Goal: Transaction & Acquisition: Purchase product/service

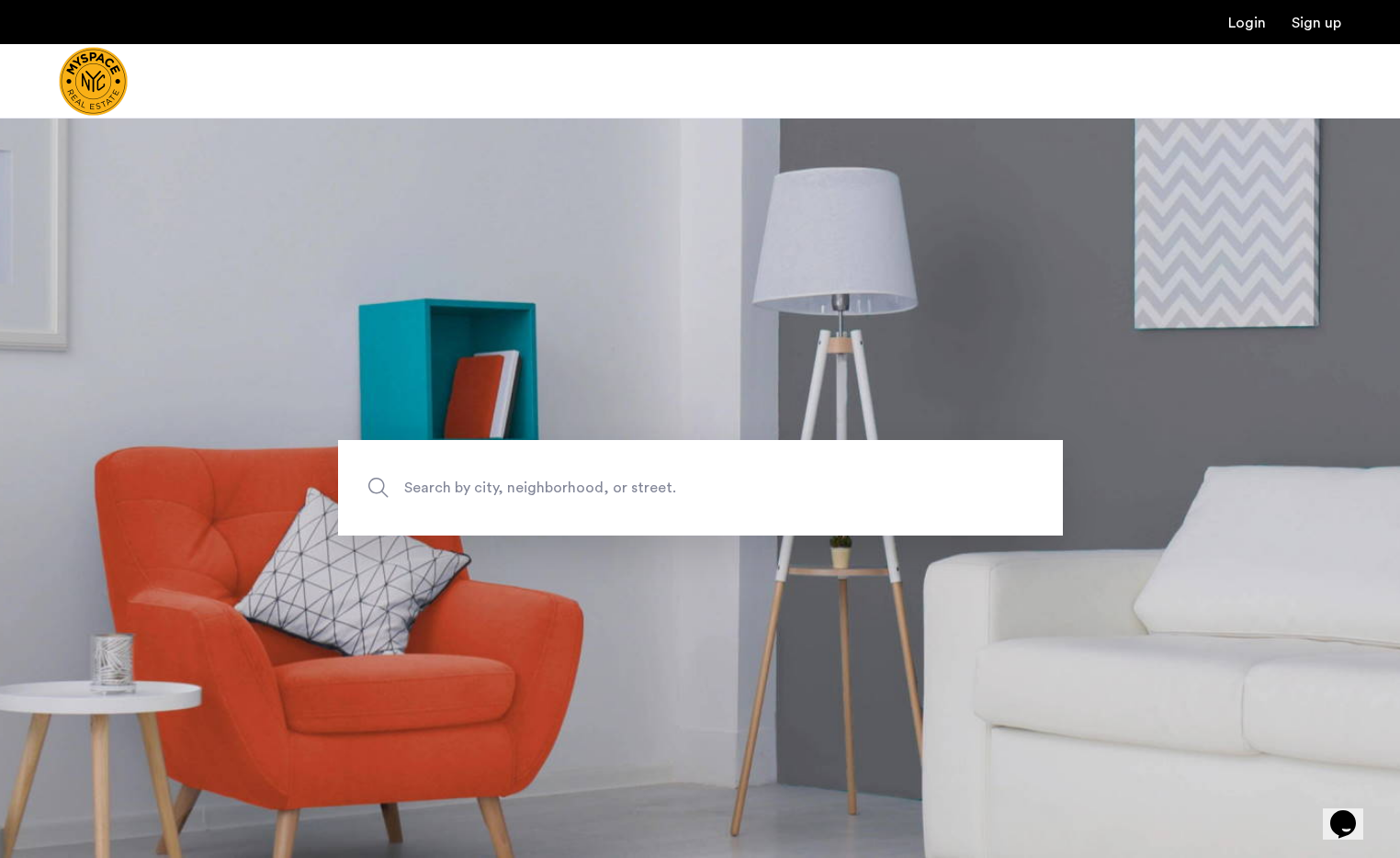
click at [502, 476] on span "Search by city, neighborhood, or street." at bounding box center [658, 488] width 507 height 25
click at [502, 476] on input "Search by city, neighborhood, or street." at bounding box center [700, 487] width 725 height 95
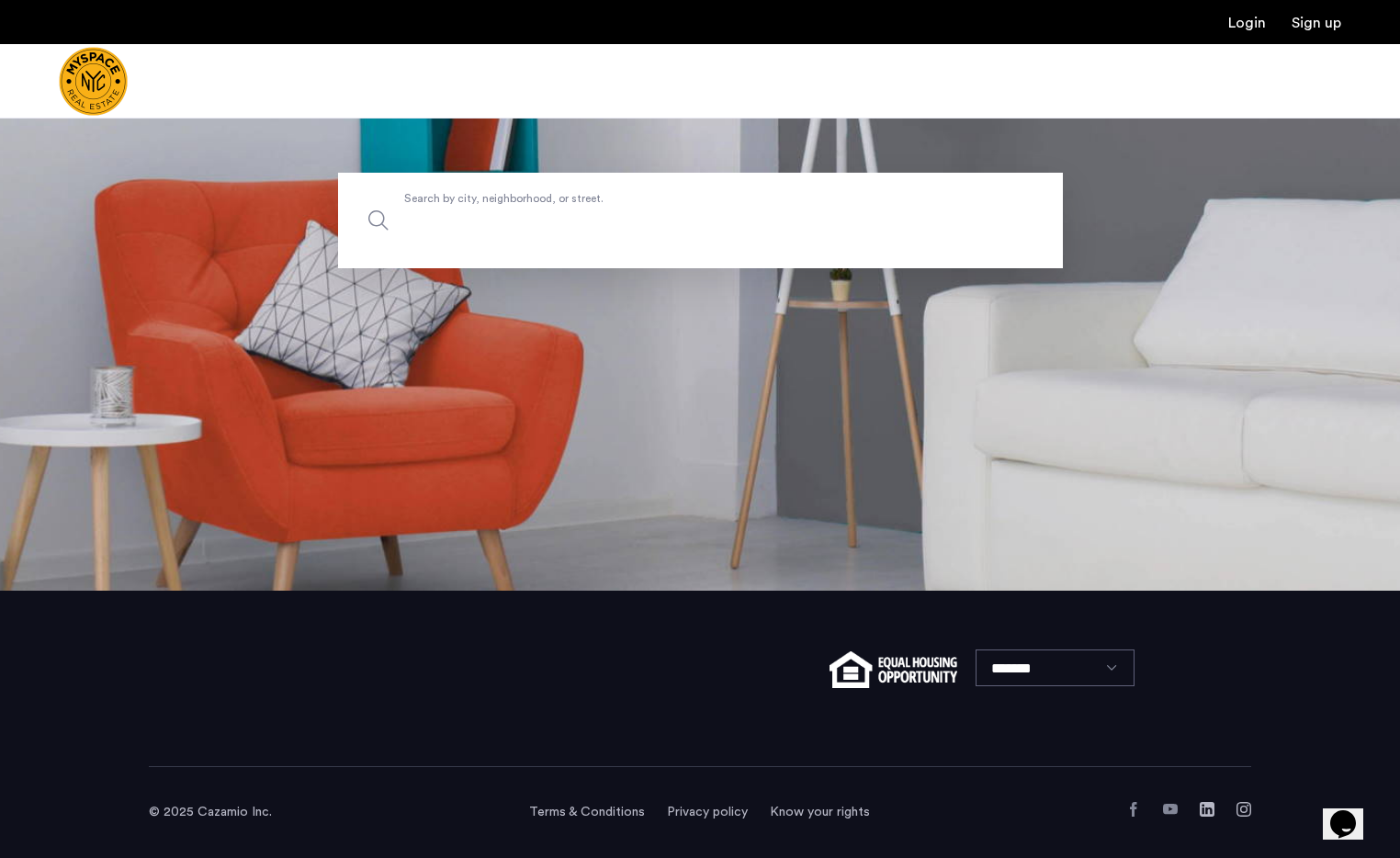
scroll to position [107, 0]
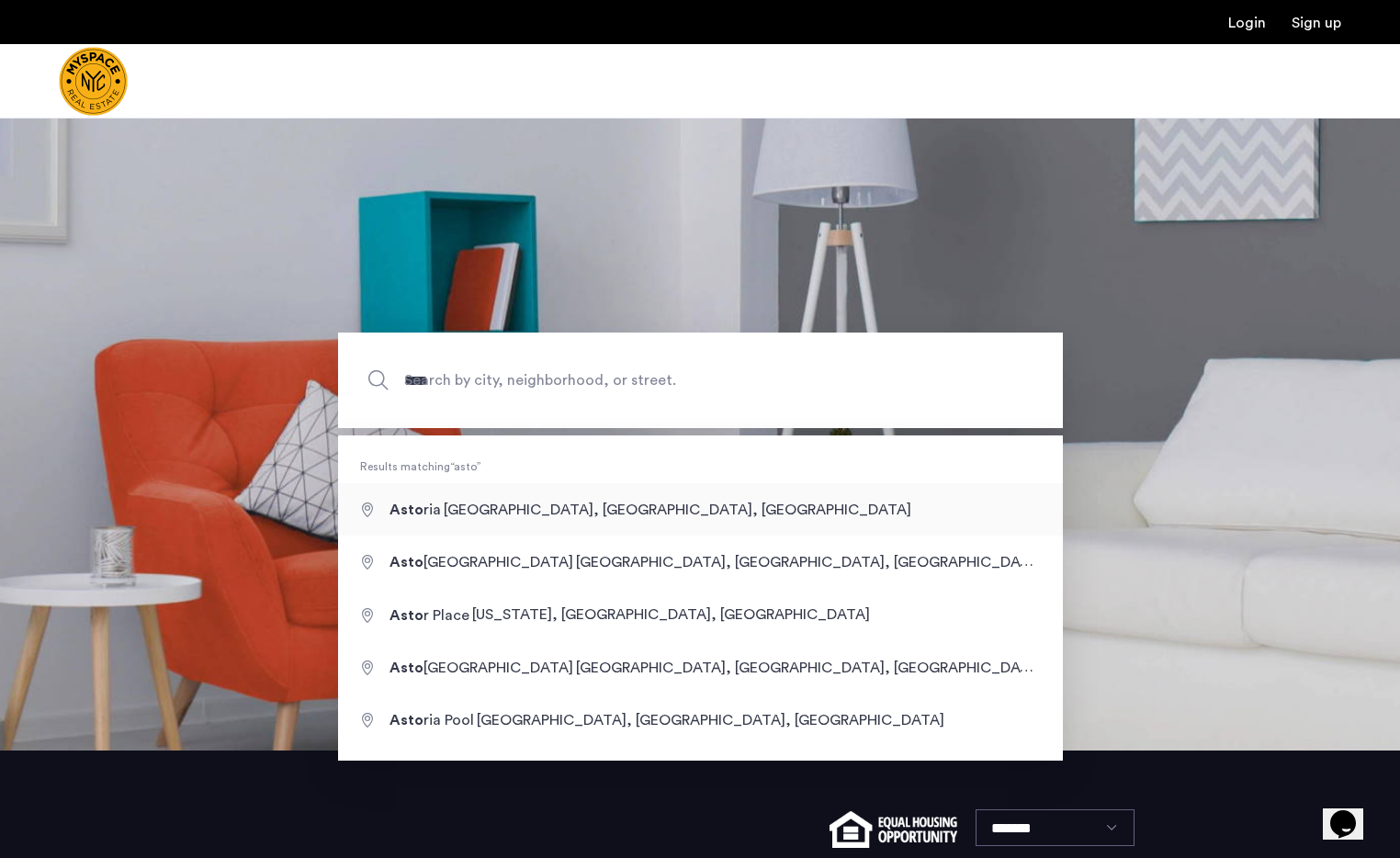
type input "**********"
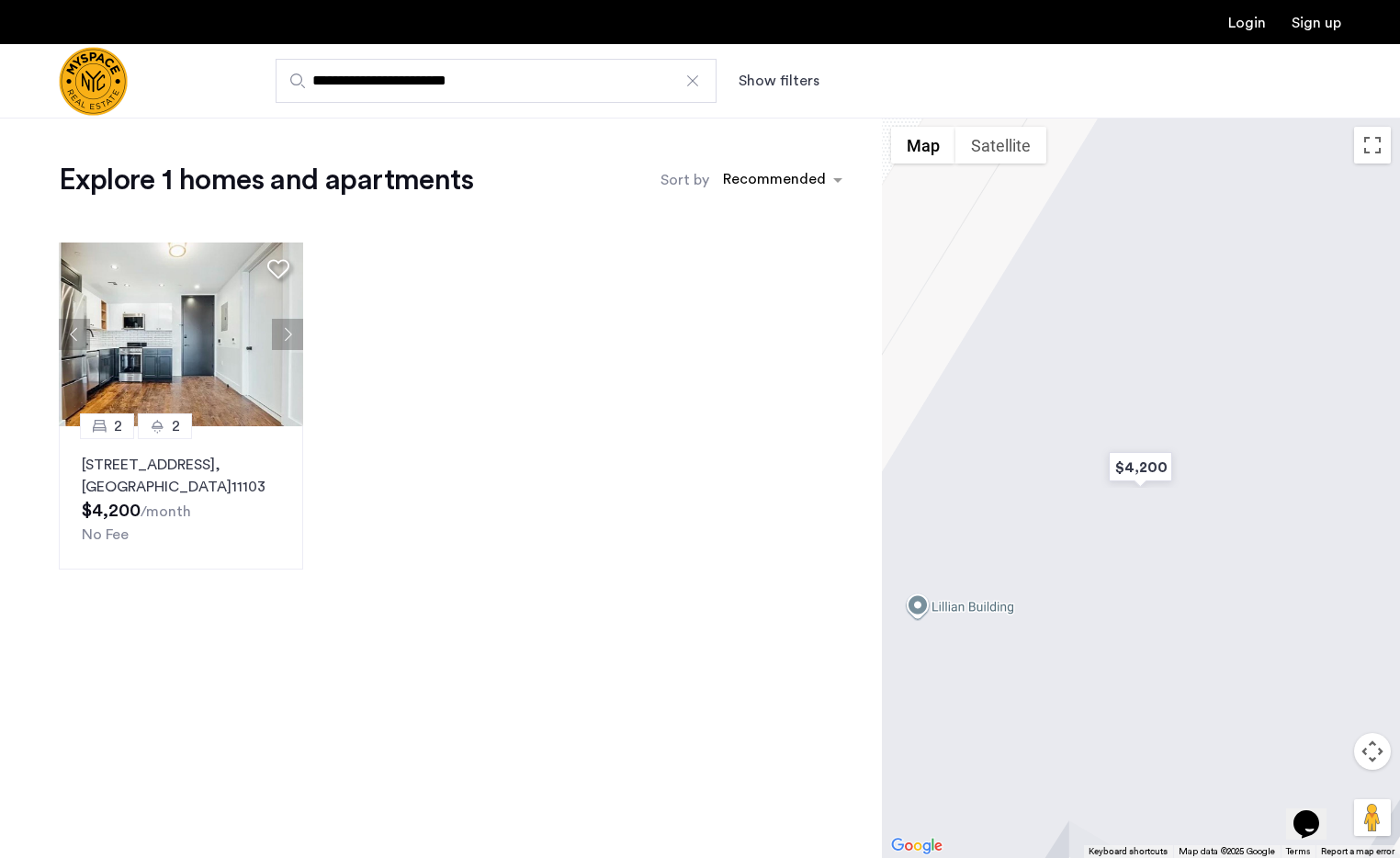
click at [696, 84] on div at bounding box center [693, 81] width 19 height 19
click at [696, 84] on input "**********" at bounding box center [496, 80] width 441 height 44
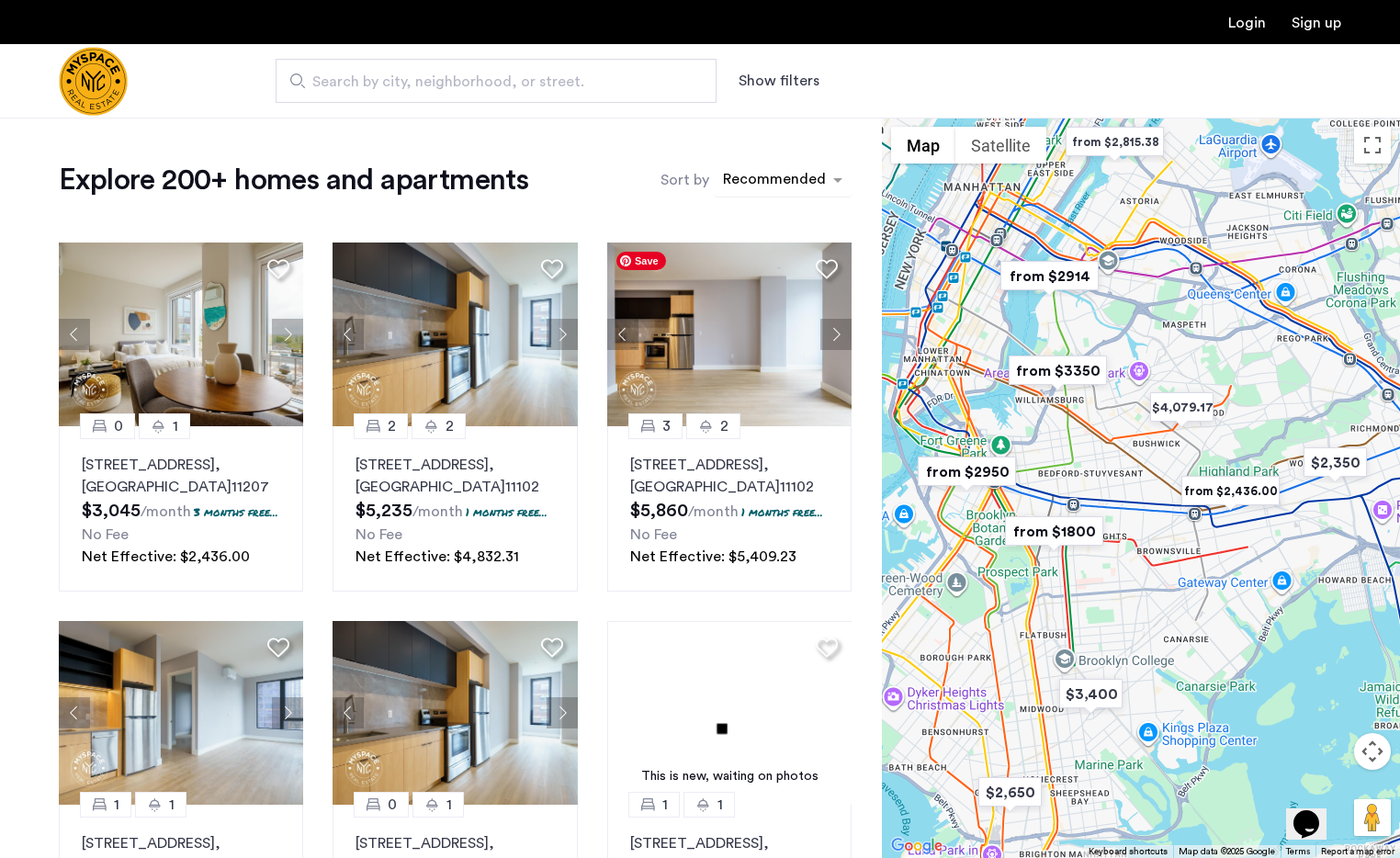
click at [760, 175] on div "sort-apartment" at bounding box center [774, 182] width 108 height 25
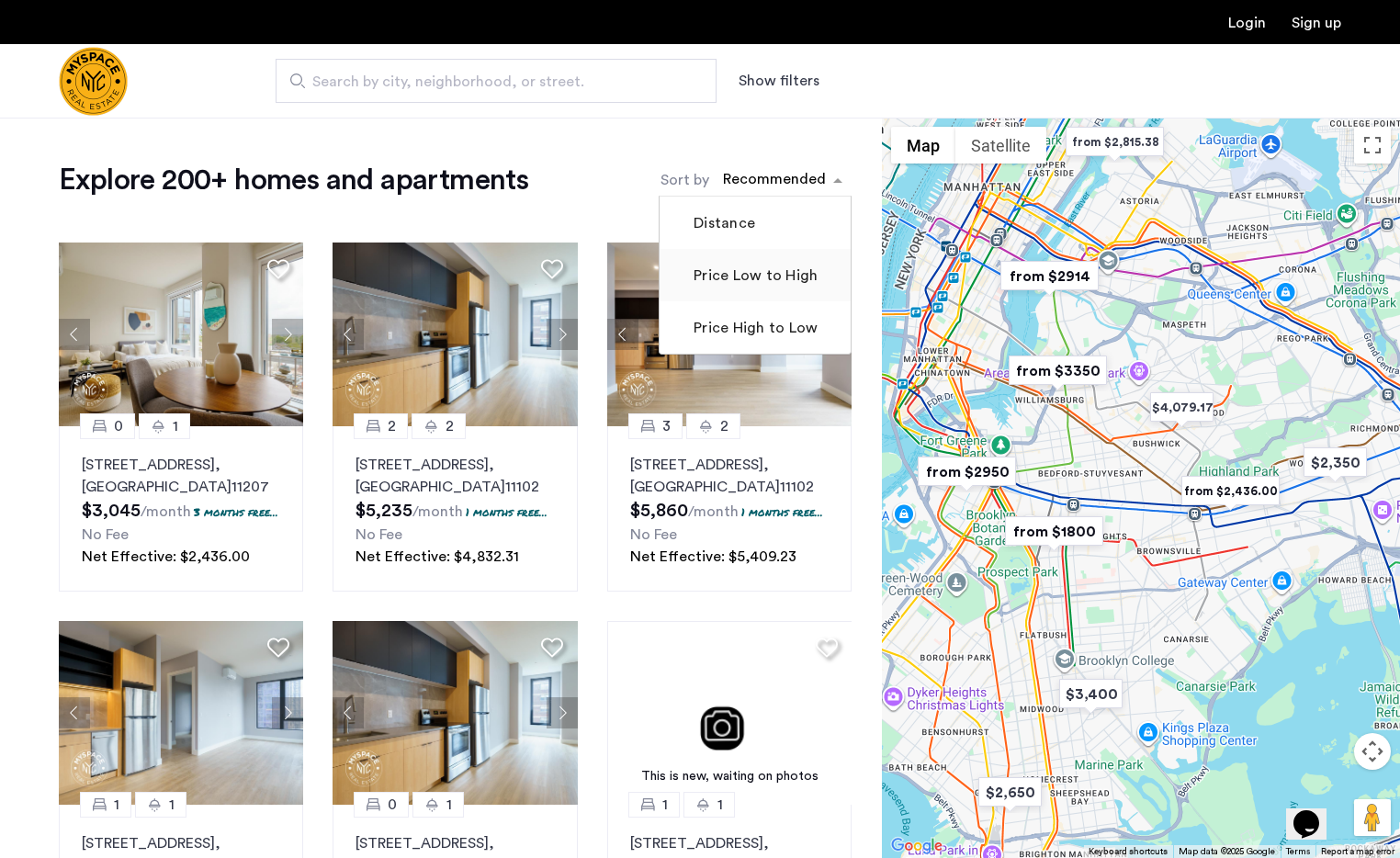
click at [742, 279] on label "Price Low to High" at bounding box center [754, 275] width 128 height 22
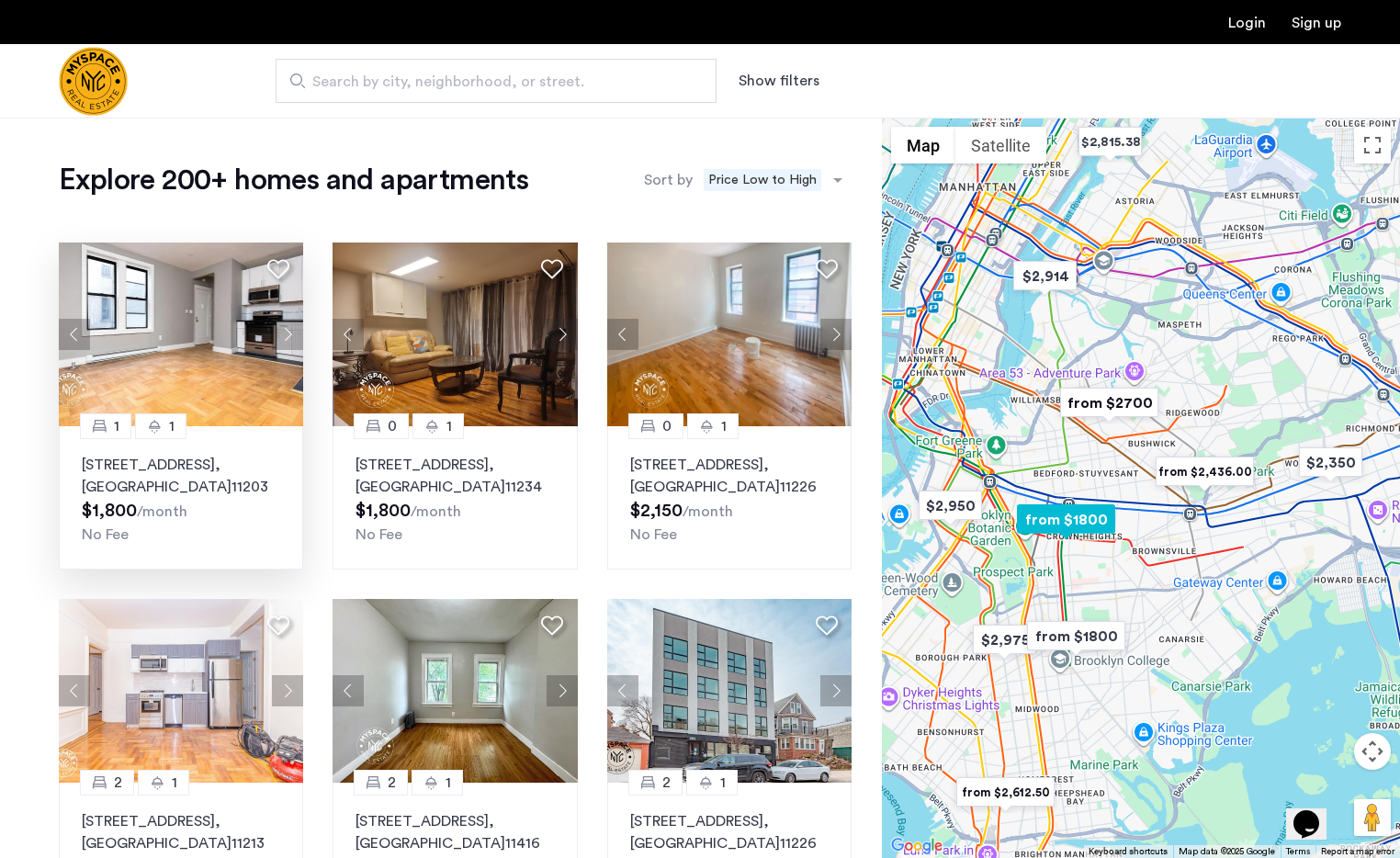
click at [290, 333] on button "Next apartment" at bounding box center [287, 333] width 31 height 31
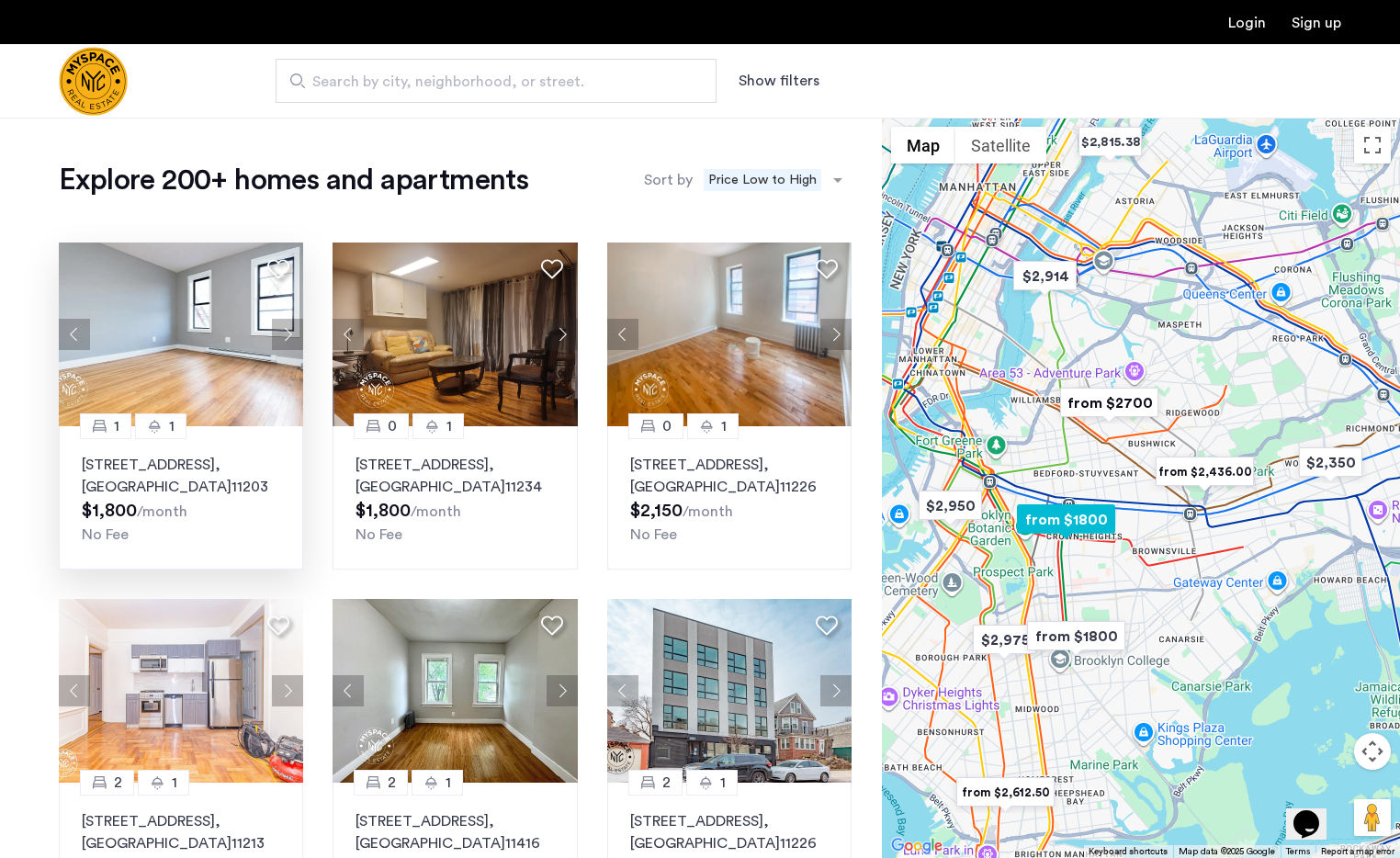
click at [290, 333] on button "Next apartment" at bounding box center [287, 333] width 31 height 31
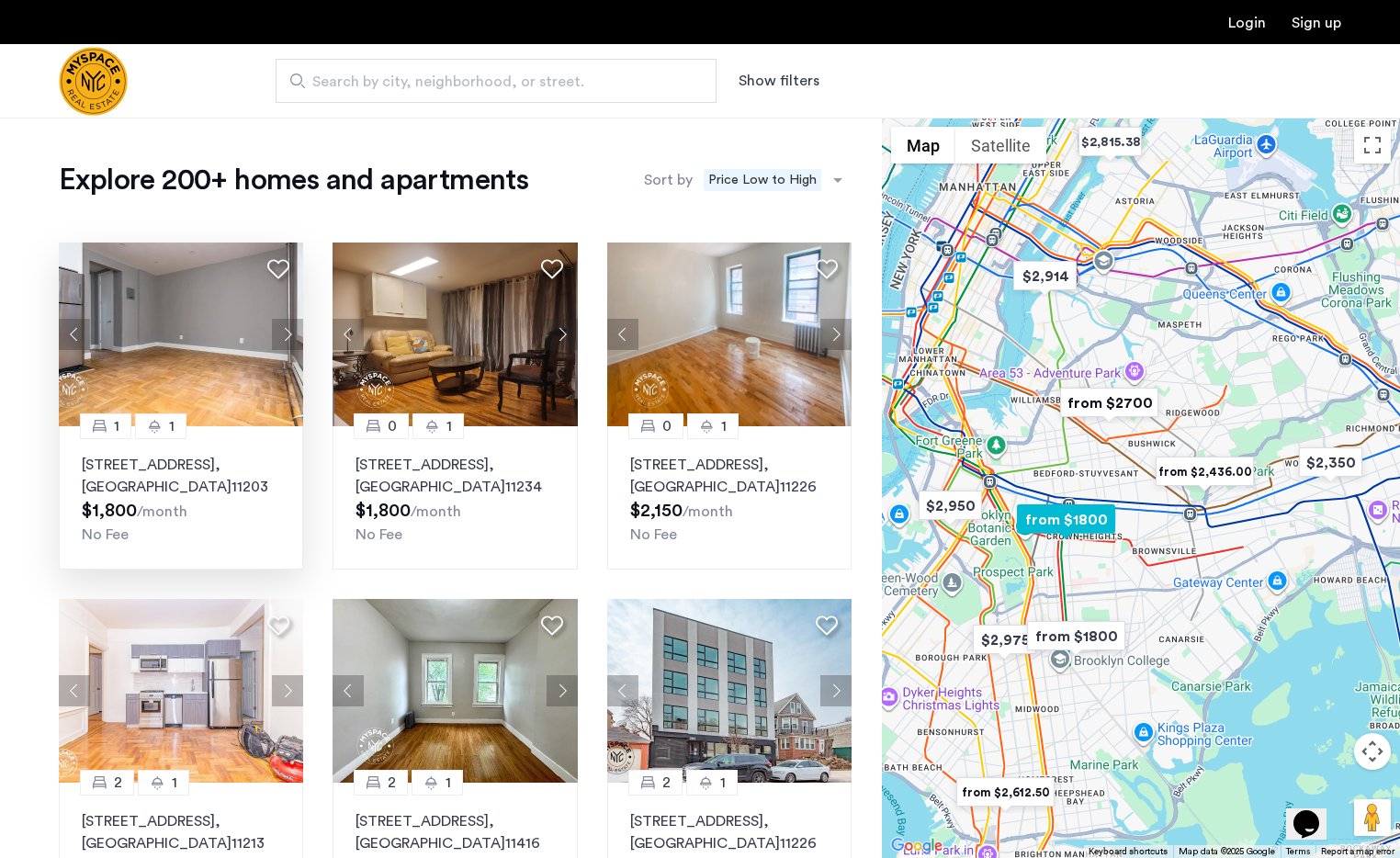
click at [290, 333] on button "Next apartment" at bounding box center [287, 333] width 31 height 31
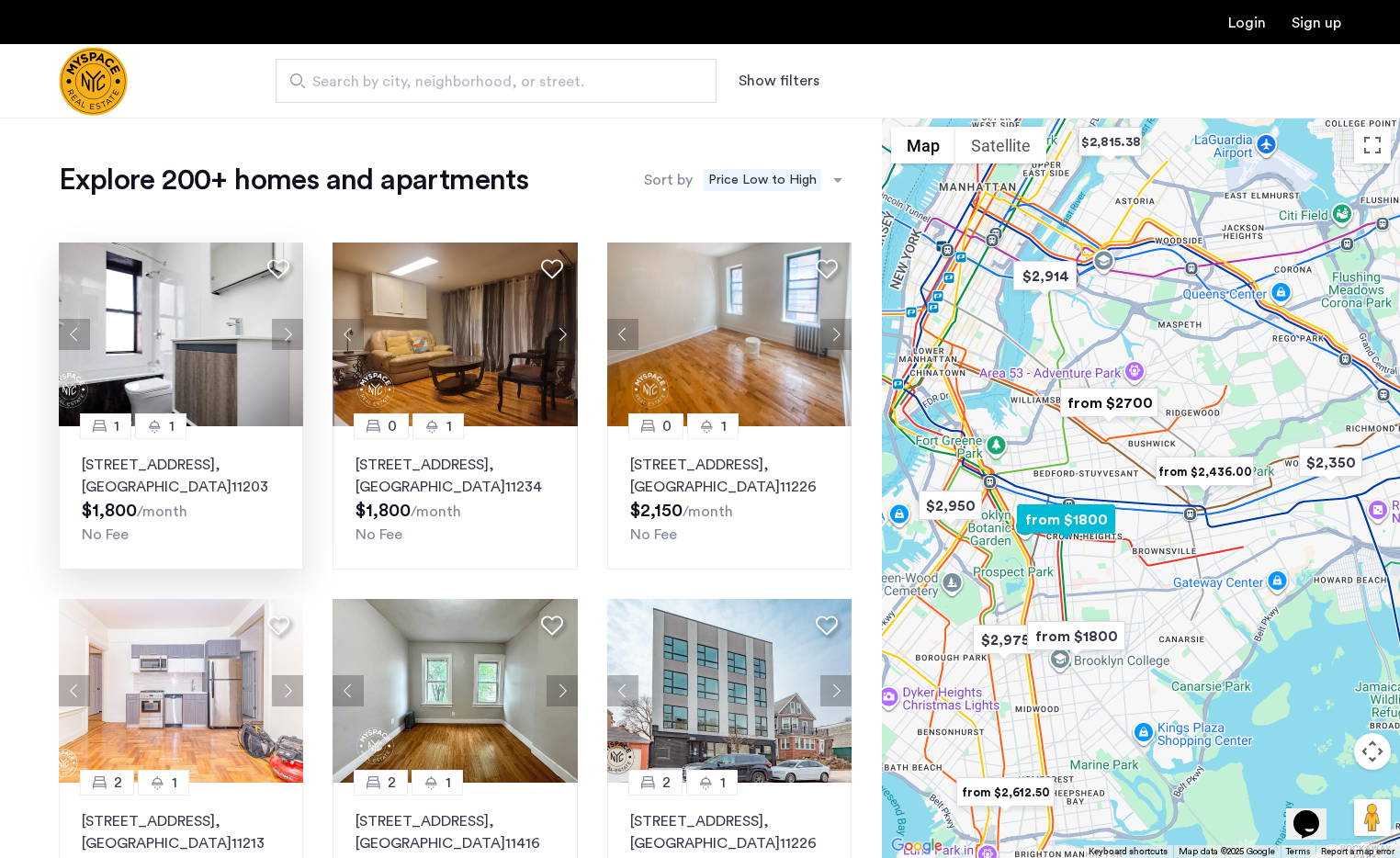
click at [290, 333] on button "Next apartment" at bounding box center [287, 333] width 31 height 31
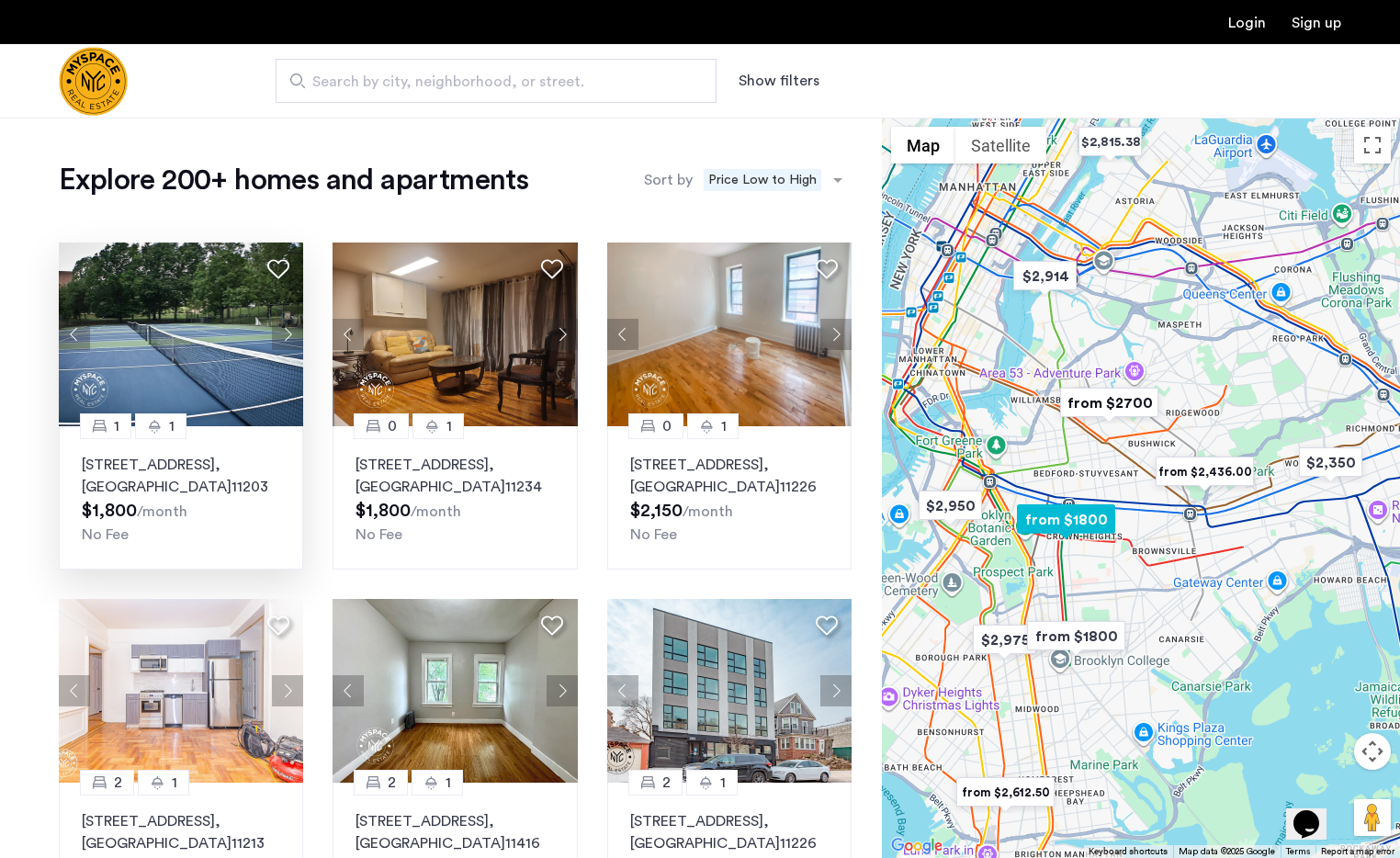
click at [290, 333] on button "Next apartment" at bounding box center [287, 333] width 31 height 31
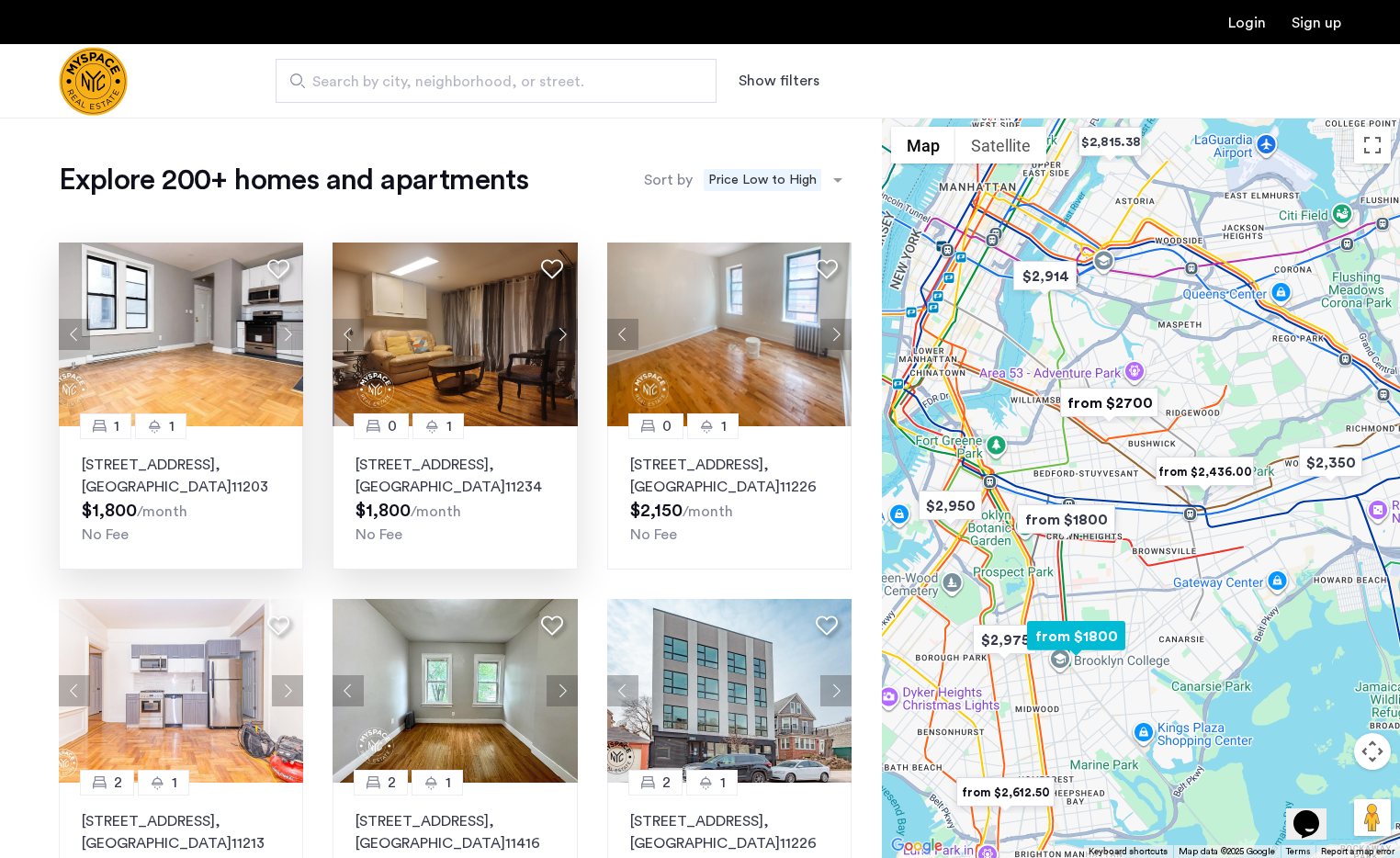
click at [563, 341] on button "Next apartment" at bounding box center [561, 333] width 31 height 31
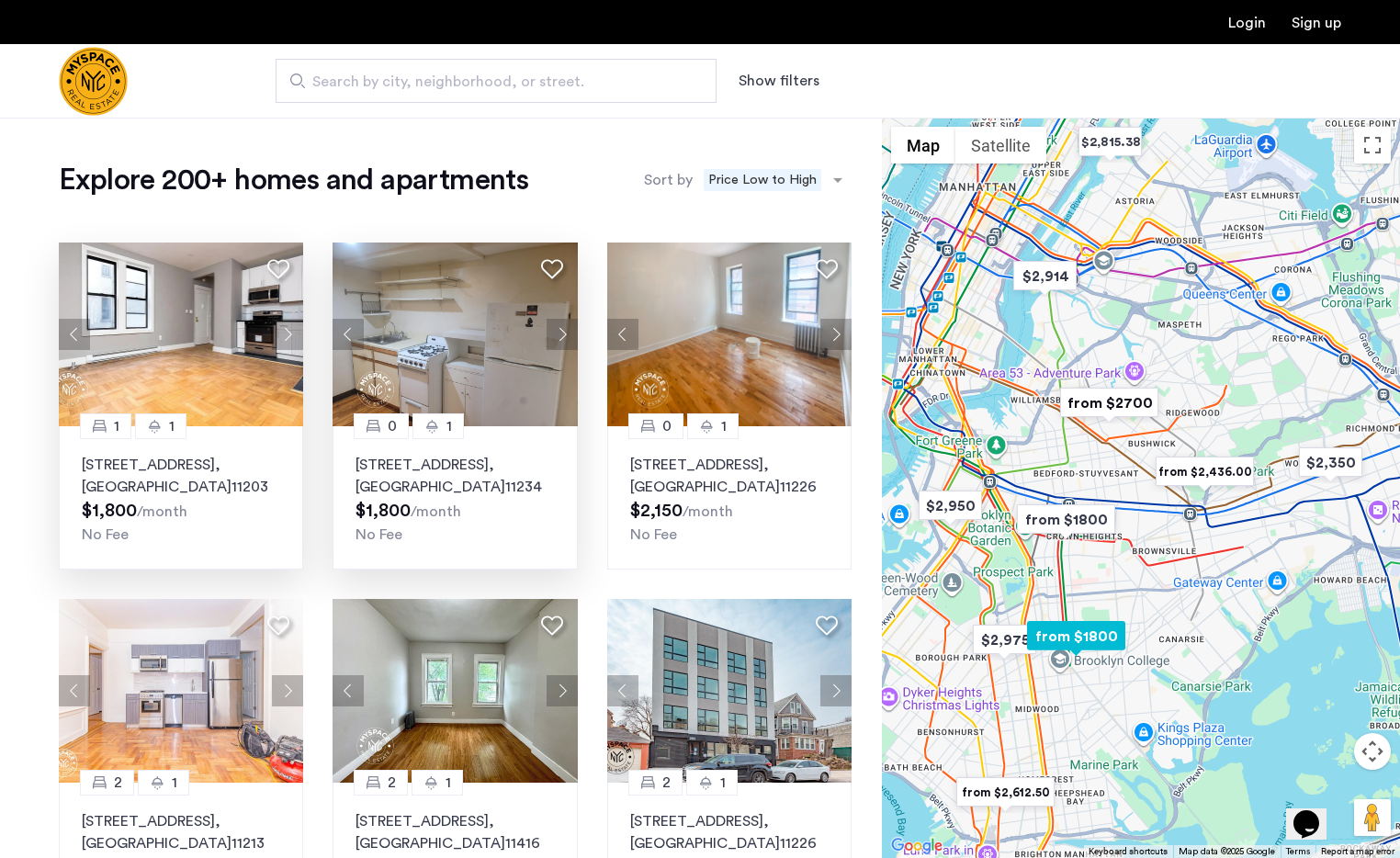
click at [563, 341] on button "Next apartment" at bounding box center [561, 333] width 31 height 31
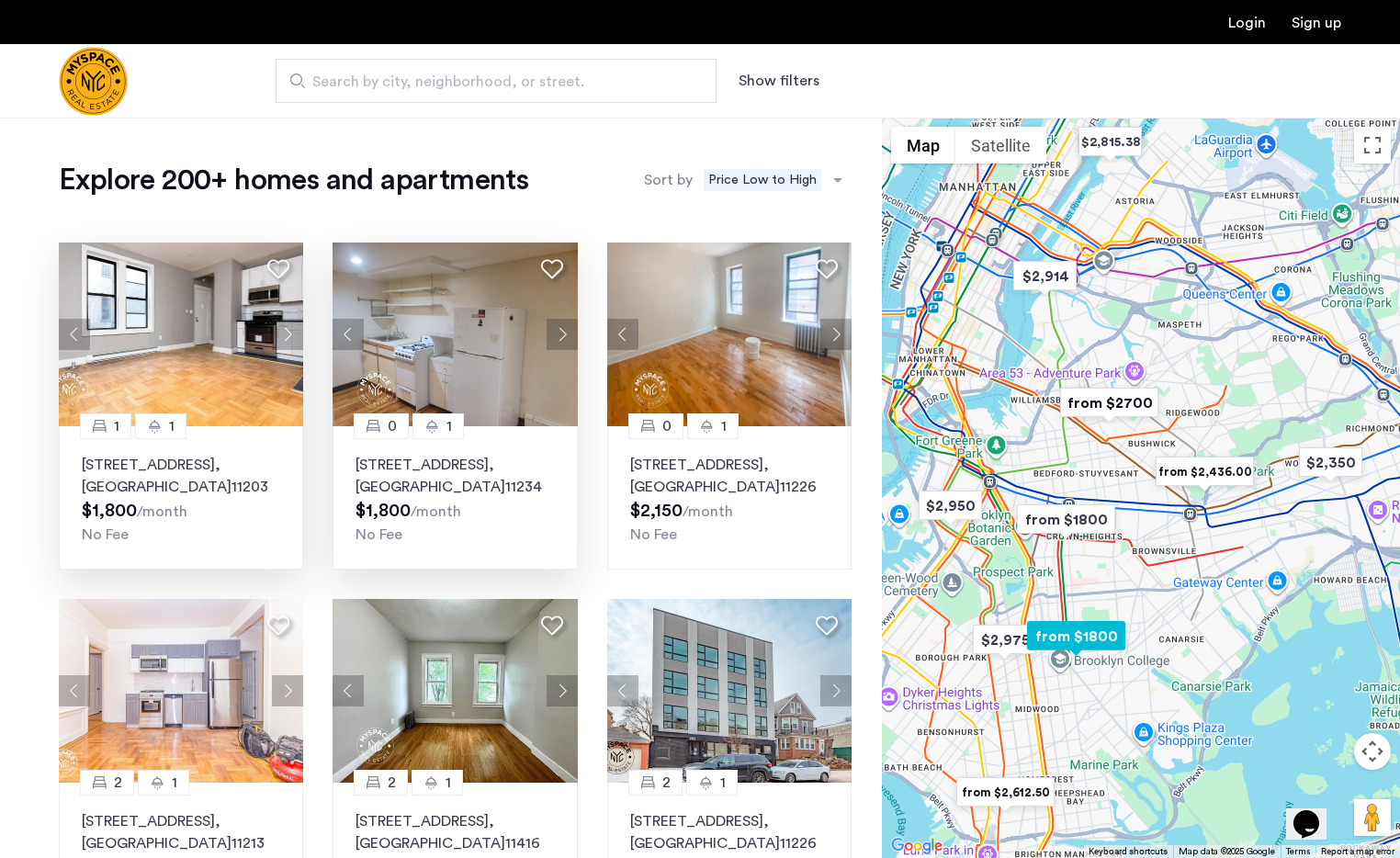
click at [563, 341] on button "Next apartment" at bounding box center [561, 333] width 31 height 31
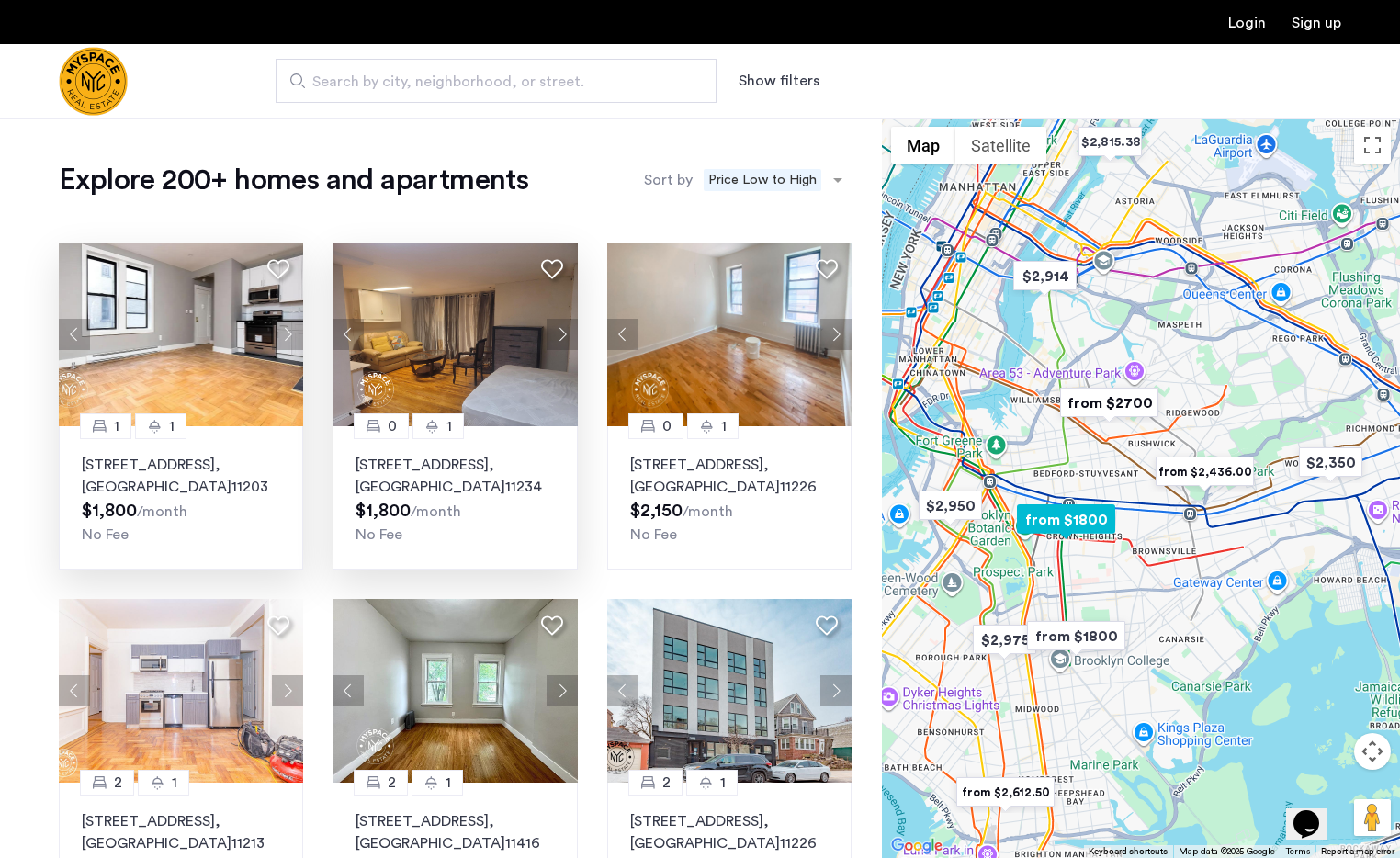
click at [287, 331] on button "Next apartment" at bounding box center [287, 333] width 31 height 31
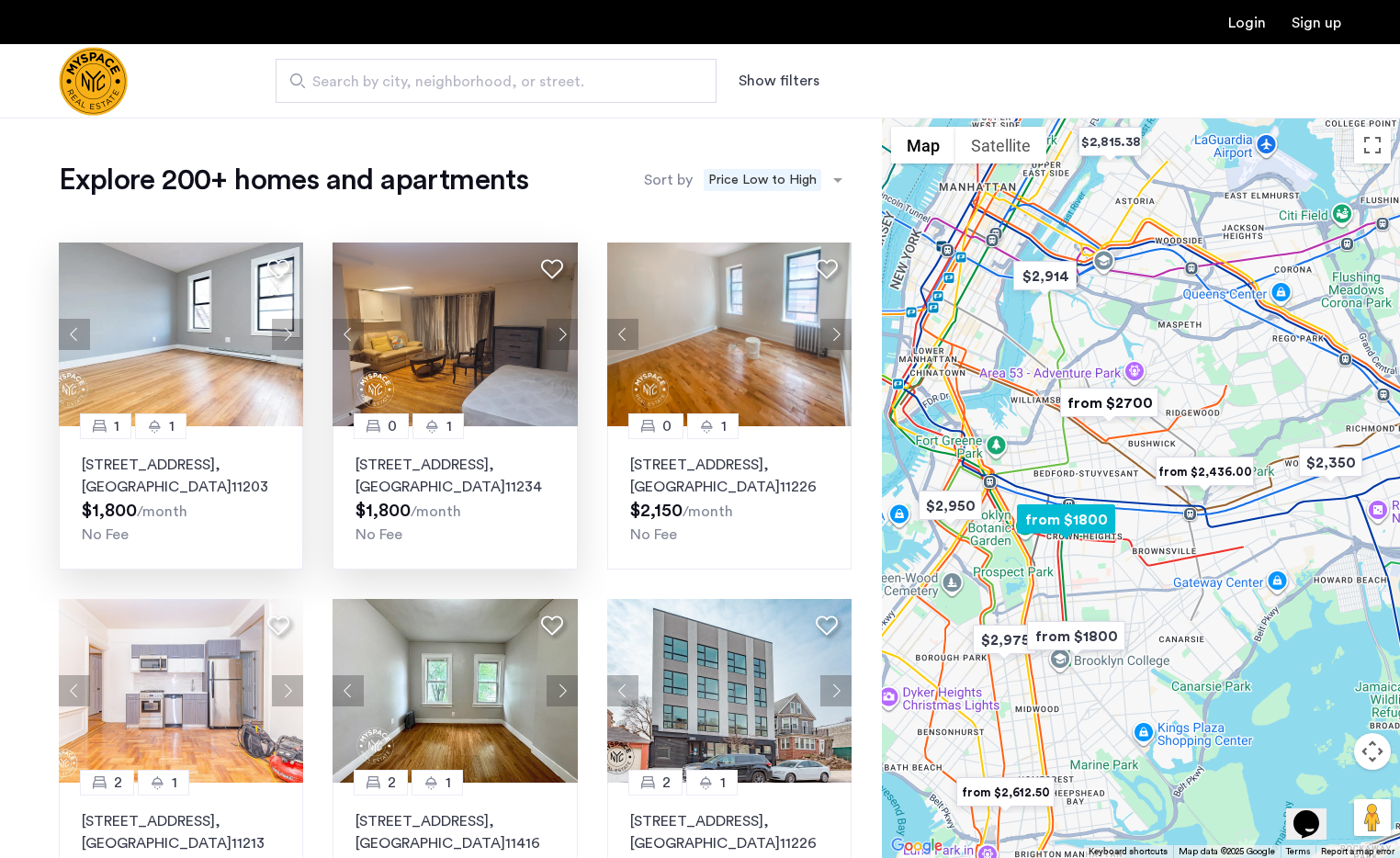
click at [287, 331] on button "Next apartment" at bounding box center [287, 333] width 31 height 31
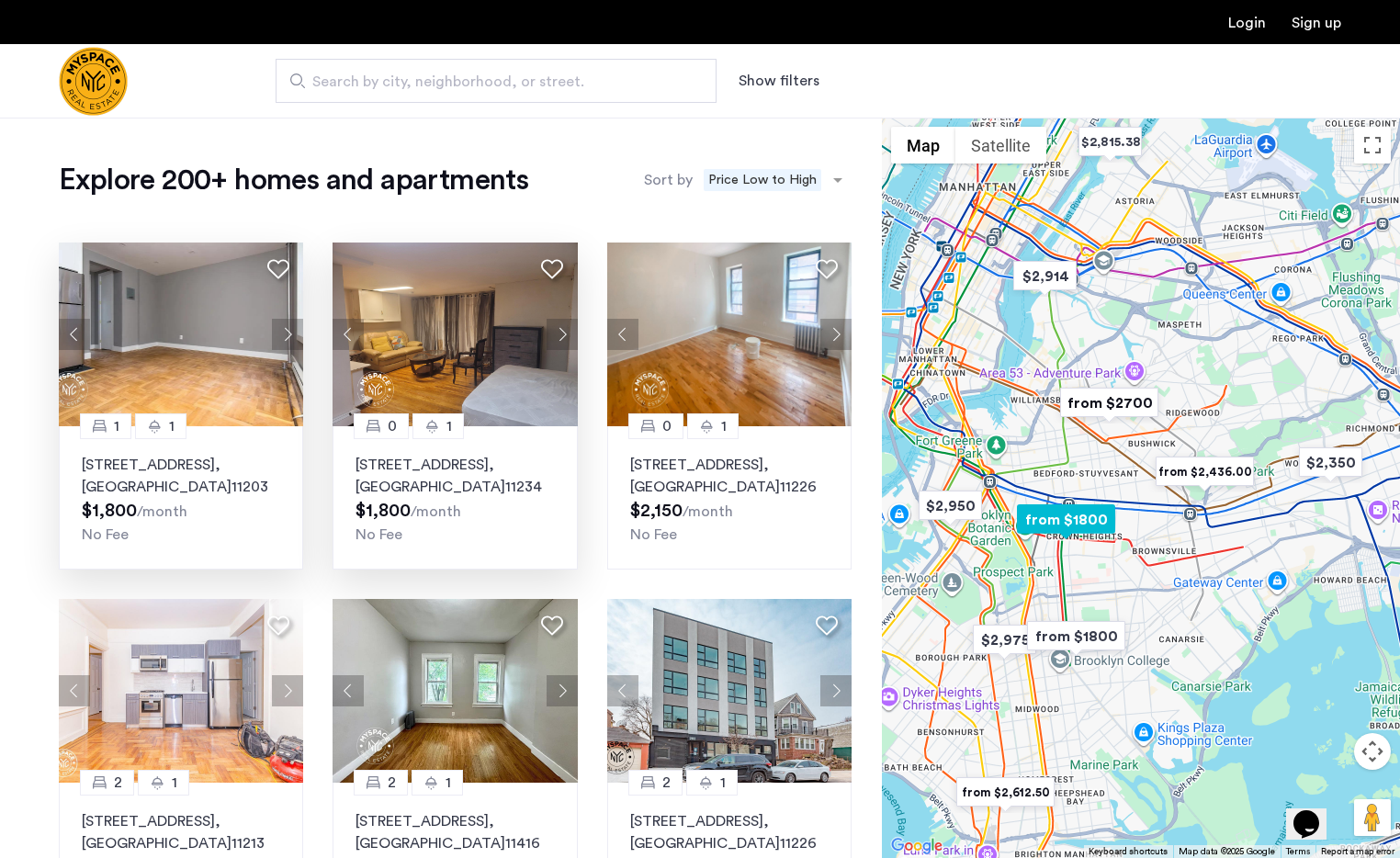
click at [287, 331] on button "Next apartment" at bounding box center [287, 333] width 31 height 31
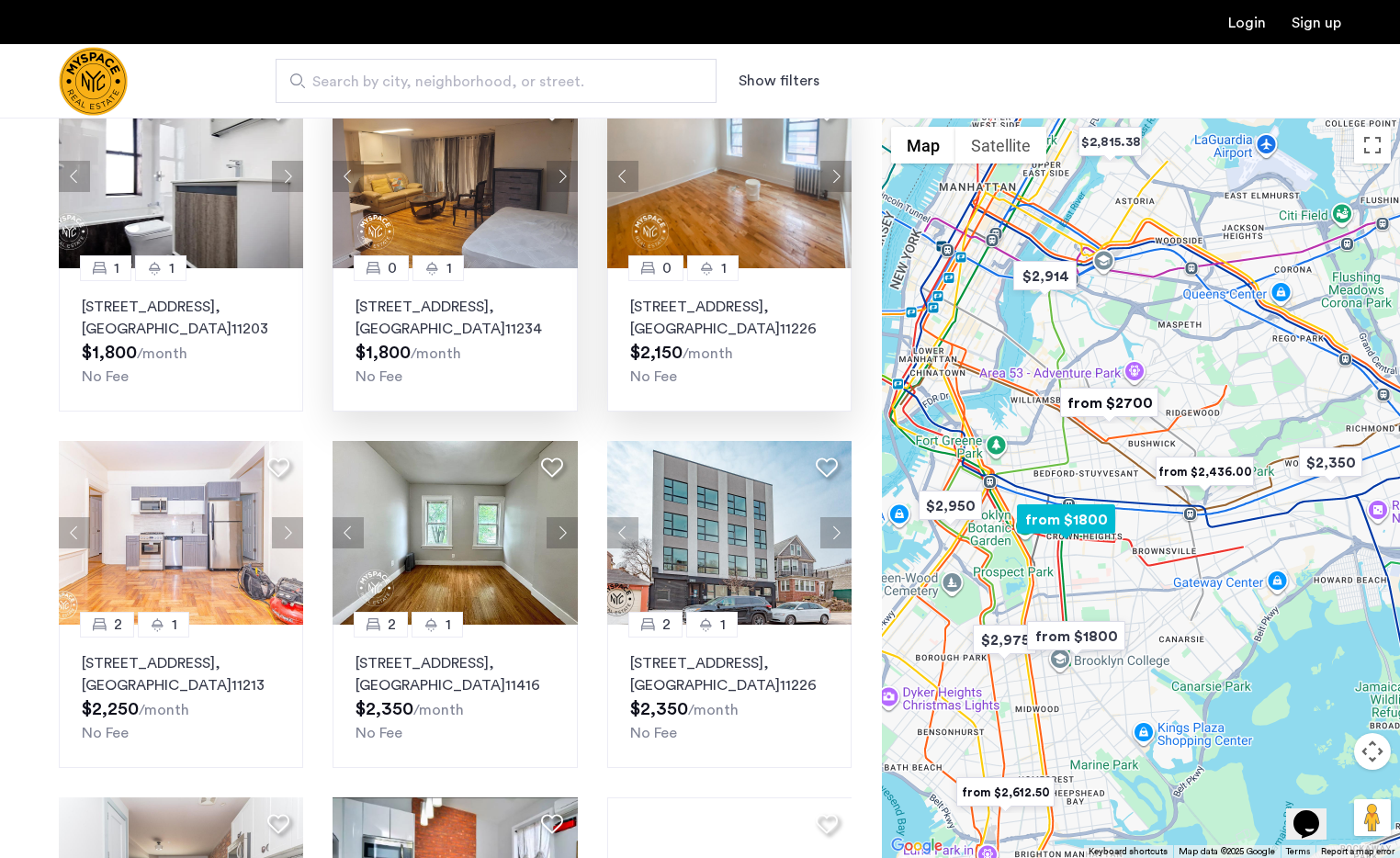
scroll to position [140, 0]
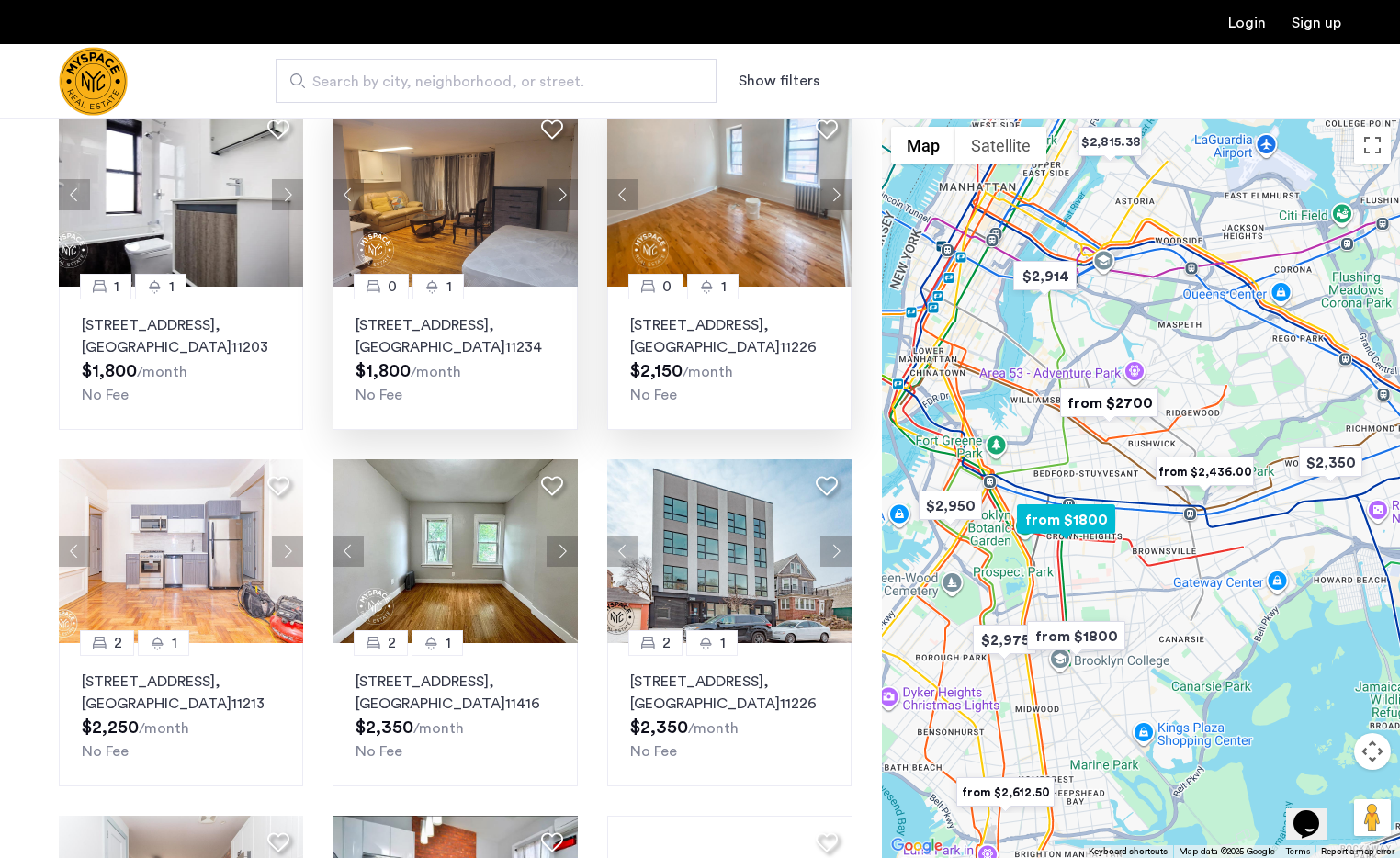
click at [843, 188] on button "Next apartment" at bounding box center [835, 194] width 31 height 31
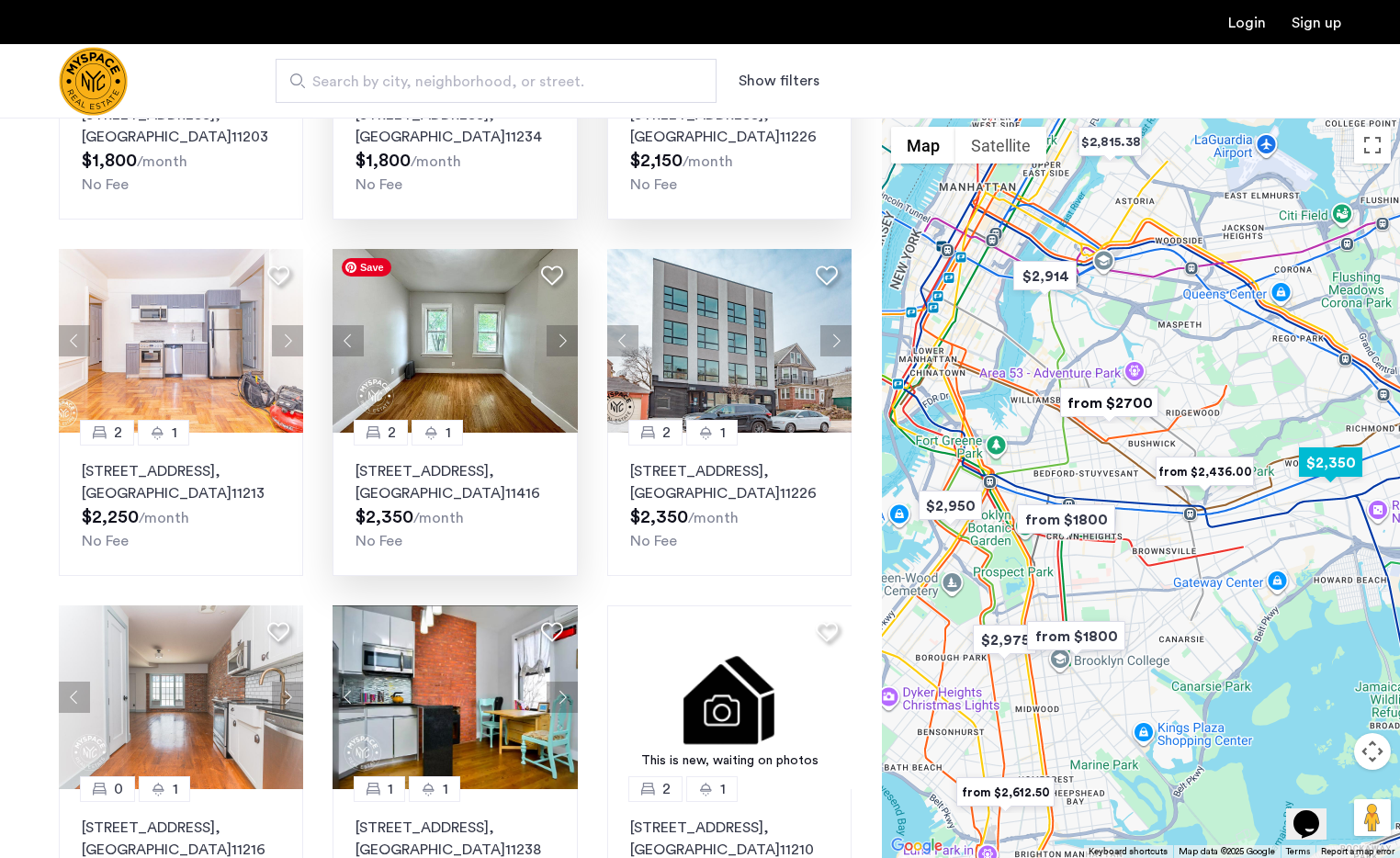
scroll to position [351, 0]
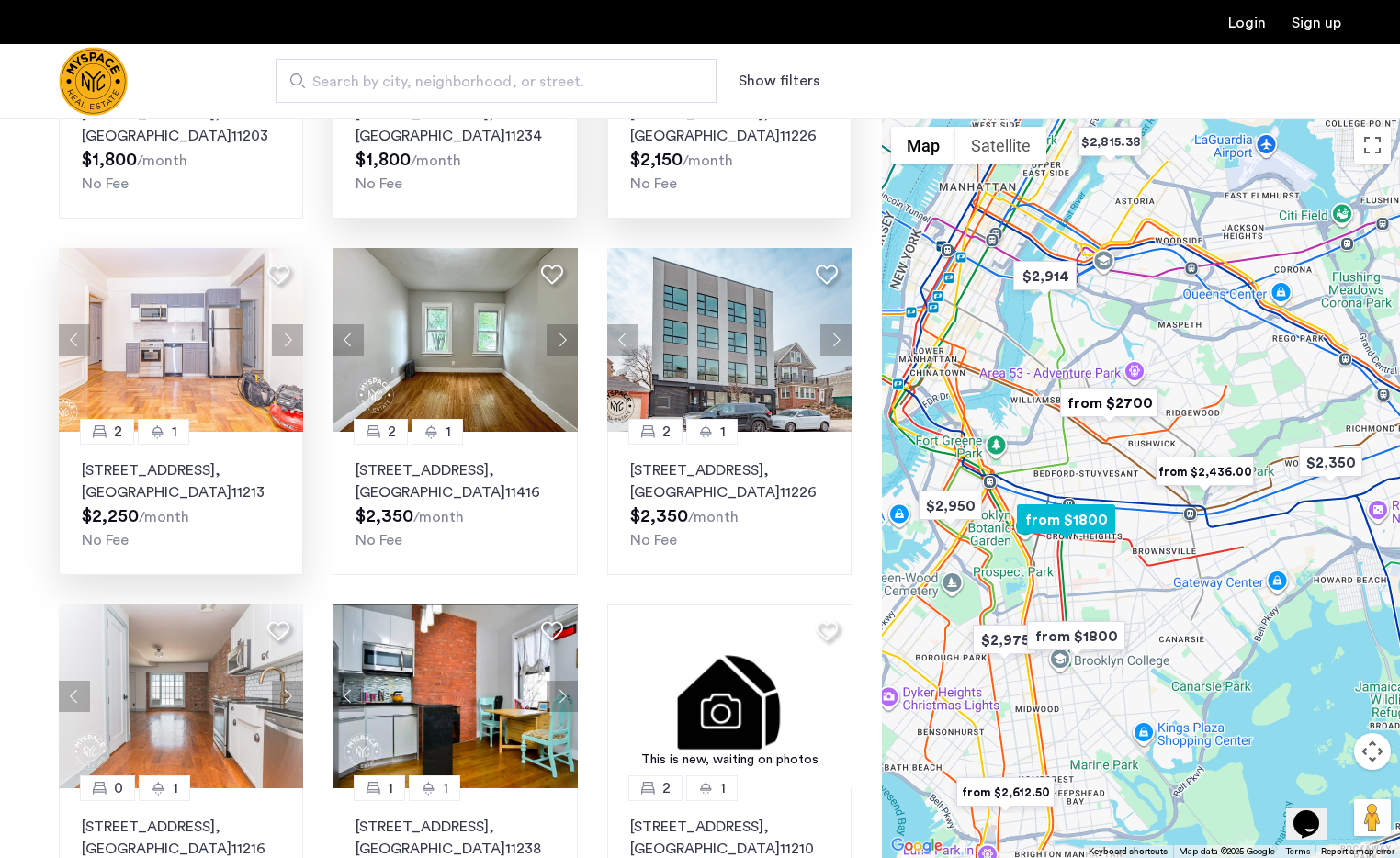
click at [294, 346] on button "Next apartment" at bounding box center [287, 339] width 31 height 31
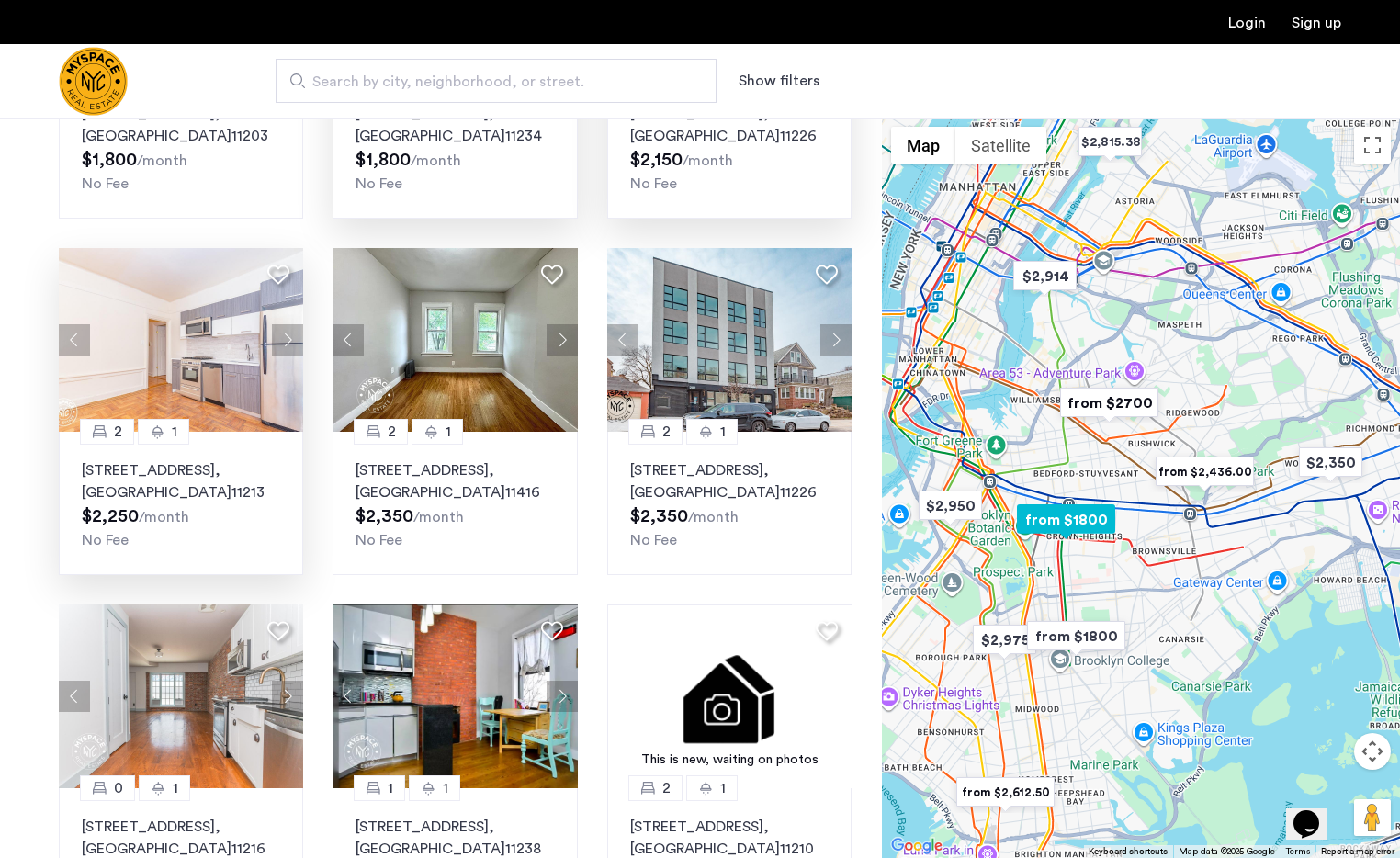
click at [294, 346] on button "Next apartment" at bounding box center [287, 339] width 31 height 31
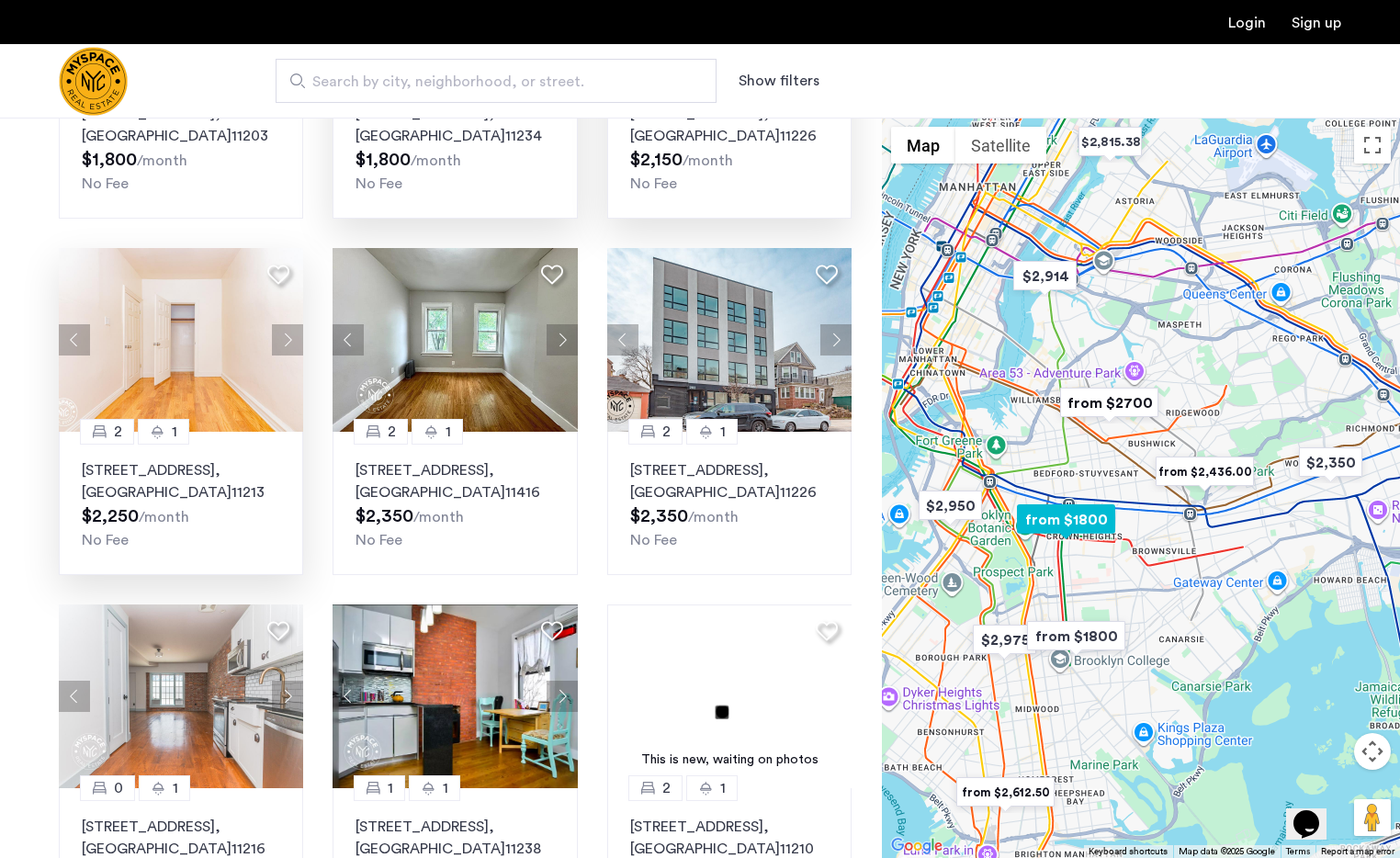
click at [294, 346] on button "Next apartment" at bounding box center [287, 339] width 31 height 31
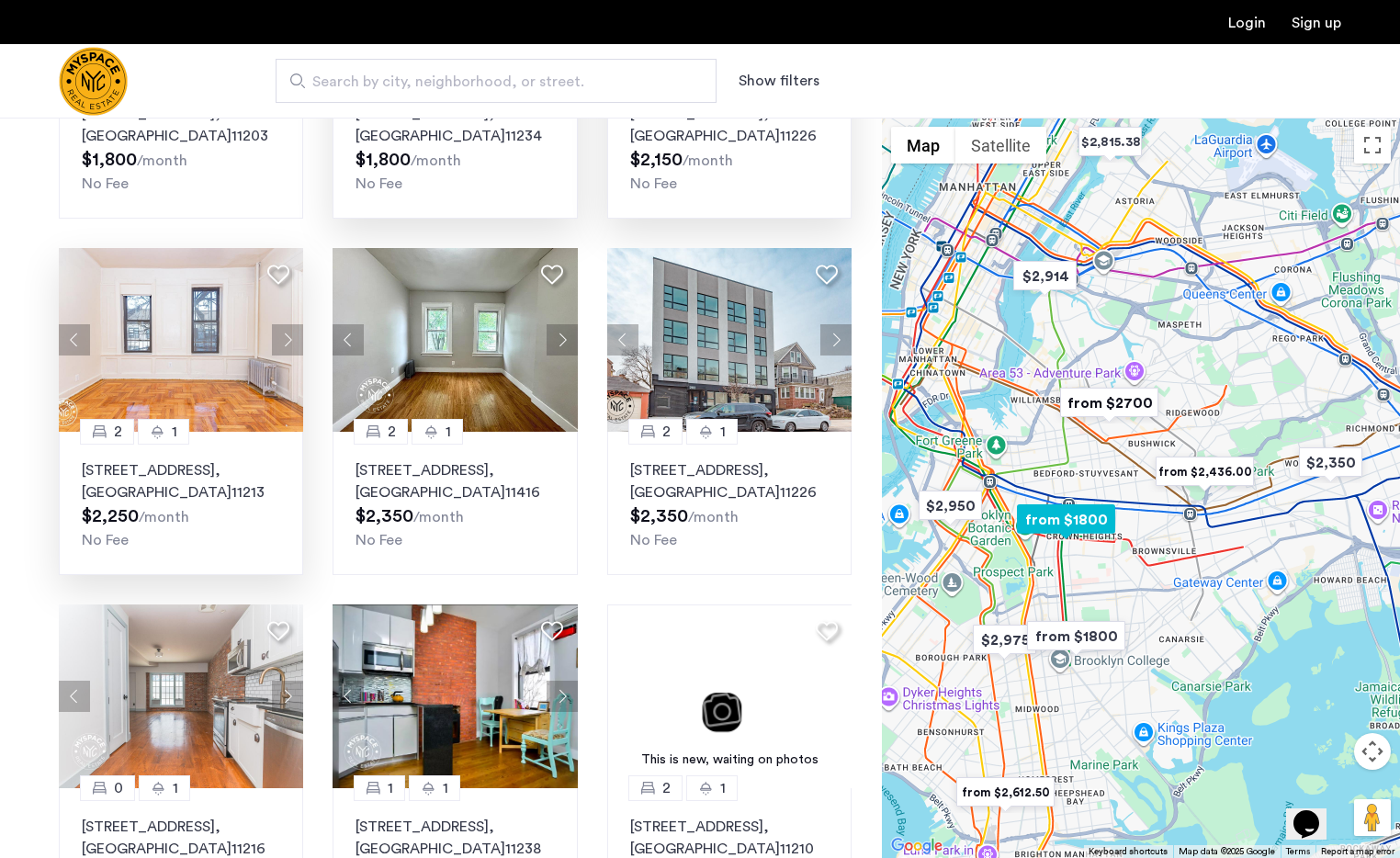
click at [294, 346] on button "Next apartment" at bounding box center [287, 339] width 31 height 31
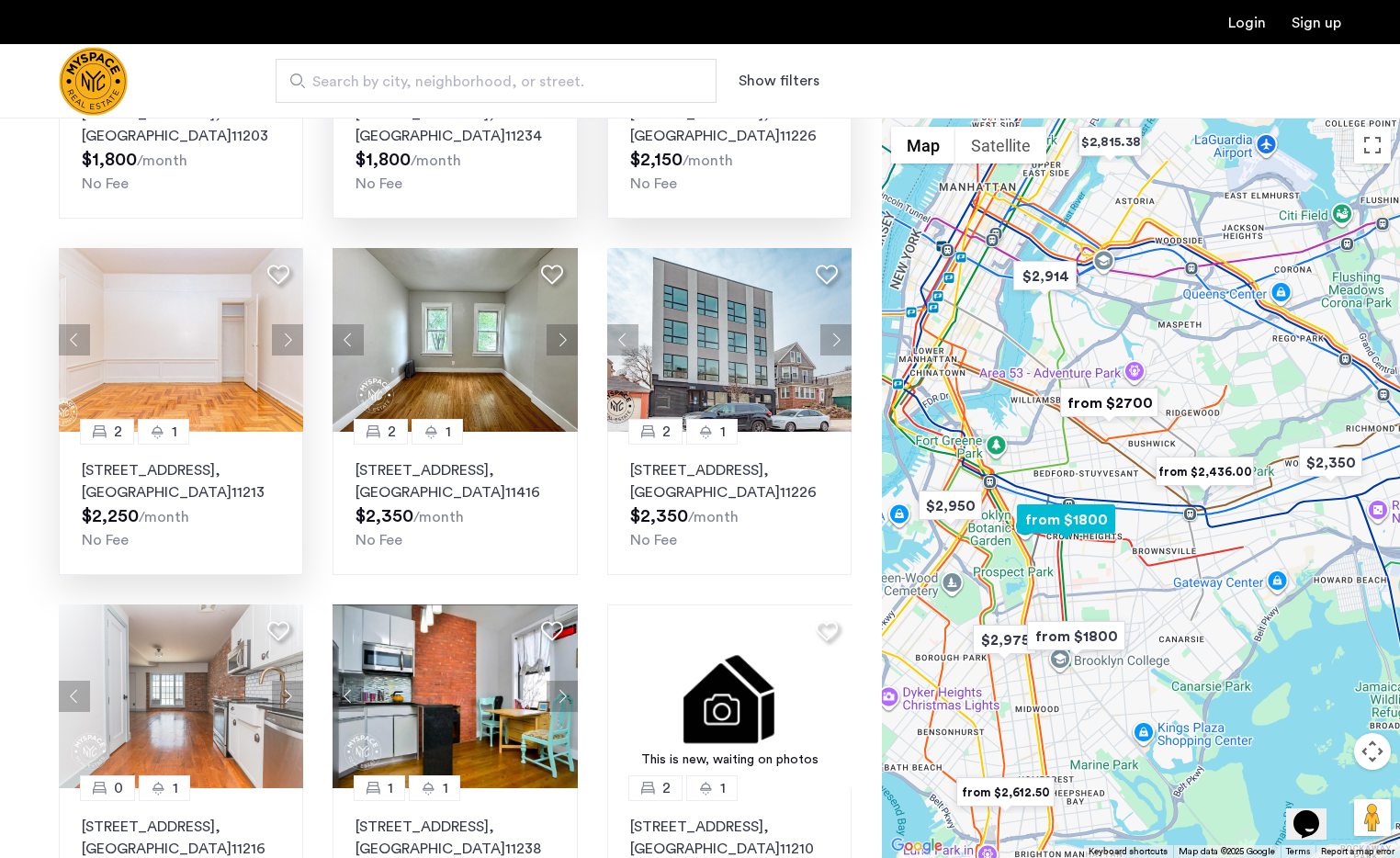
click at [294, 346] on button "Next apartment" at bounding box center [287, 339] width 31 height 31
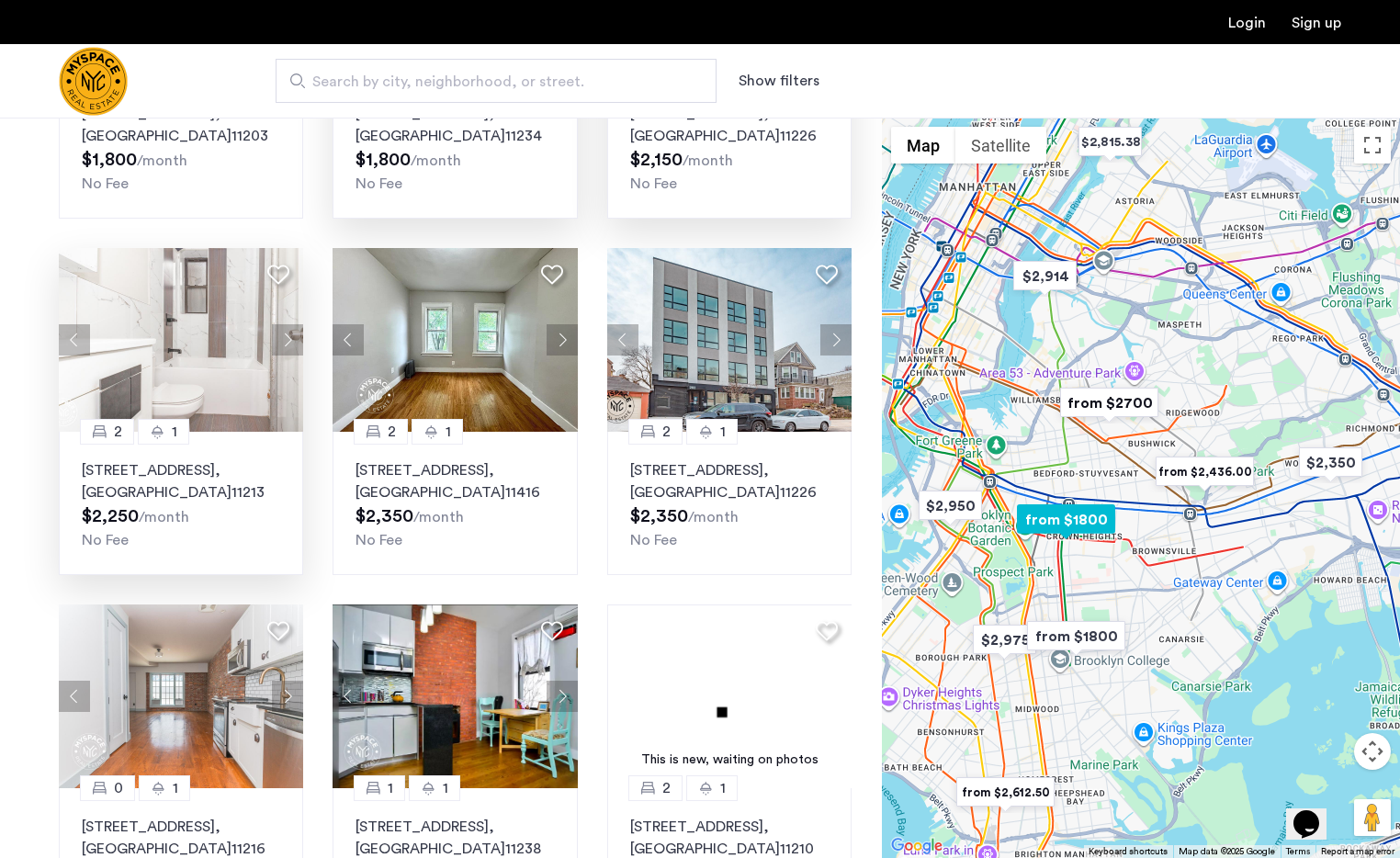
click at [294, 346] on button "Next apartment" at bounding box center [287, 339] width 31 height 31
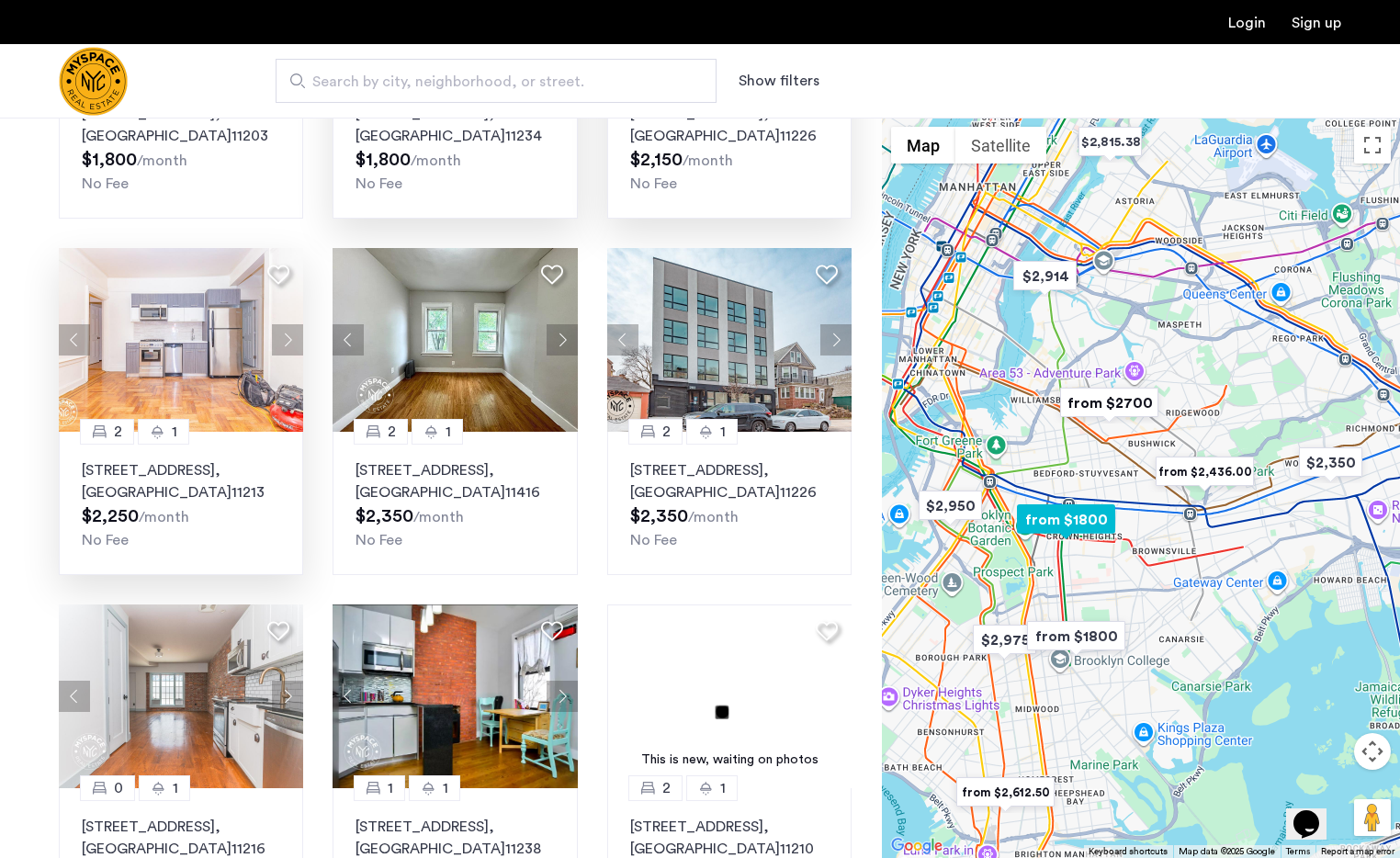
click at [294, 346] on button "Next apartment" at bounding box center [287, 339] width 31 height 31
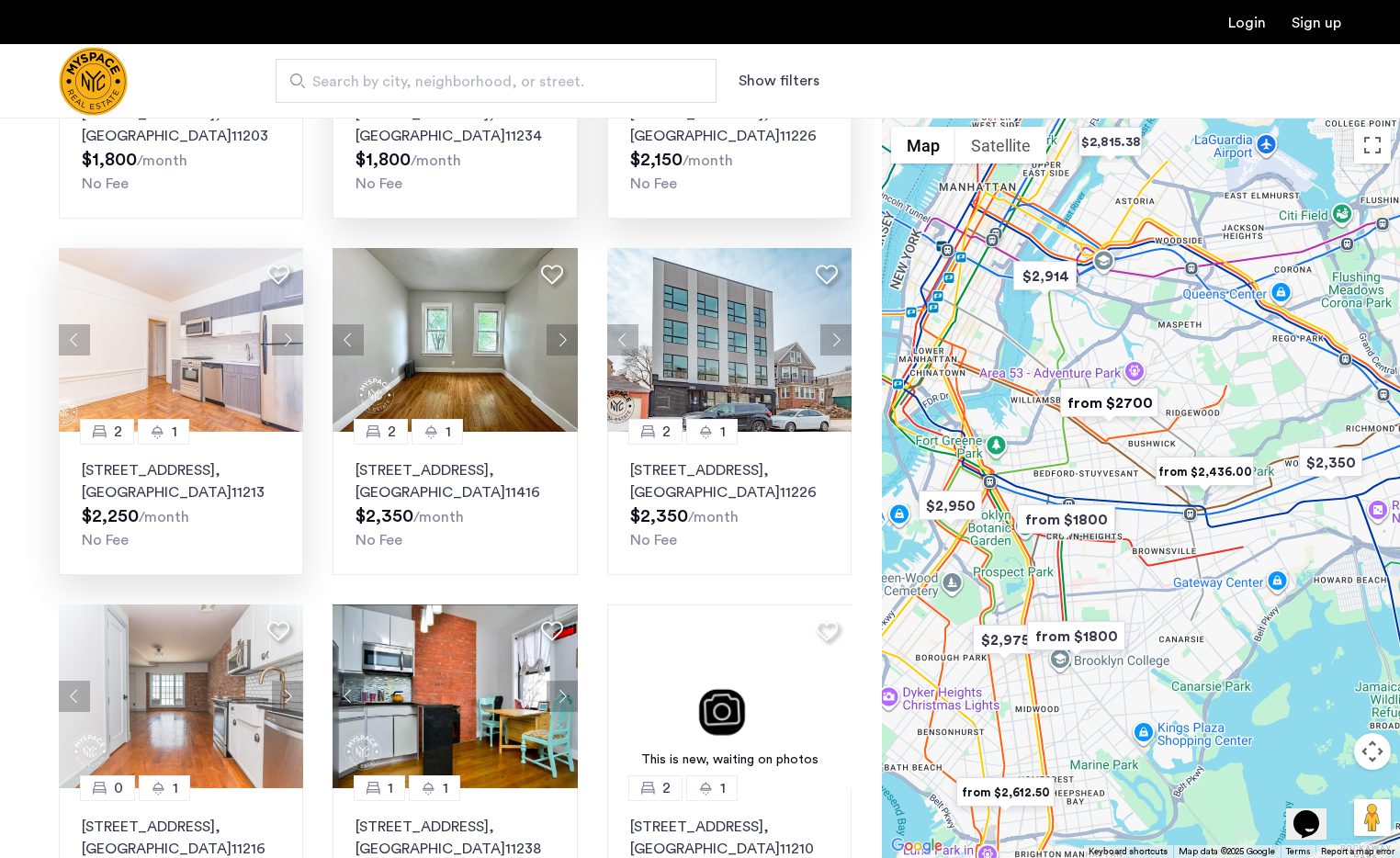
click at [859, 362] on div "1 1 [STREET_ADDRESS] $1,800 /month No Fee 0 1 [STREET_ADDRESS] $1,800 /month No…" at bounding box center [455, 589] width 822 height 1426
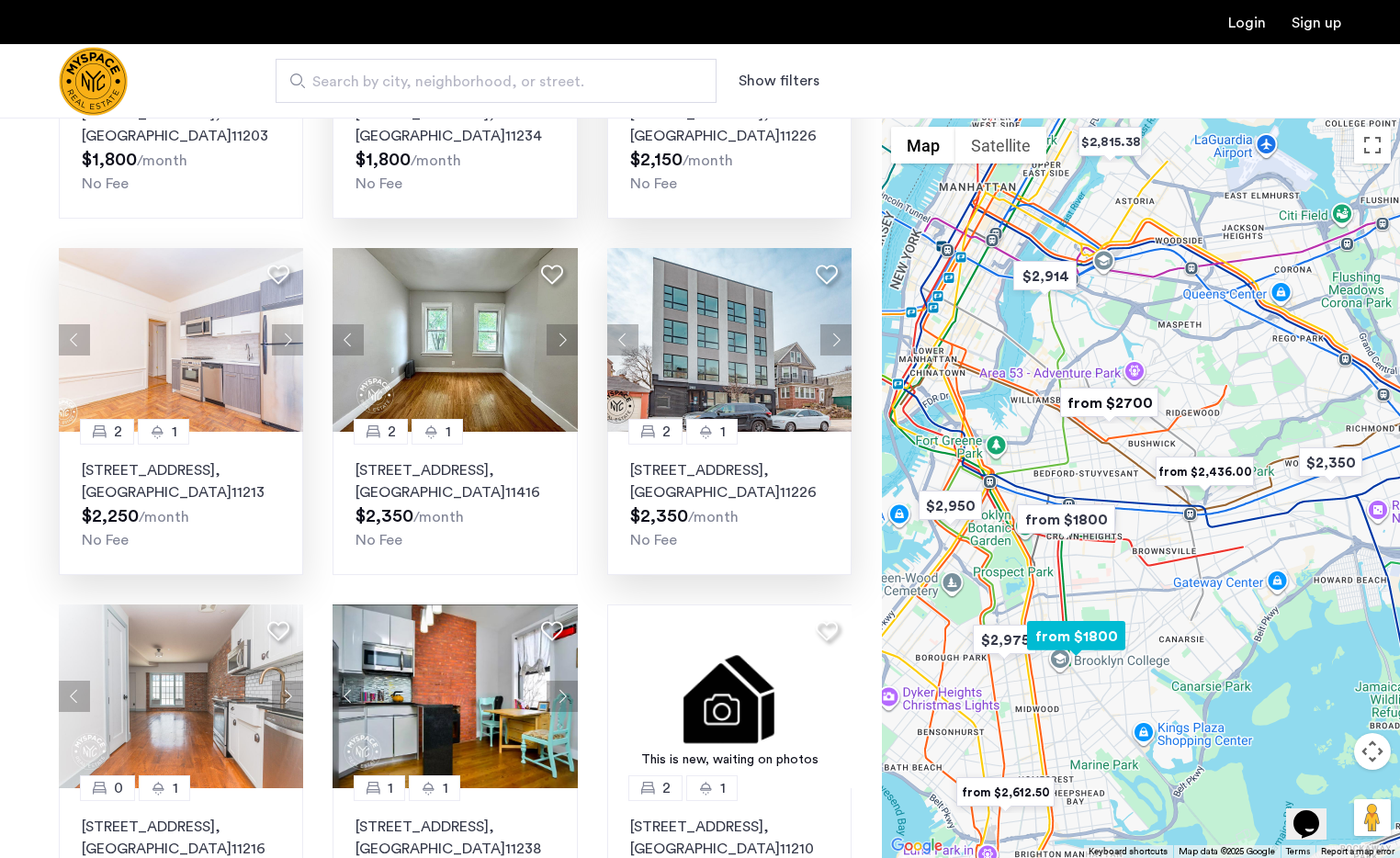
click at [841, 342] on button "Next apartment" at bounding box center [835, 339] width 31 height 31
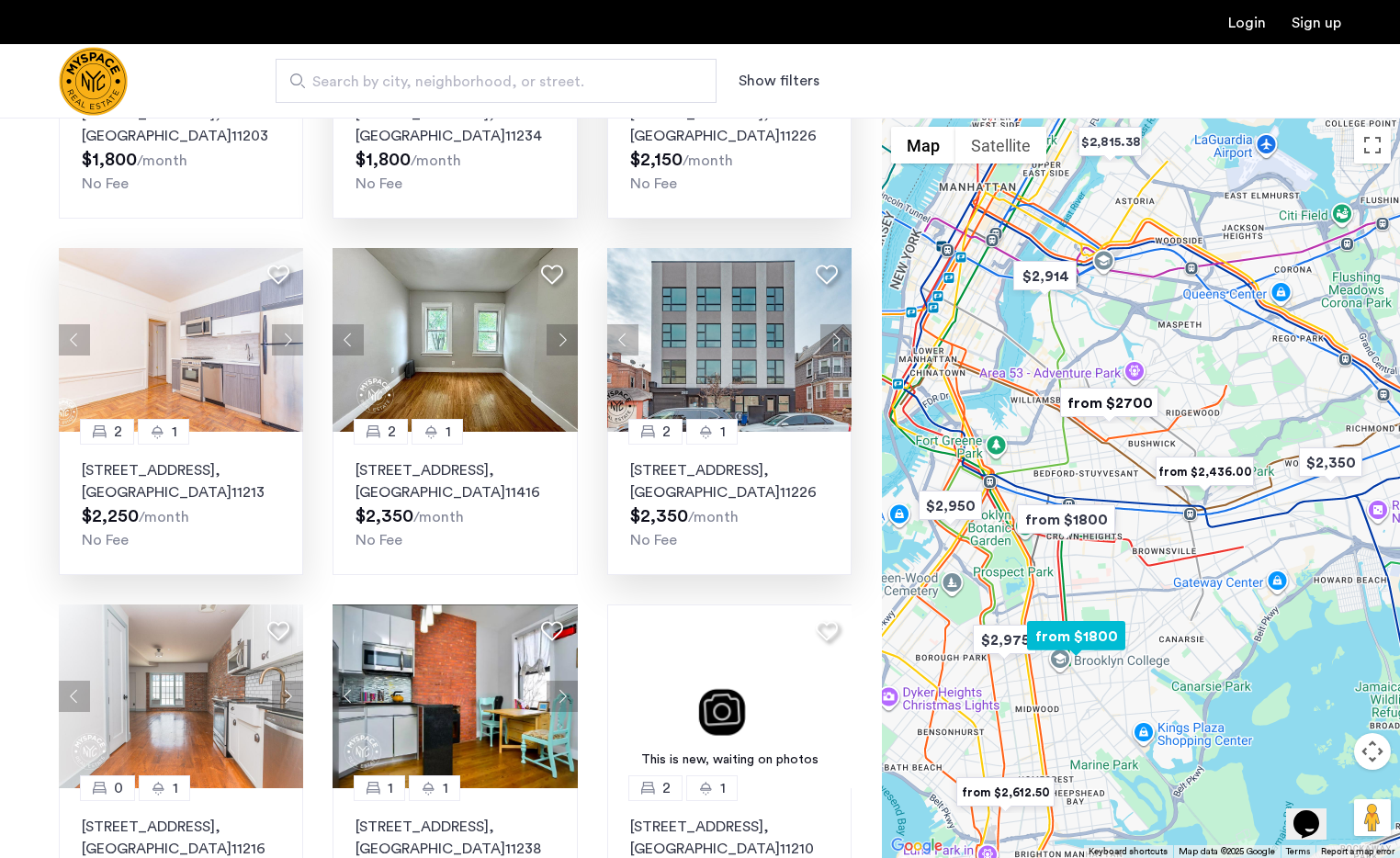
click at [841, 342] on button "Next apartment" at bounding box center [835, 339] width 31 height 31
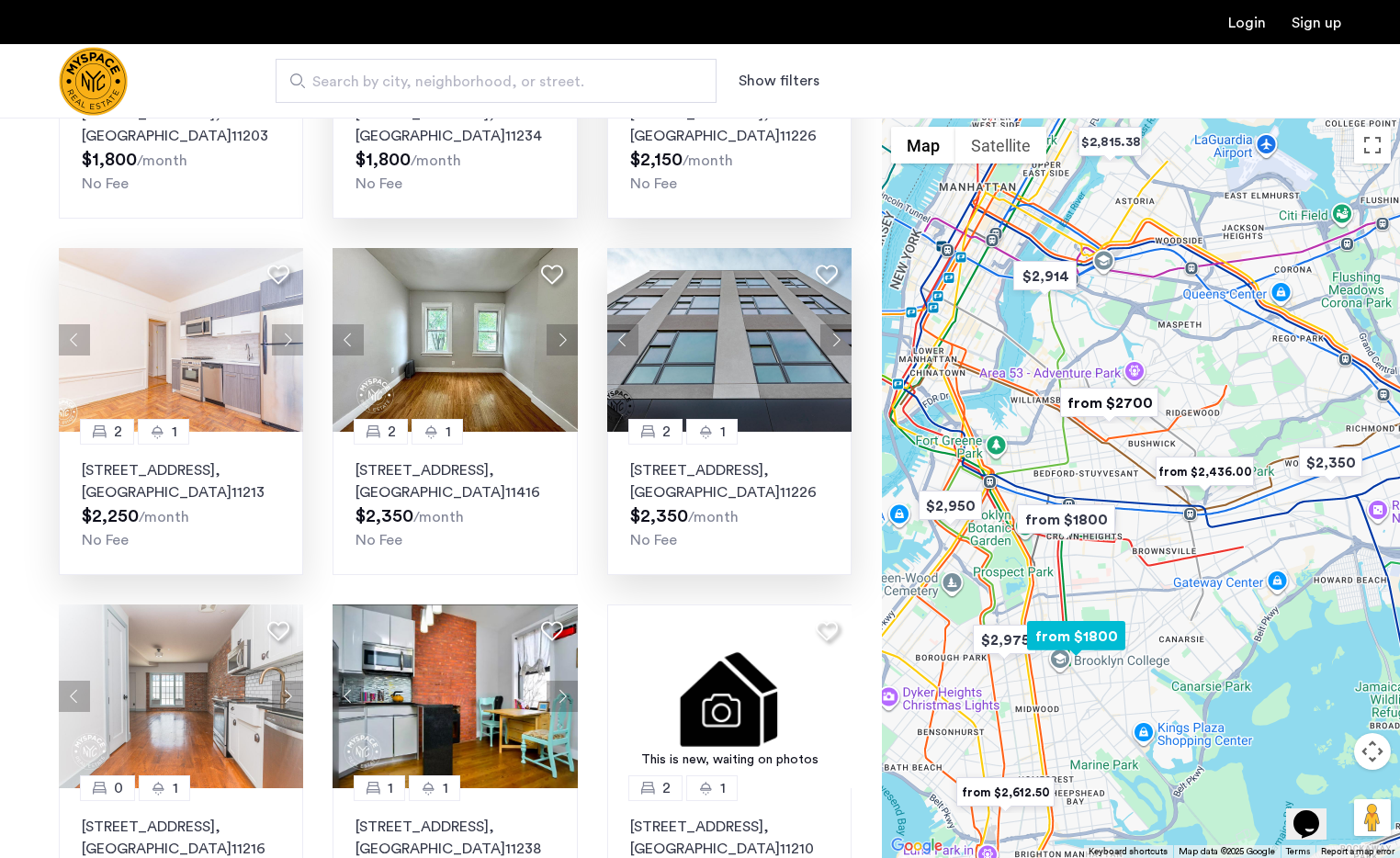
click at [841, 342] on button "Next apartment" at bounding box center [835, 339] width 31 height 31
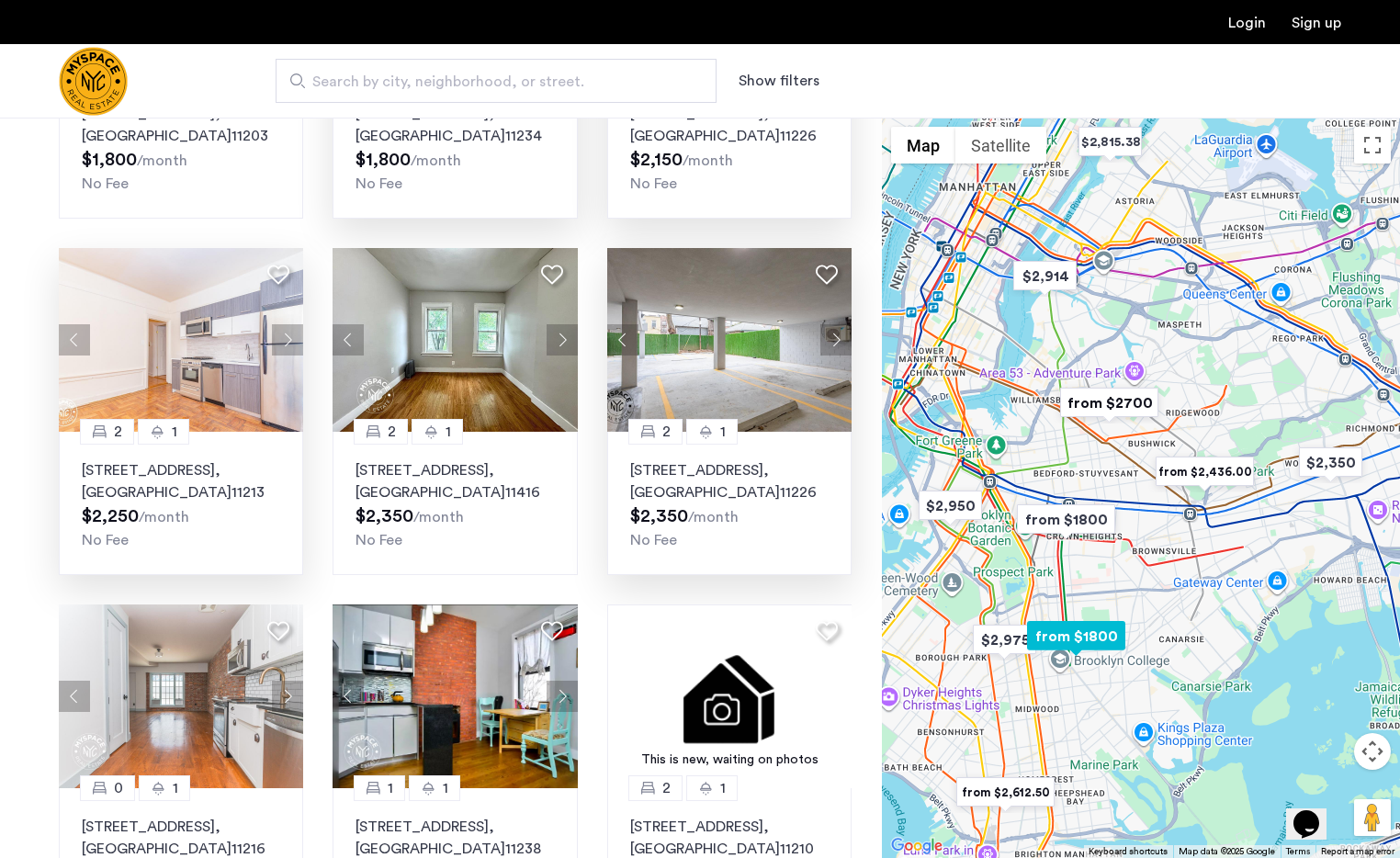
click at [841, 342] on button "Next apartment" at bounding box center [835, 339] width 31 height 31
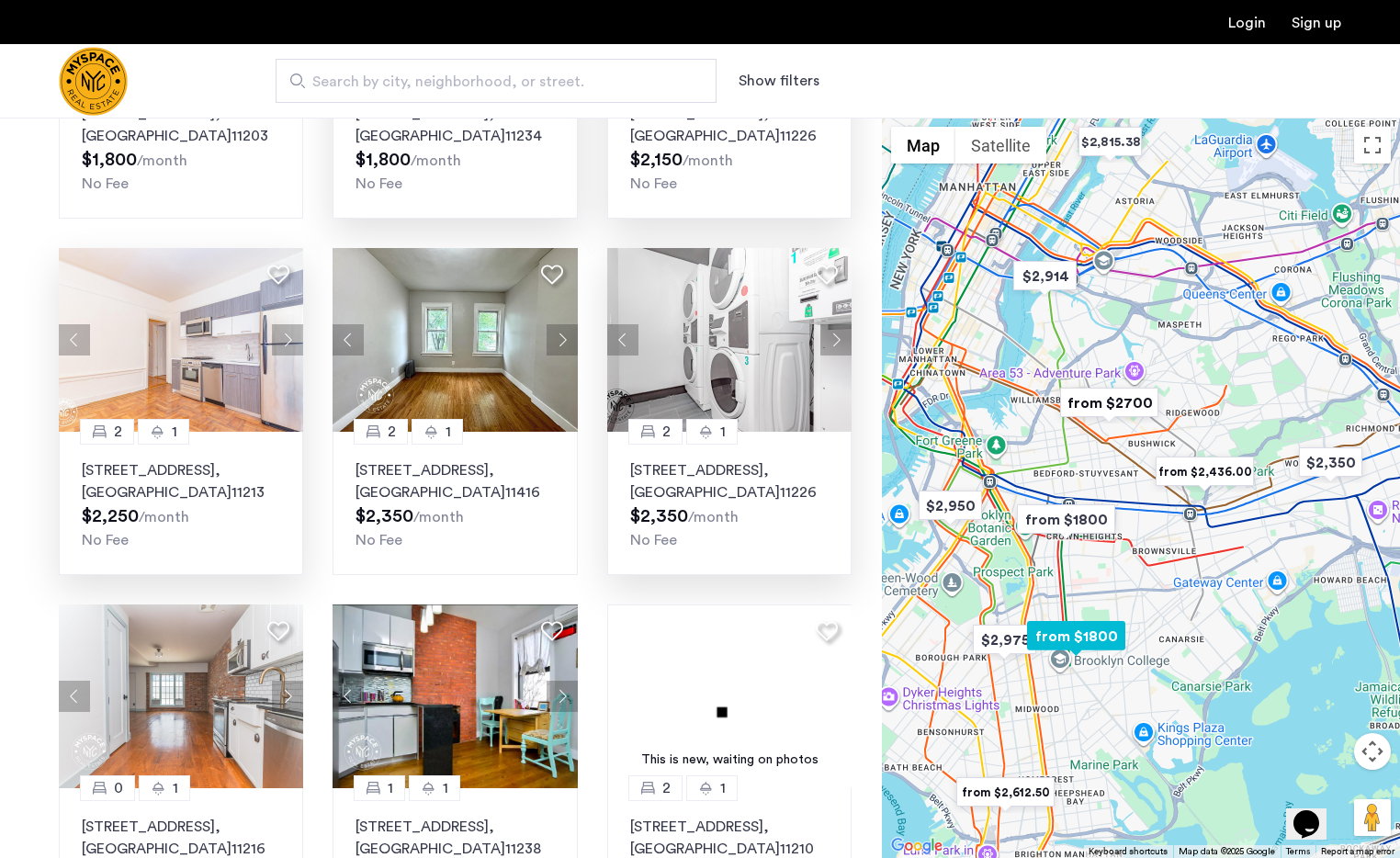
click at [841, 342] on button "Next apartment" at bounding box center [835, 339] width 31 height 31
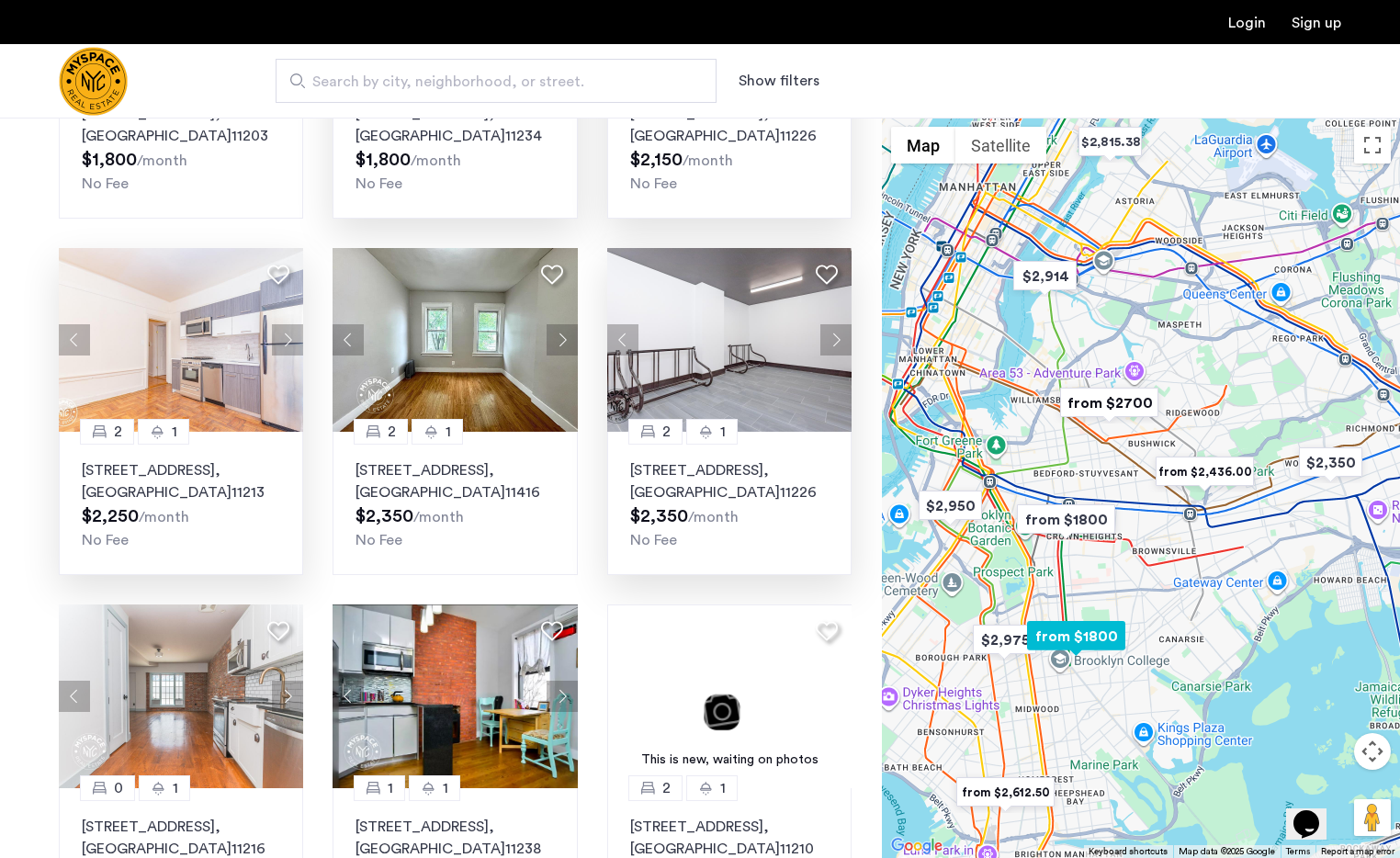
click at [841, 342] on button "Next apartment" at bounding box center [835, 339] width 31 height 31
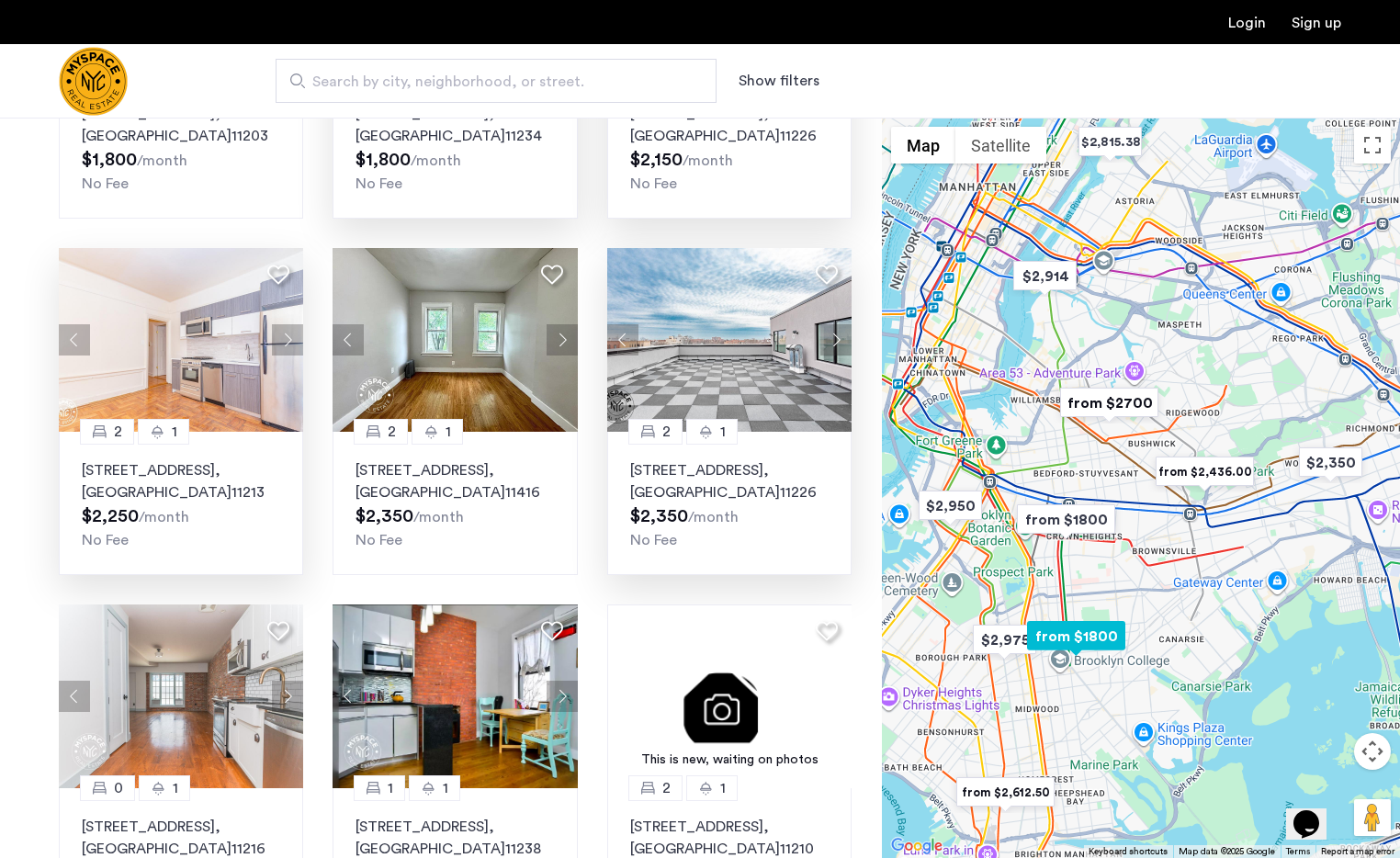
click at [841, 342] on button "Next apartment" at bounding box center [835, 339] width 31 height 31
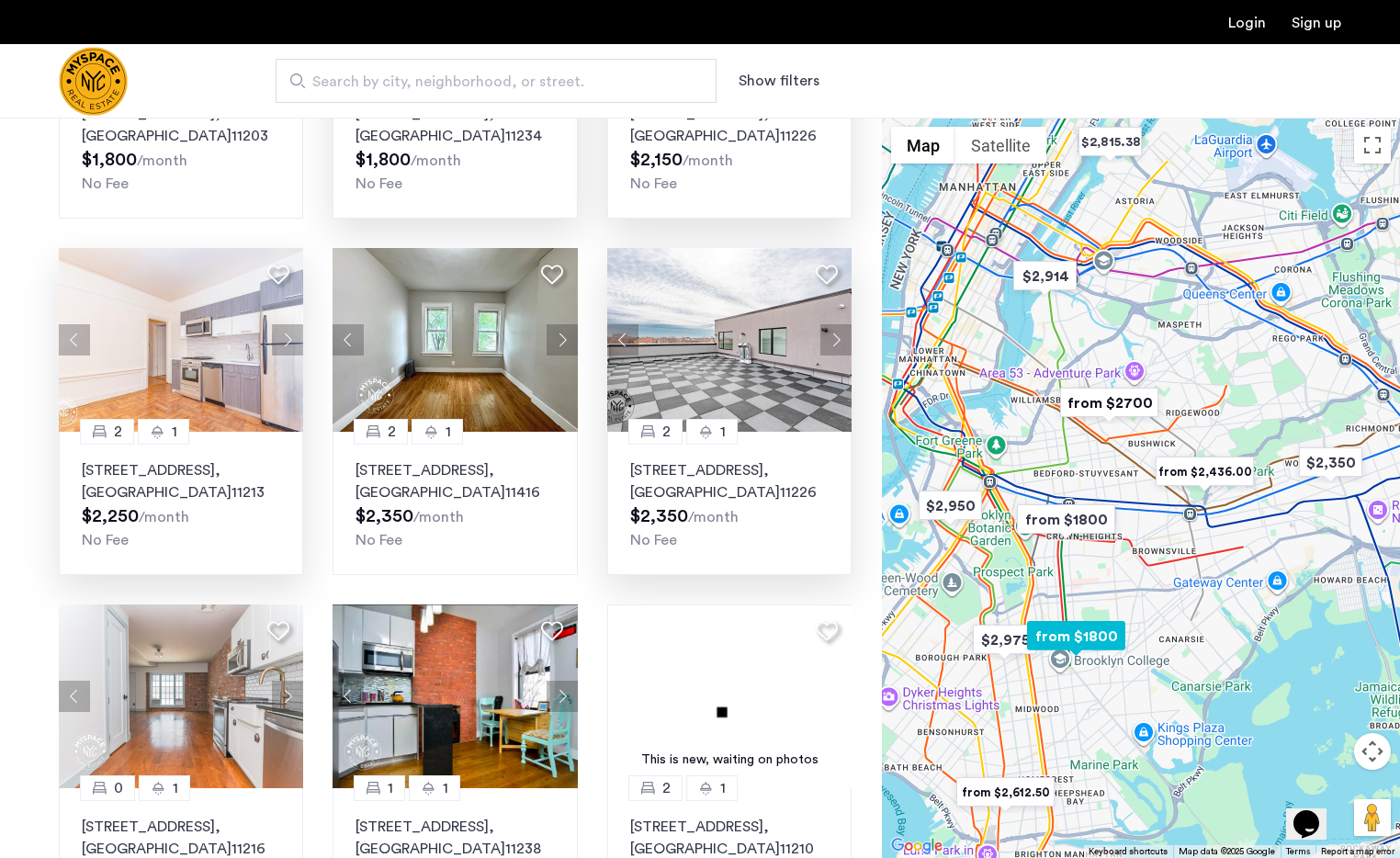
click at [841, 342] on button "Next apartment" at bounding box center [835, 339] width 31 height 31
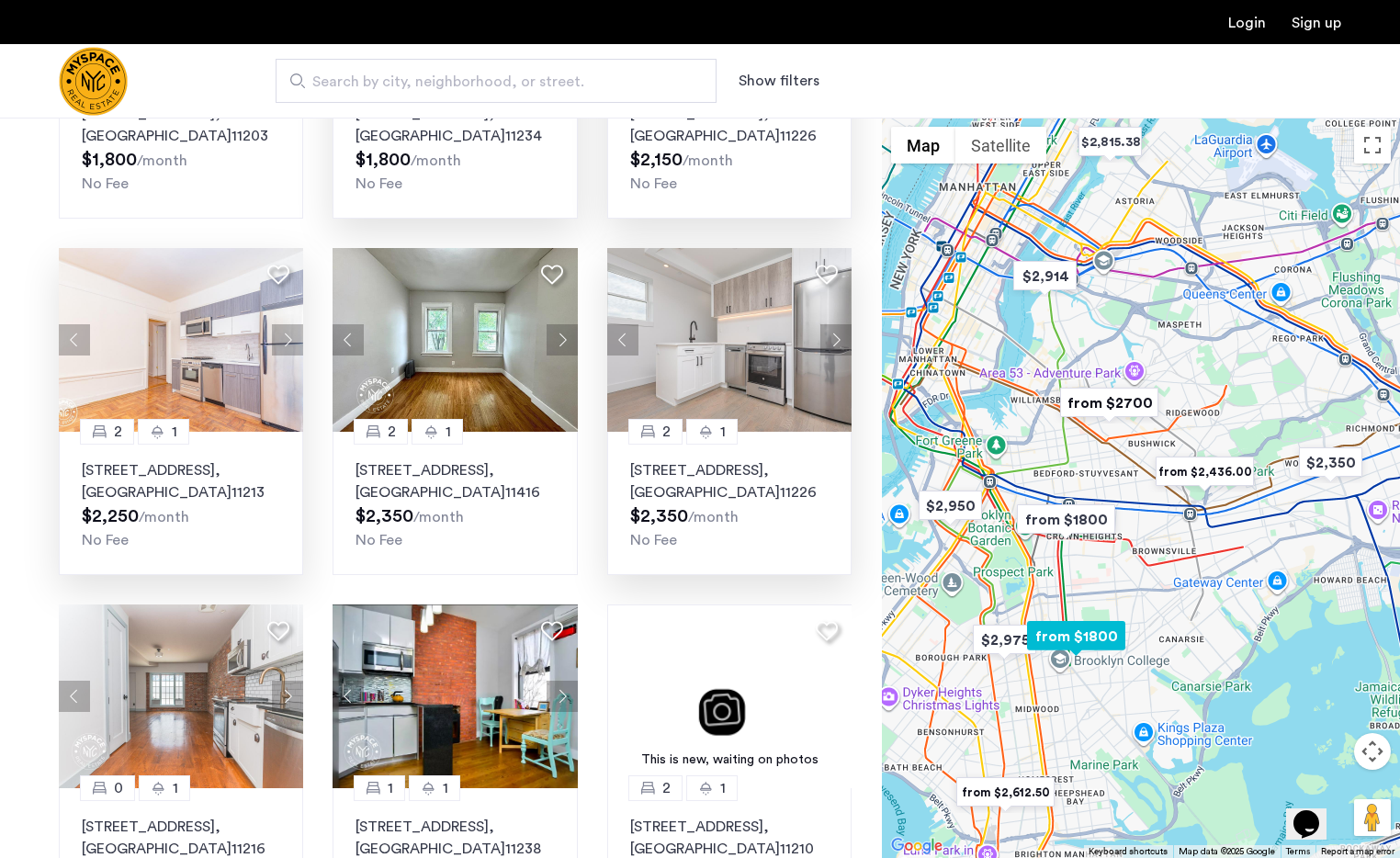
click at [841, 342] on button "Next apartment" at bounding box center [835, 339] width 31 height 31
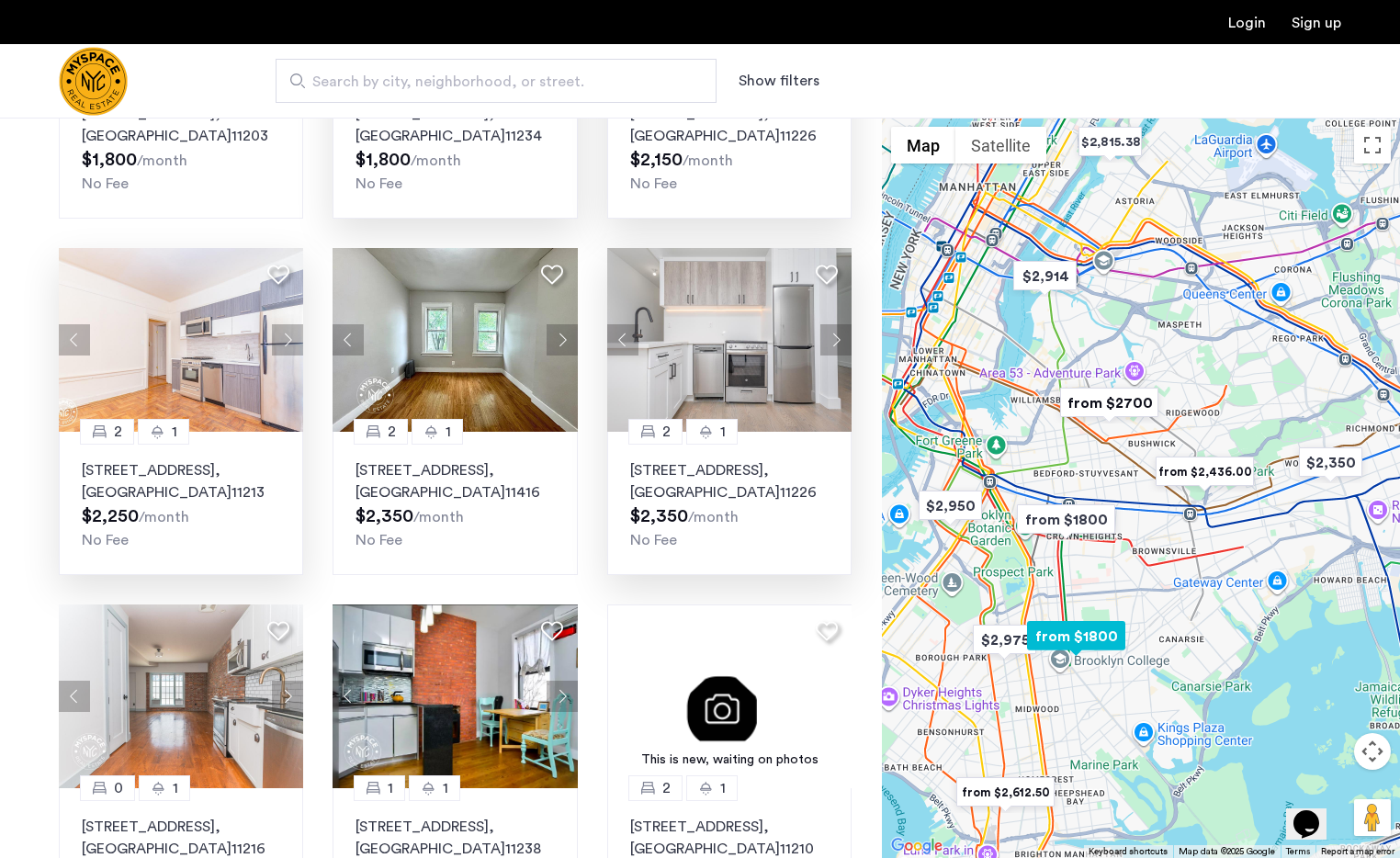
click at [841, 342] on button "Next apartment" at bounding box center [835, 339] width 31 height 31
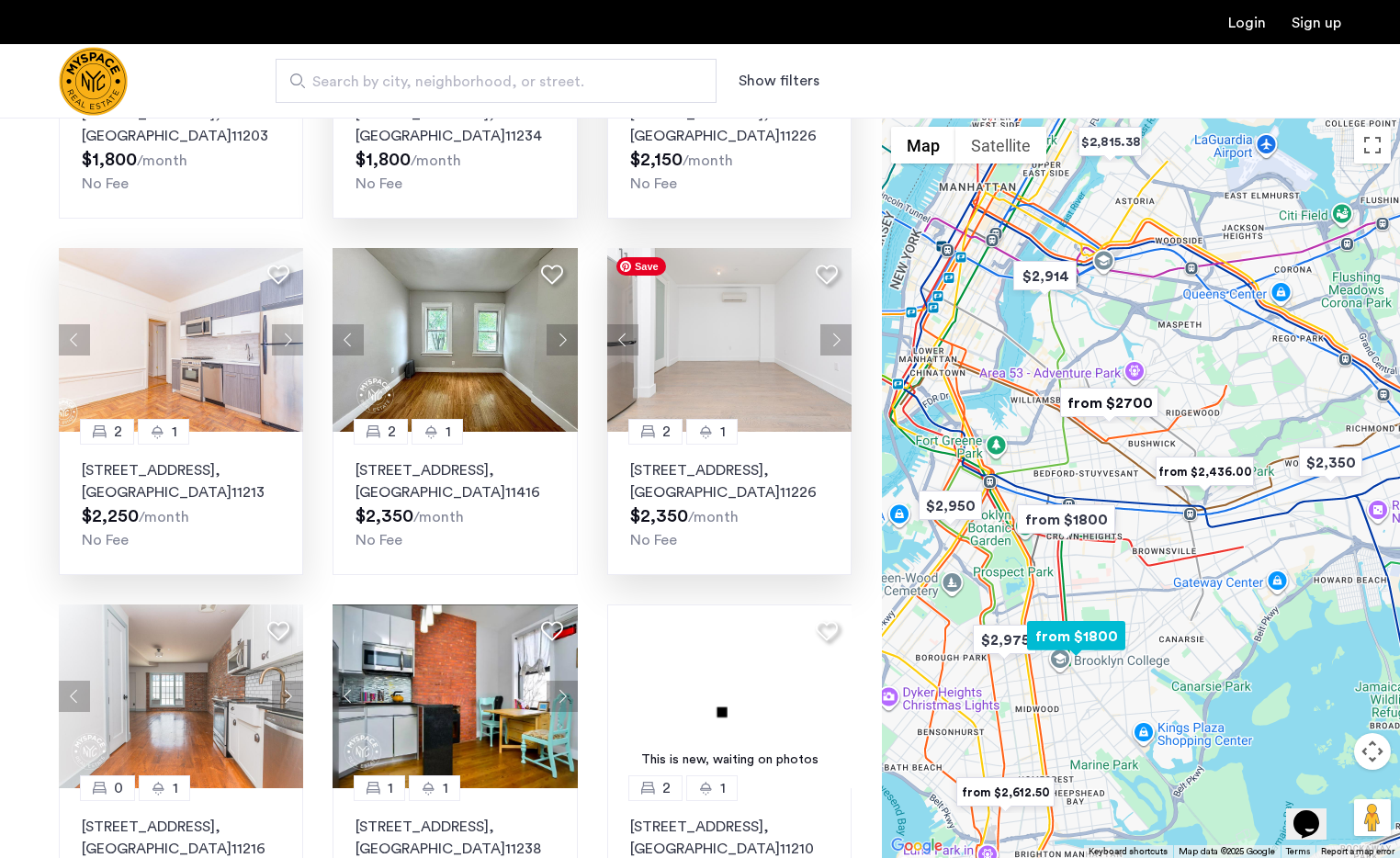
click at [681, 345] on img at bounding box center [729, 340] width 246 height 184
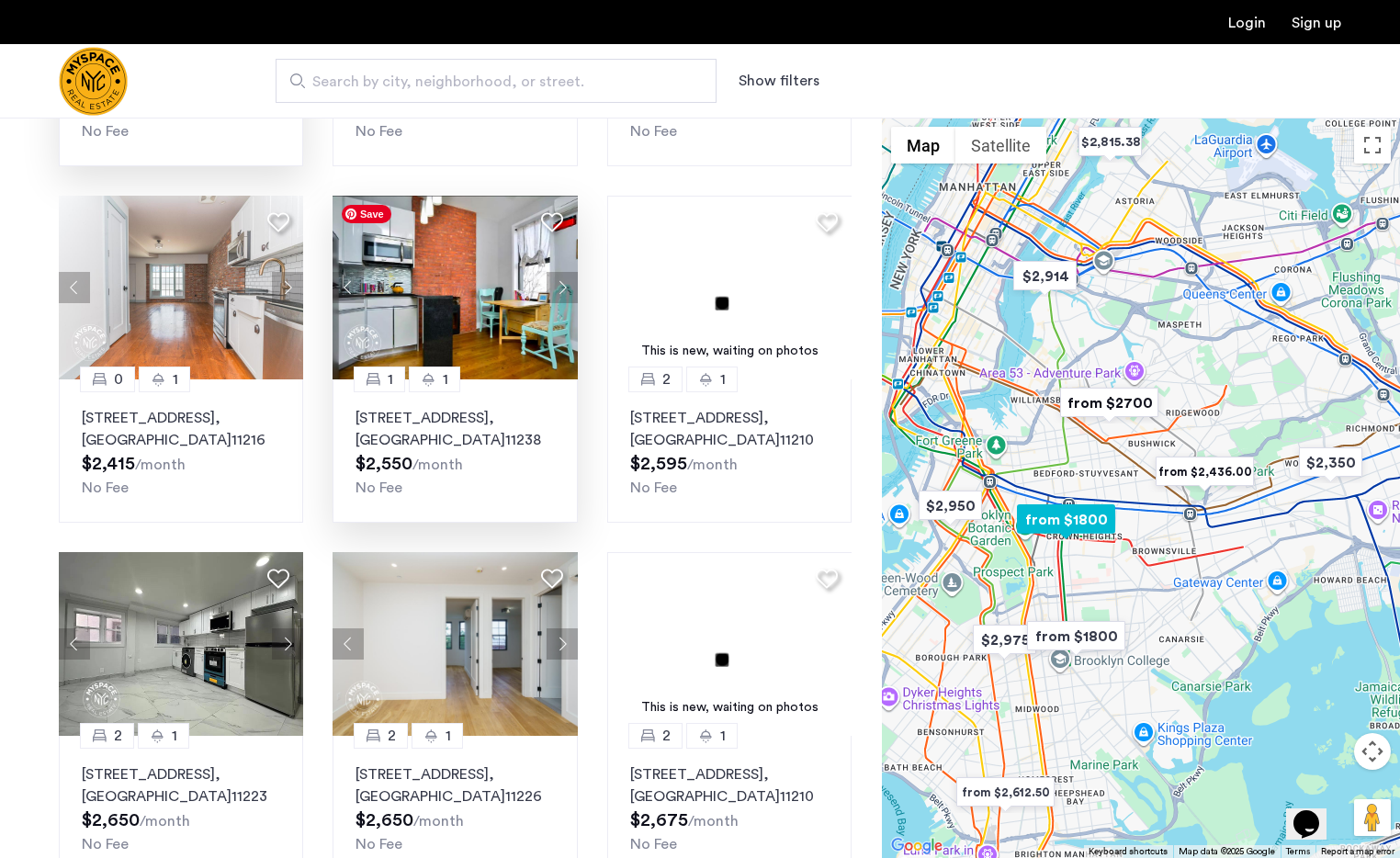
scroll to position [759, 0]
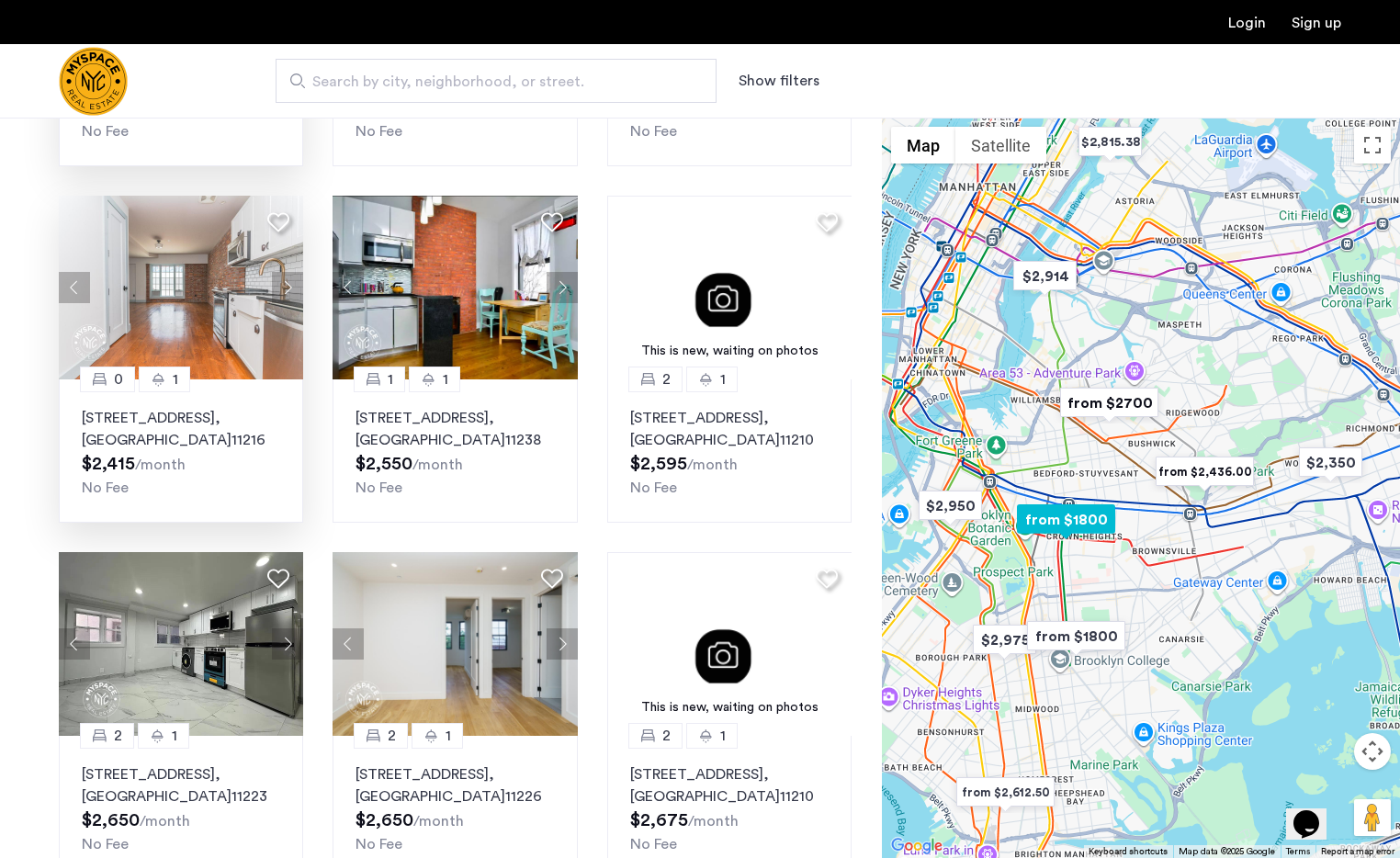
click at [289, 282] on button "Next apartment" at bounding box center [287, 287] width 31 height 31
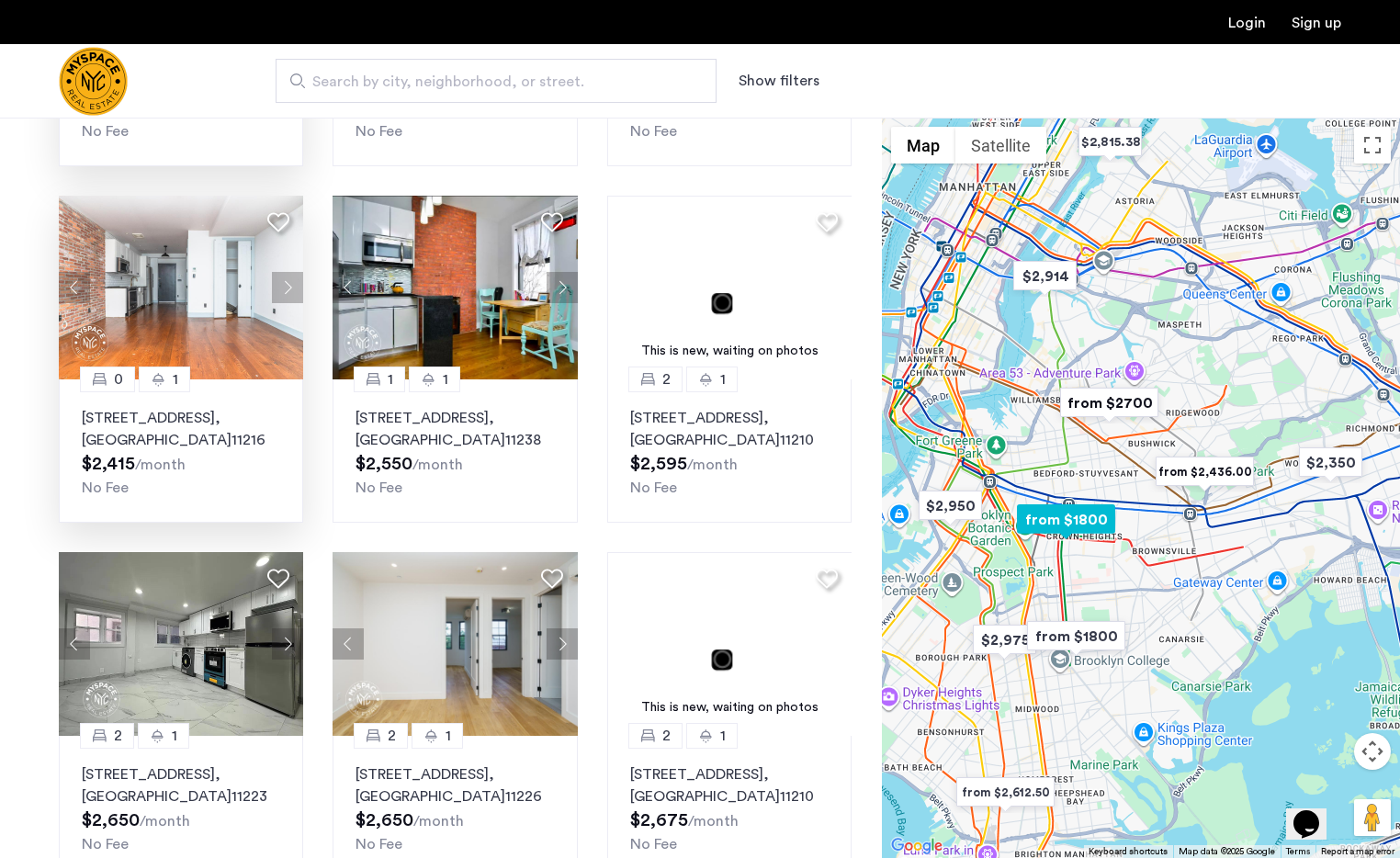
click at [289, 282] on button "Next apartment" at bounding box center [287, 287] width 31 height 31
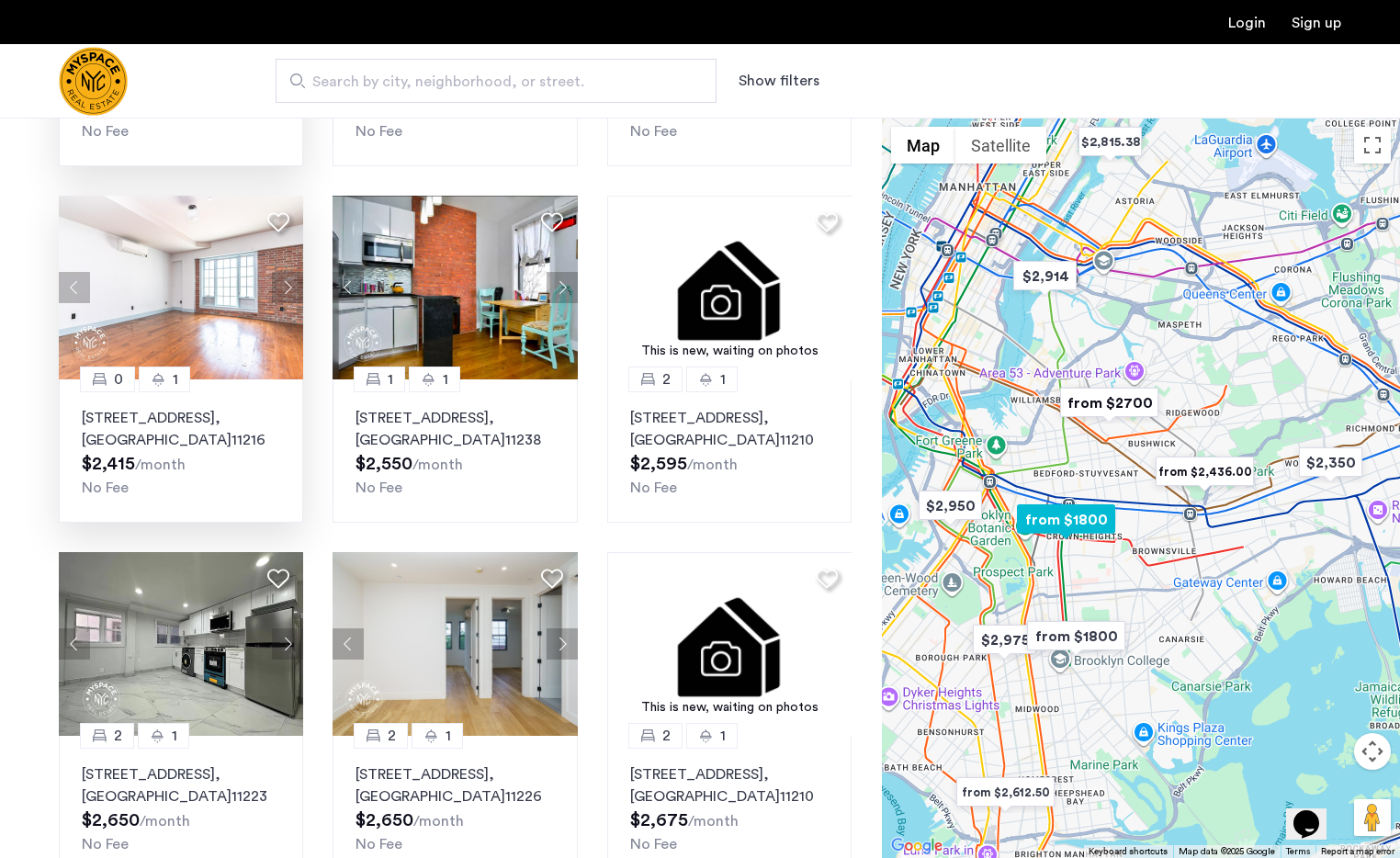
click at [289, 282] on button "Next apartment" at bounding box center [287, 287] width 31 height 31
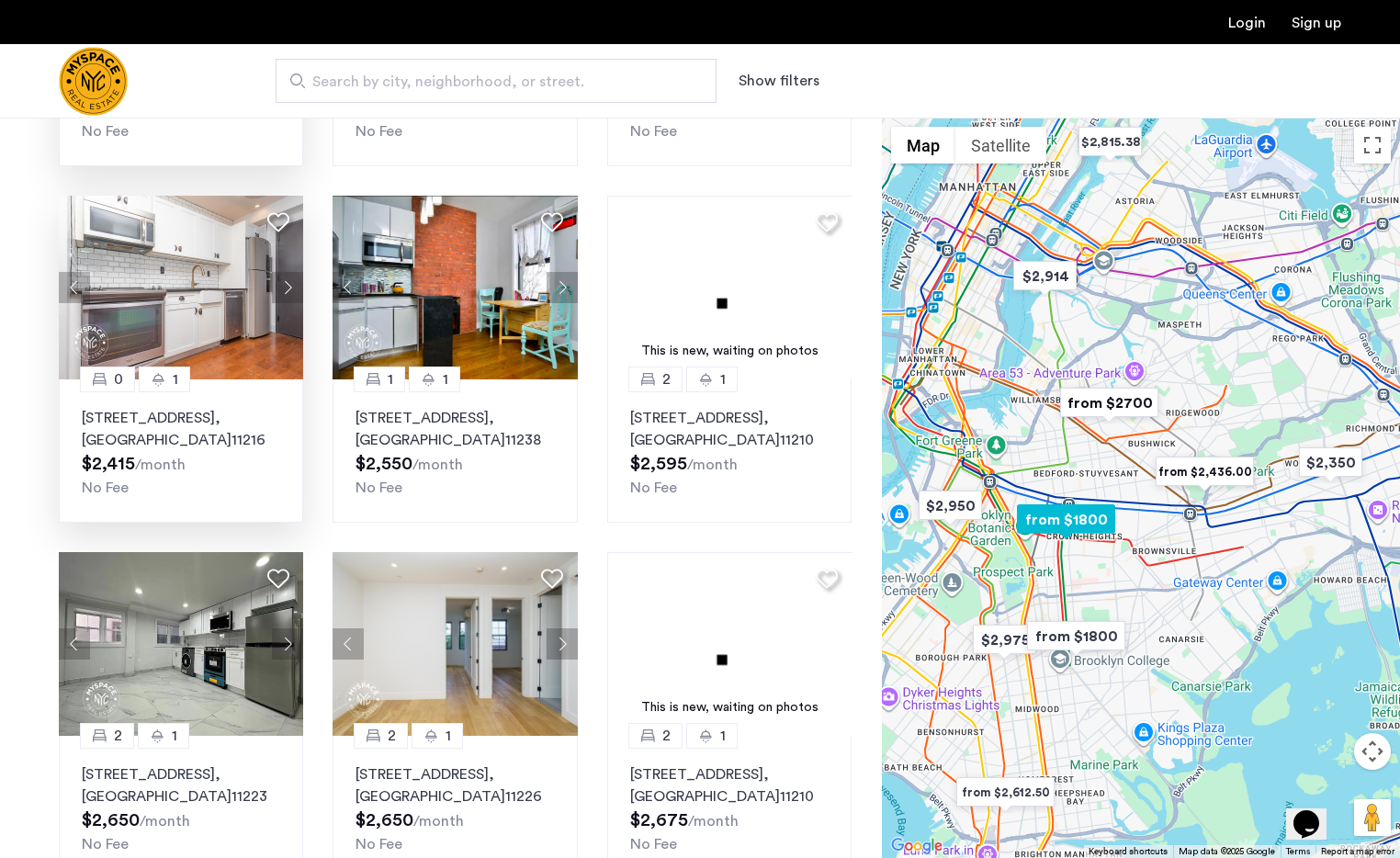
click at [289, 282] on button "Next apartment" at bounding box center [287, 287] width 31 height 31
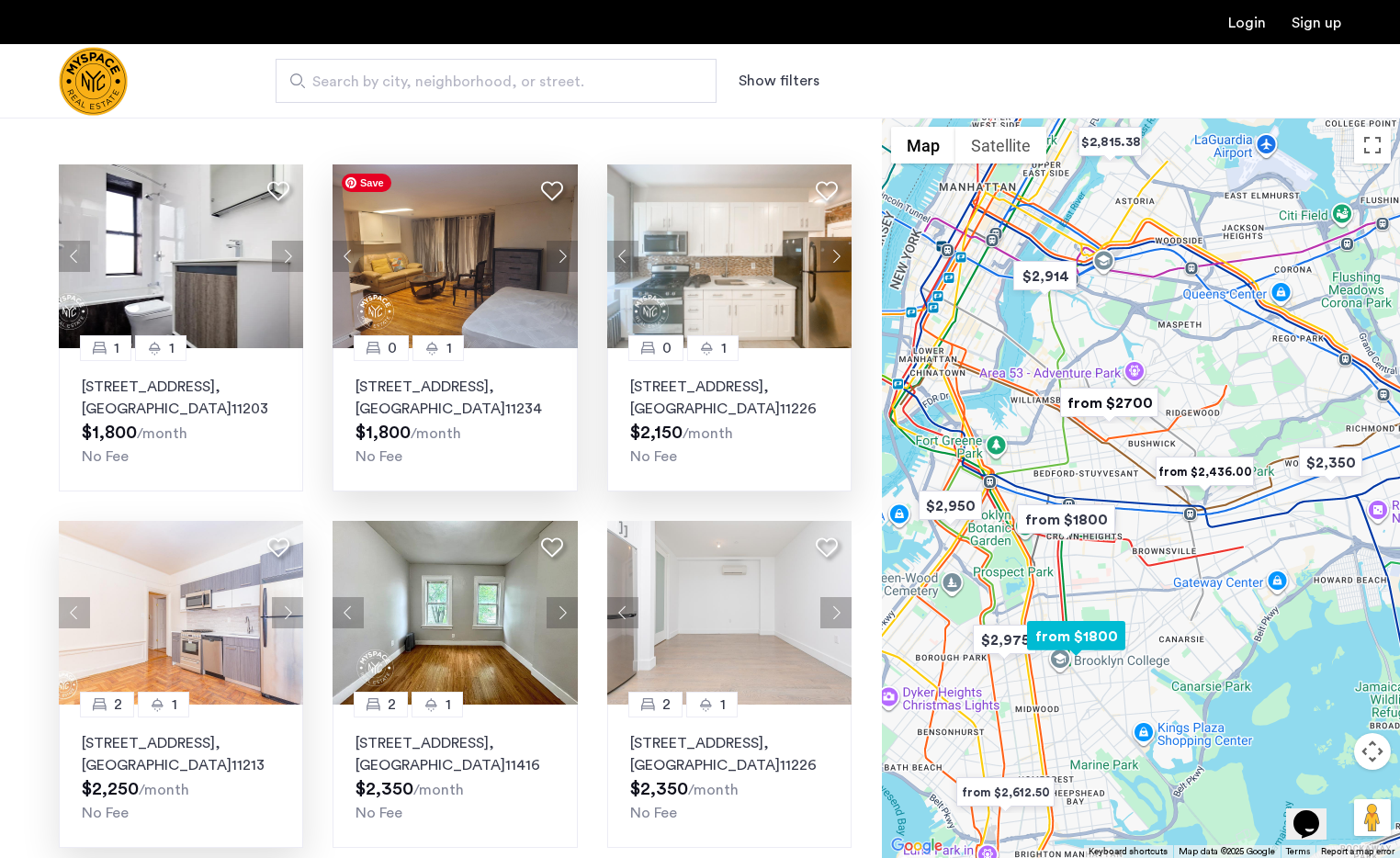
scroll to position [0, 0]
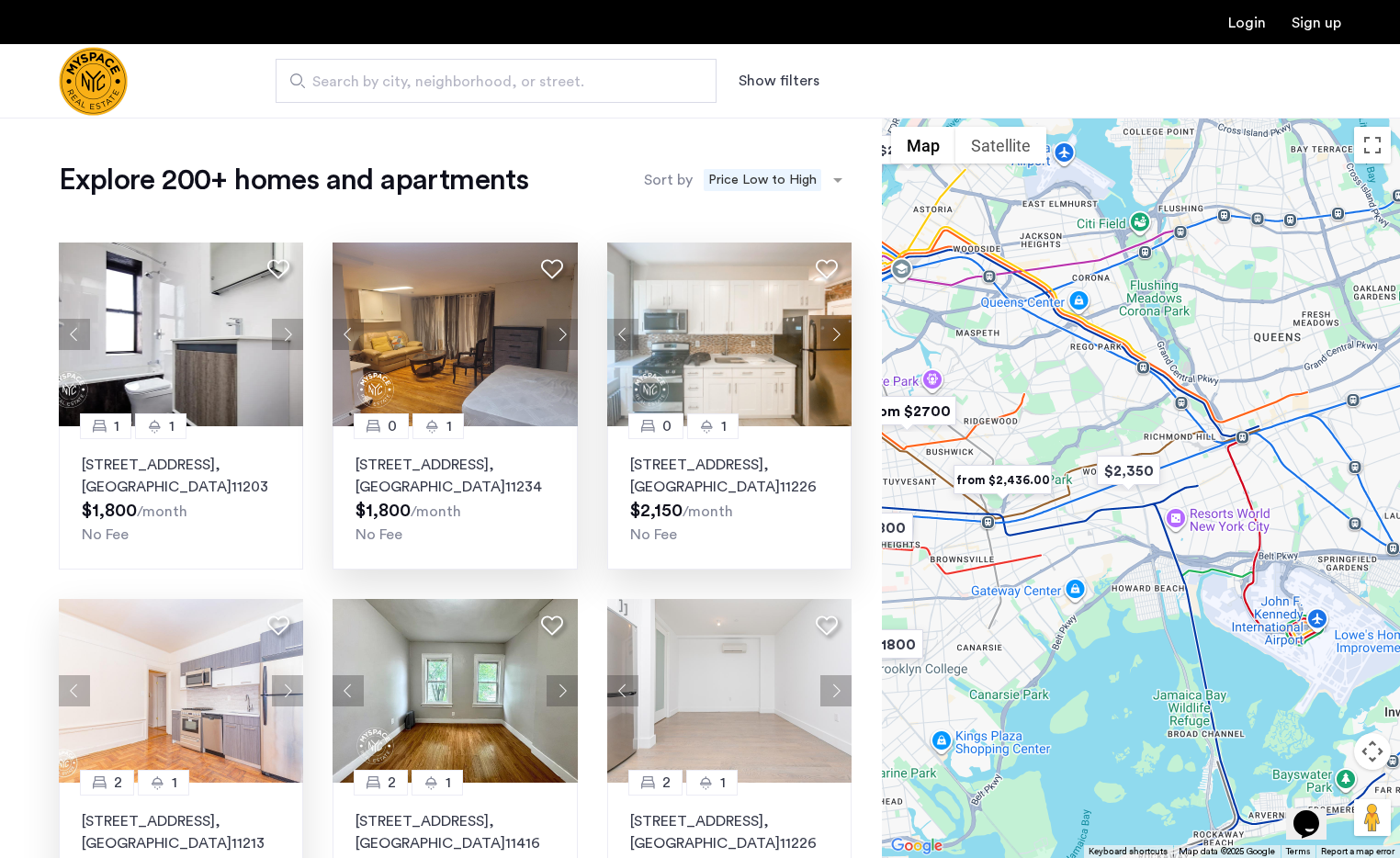
drag, startPoint x: 1175, startPoint y: 387, endPoint x: 975, endPoint y: 384, distance: 200.0
click at [975, 384] on div at bounding box center [1140, 487] width 518 height 740
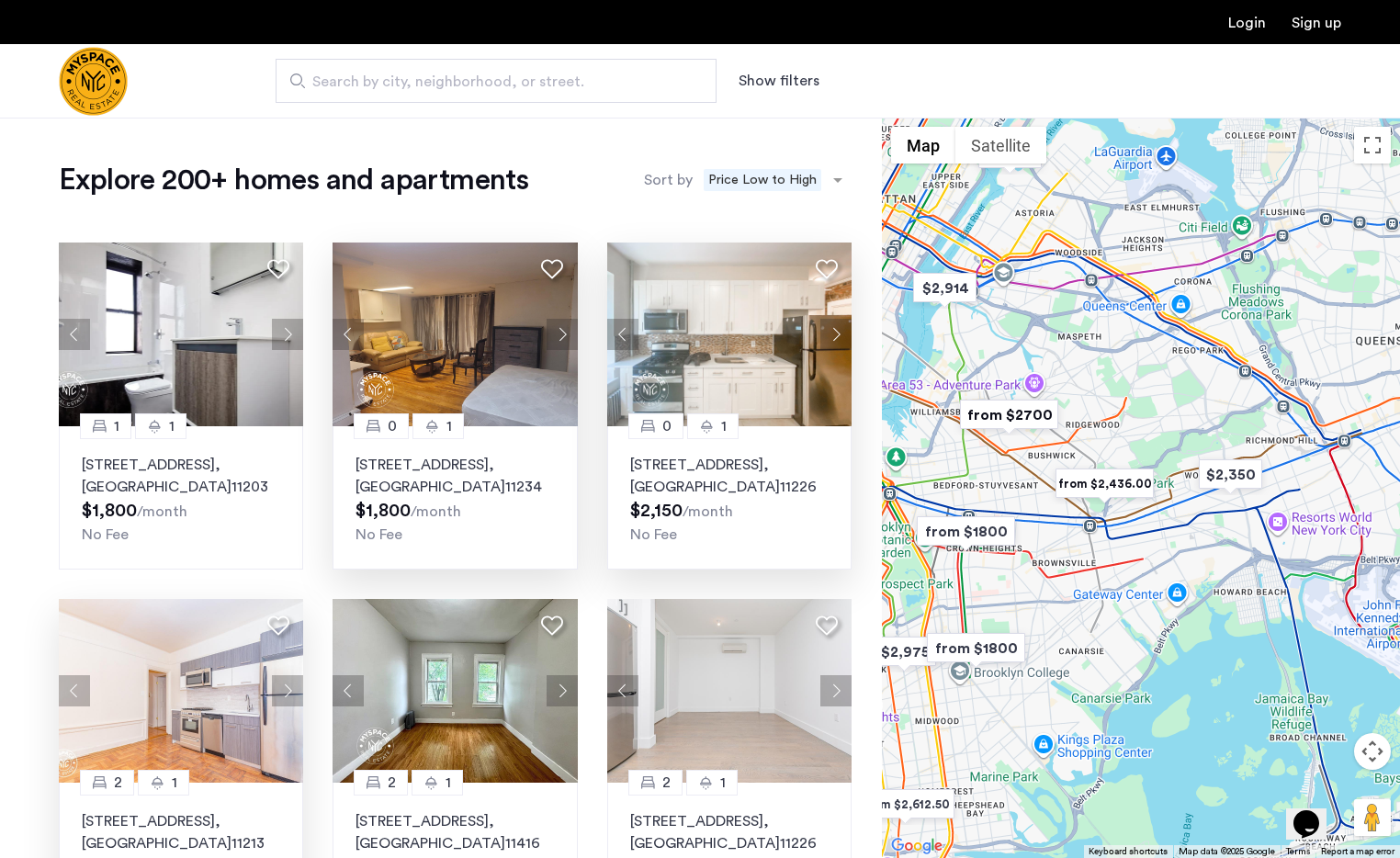
drag, startPoint x: 1214, startPoint y: 406, endPoint x: 1364, endPoint y: 414, distance: 150.2
click at [1364, 414] on div at bounding box center [1140, 487] width 518 height 740
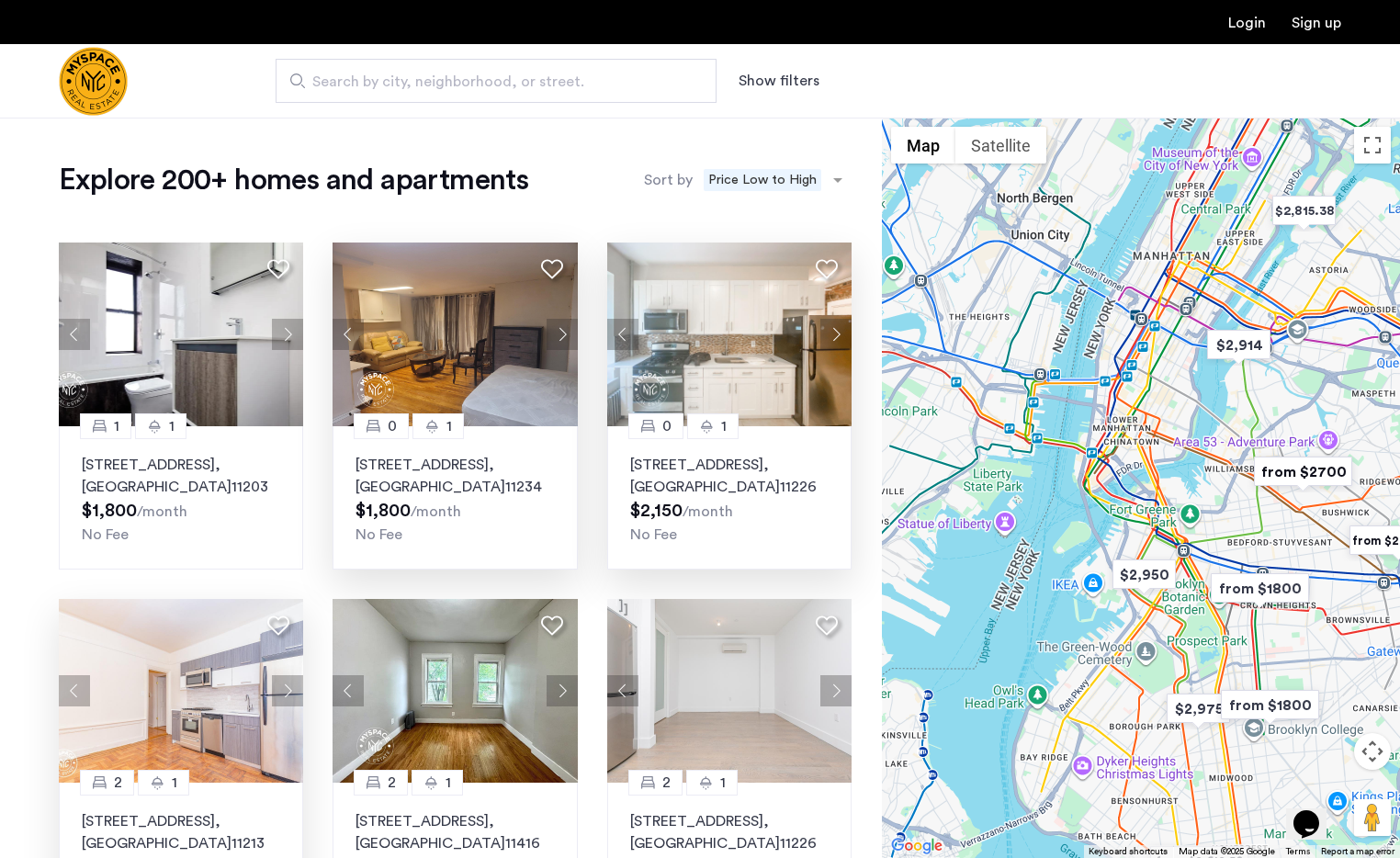
drag, startPoint x: 1116, startPoint y: 290, endPoint x: 1370, endPoint y: 365, distance: 264.8
click at [1399, 365] on html "Login Sign up Search by city, neighborhood, or street. Show filters Price Fee A…" at bounding box center [700, 429] width 1400 height 858
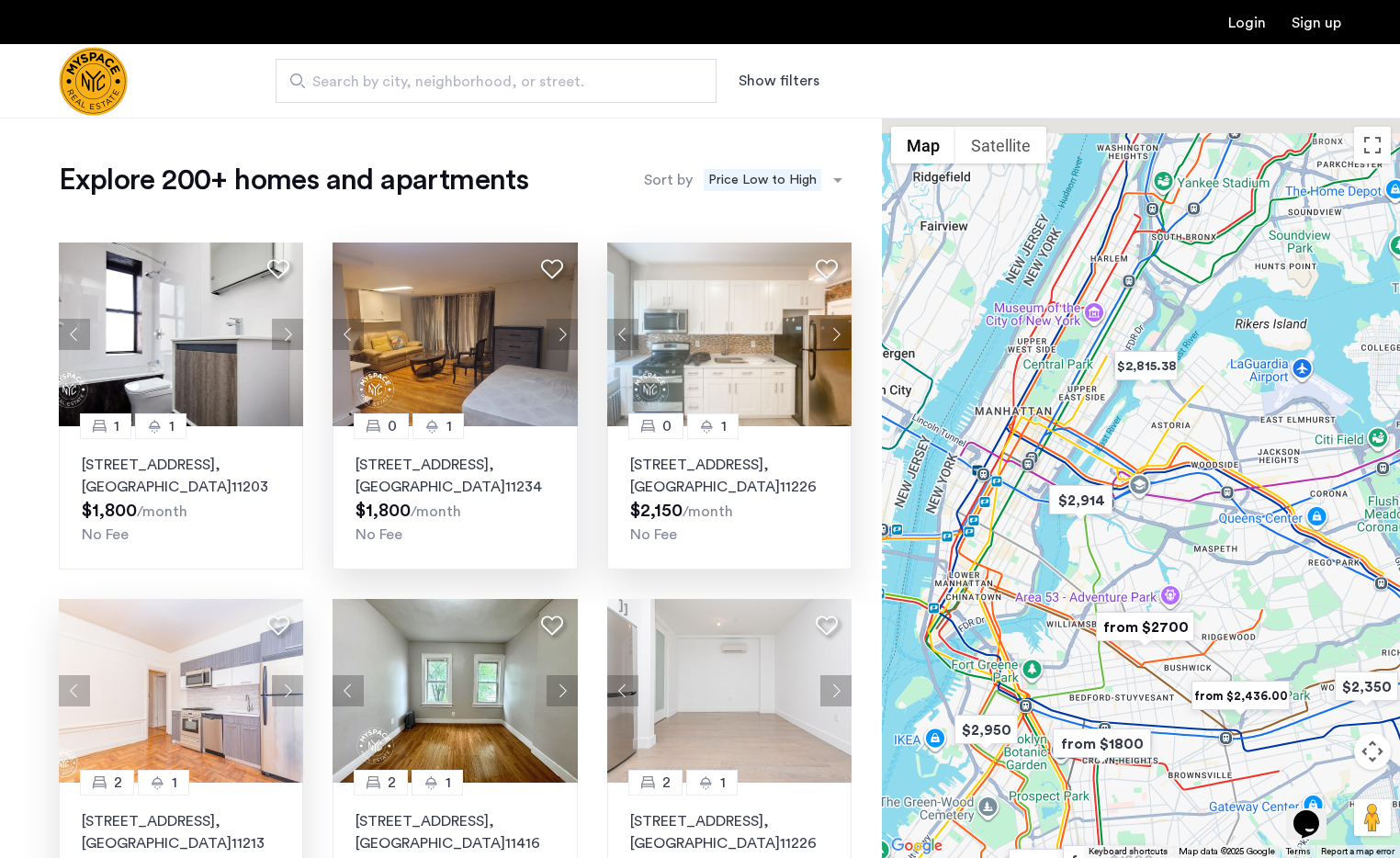
drag, startPoint x: 1245, startPoint y: 316, endPoint x: 997, endPoint y: 461, distance: 287.3
click at [997, 461] on div at bounding box center [1140, 487] width 518 height 740
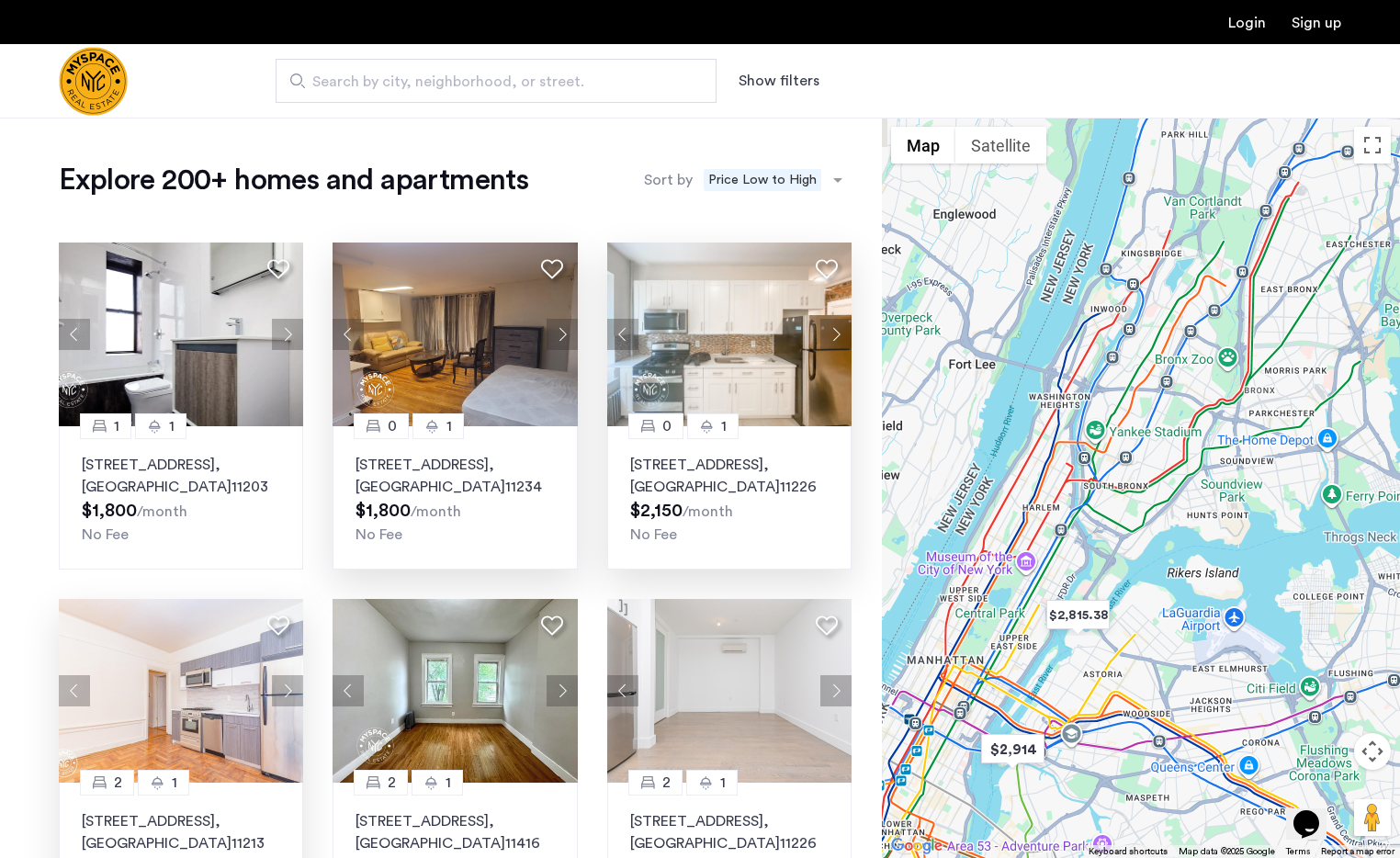
drag, startPoint x: 1181, startPoint y: 308, endPoint x: 1160, endPoint y: 508, distance: 201.1
click at [1160, 508] on div at bounding box center [1140, 487] width 518 height 740
click at [1042, 520] on div at bounding box center [1140, 487] width 518 height 740
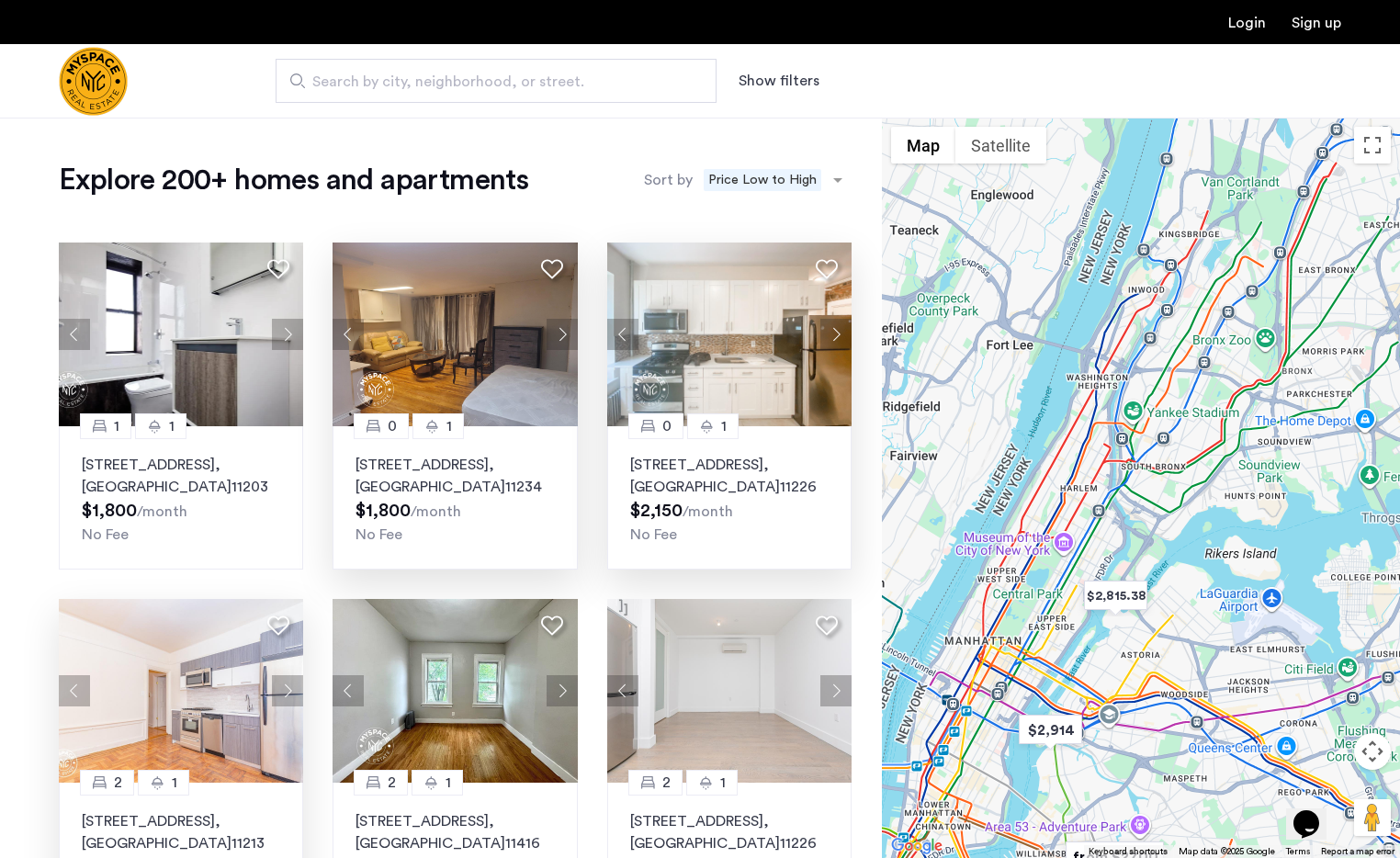
drag, startPoint x: 1042, startPoint y: 520, endPoint x: 1084, endPoint y: 498, distance: 47.4
click at [1084, 498] on div at bounding box center [1140, 487] width 518 height 740
click at [1153, 456] on div at bounding box center [1140, 487] width 518 height 740
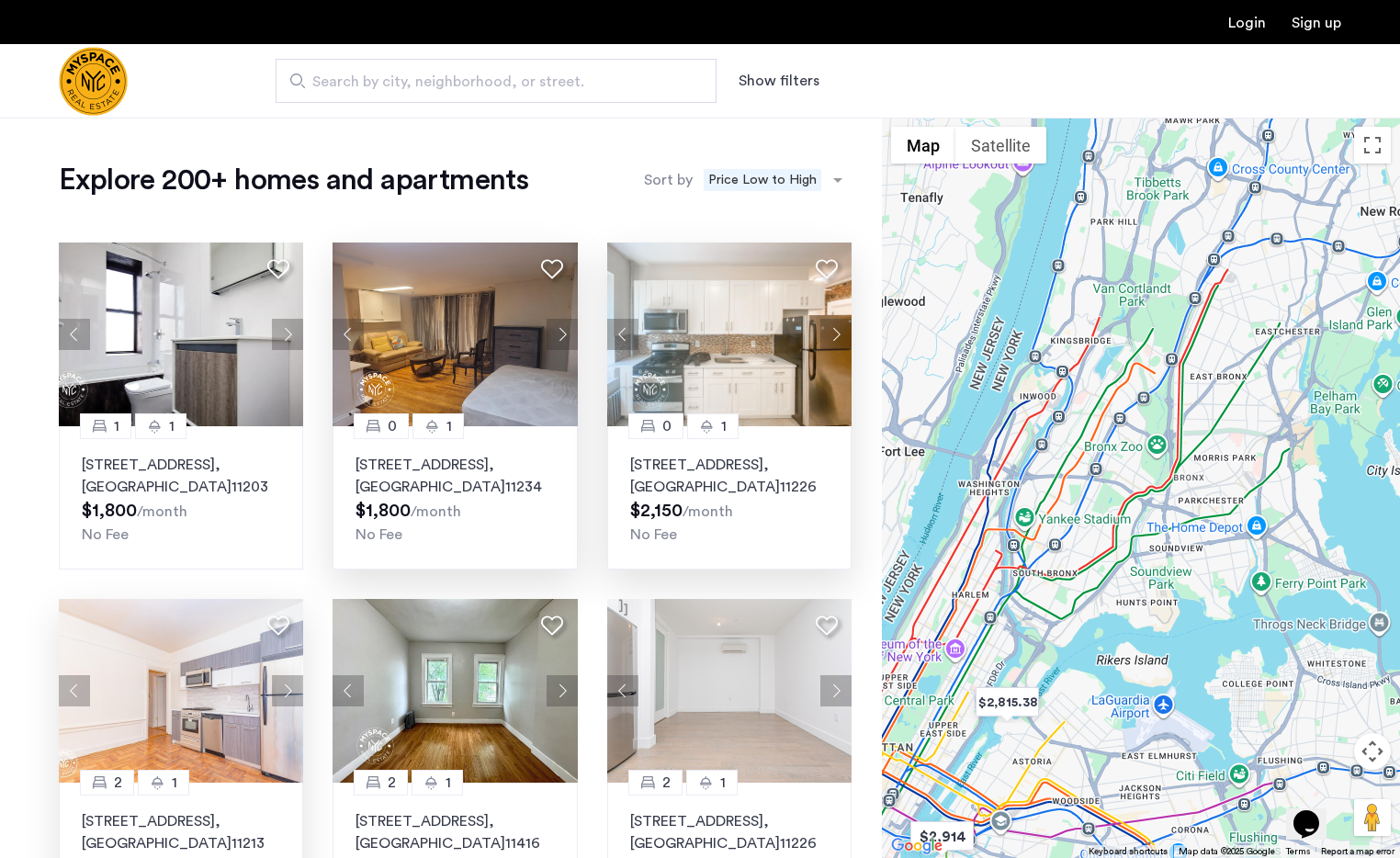
drag, startPoint x: 1217, startPoint y: 367, endPoint x: 1100, endPoint y: 476, distance: 159.9
click at [1100, 476] on div at bounding box center [1140, 487] width 518 height 740
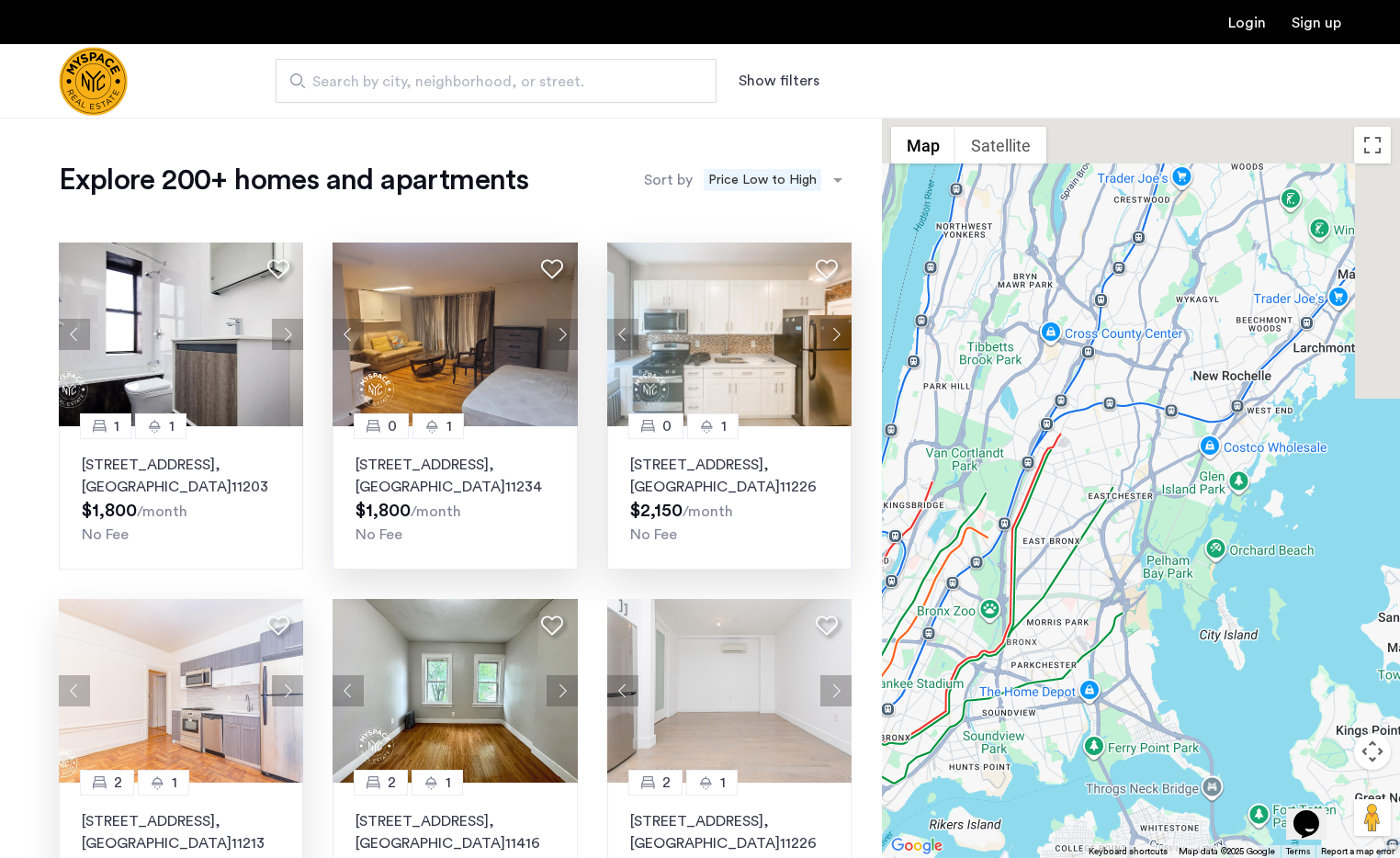
drag, startPoint x: 1209, startPoint y: 399, endPoint x: 1041, endPoint y: 570, distance: 239.7
click at [1041, 570] on div at bounding box center [1140, 487] width 518 height 740
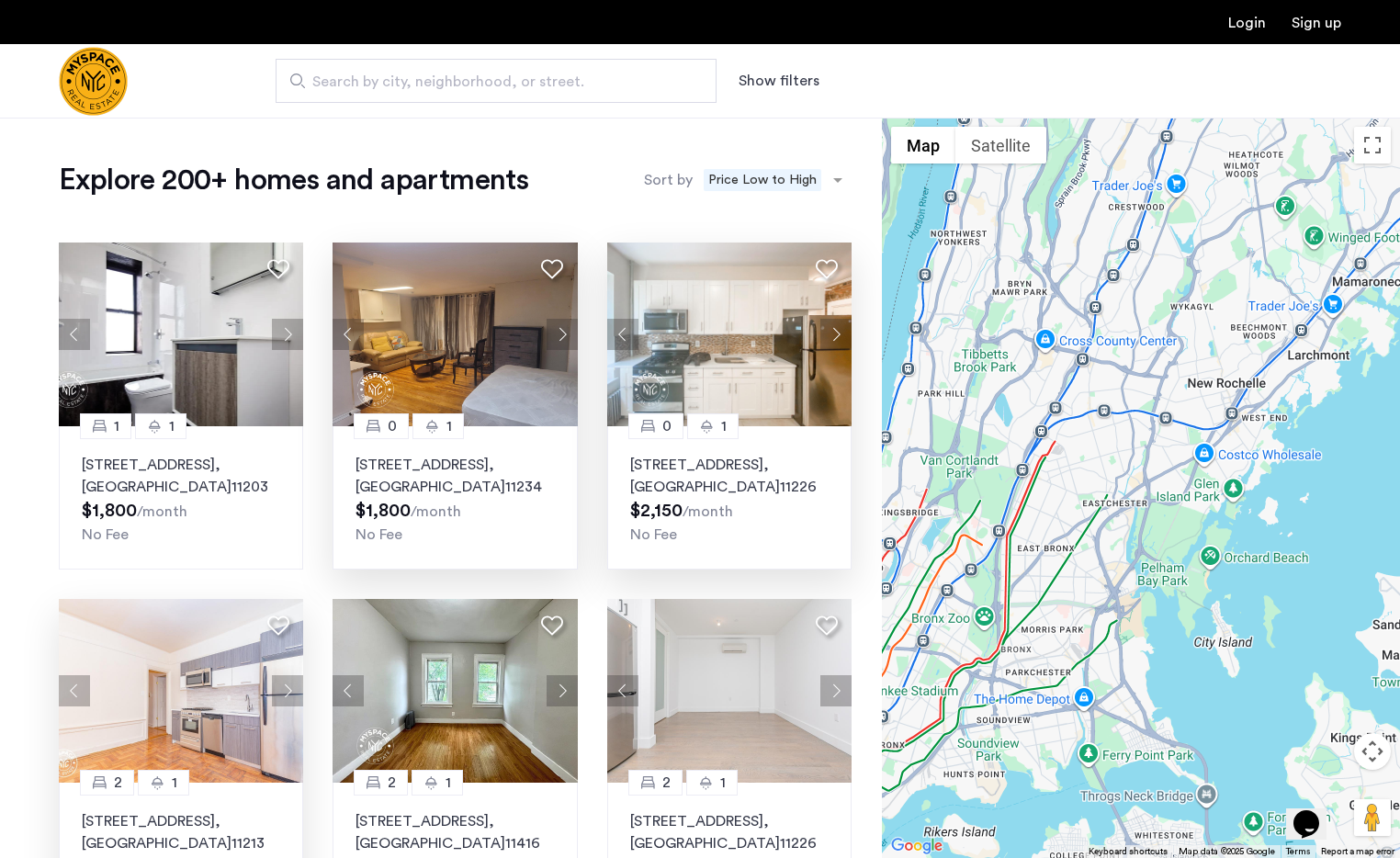
click at [1374, 164] on div at bounding box center [1140, 487] width 518 height 740
click at [1373, 147] on button "Toggle fullscreen view" at bounding box center [1372, 145] width 36 height 36
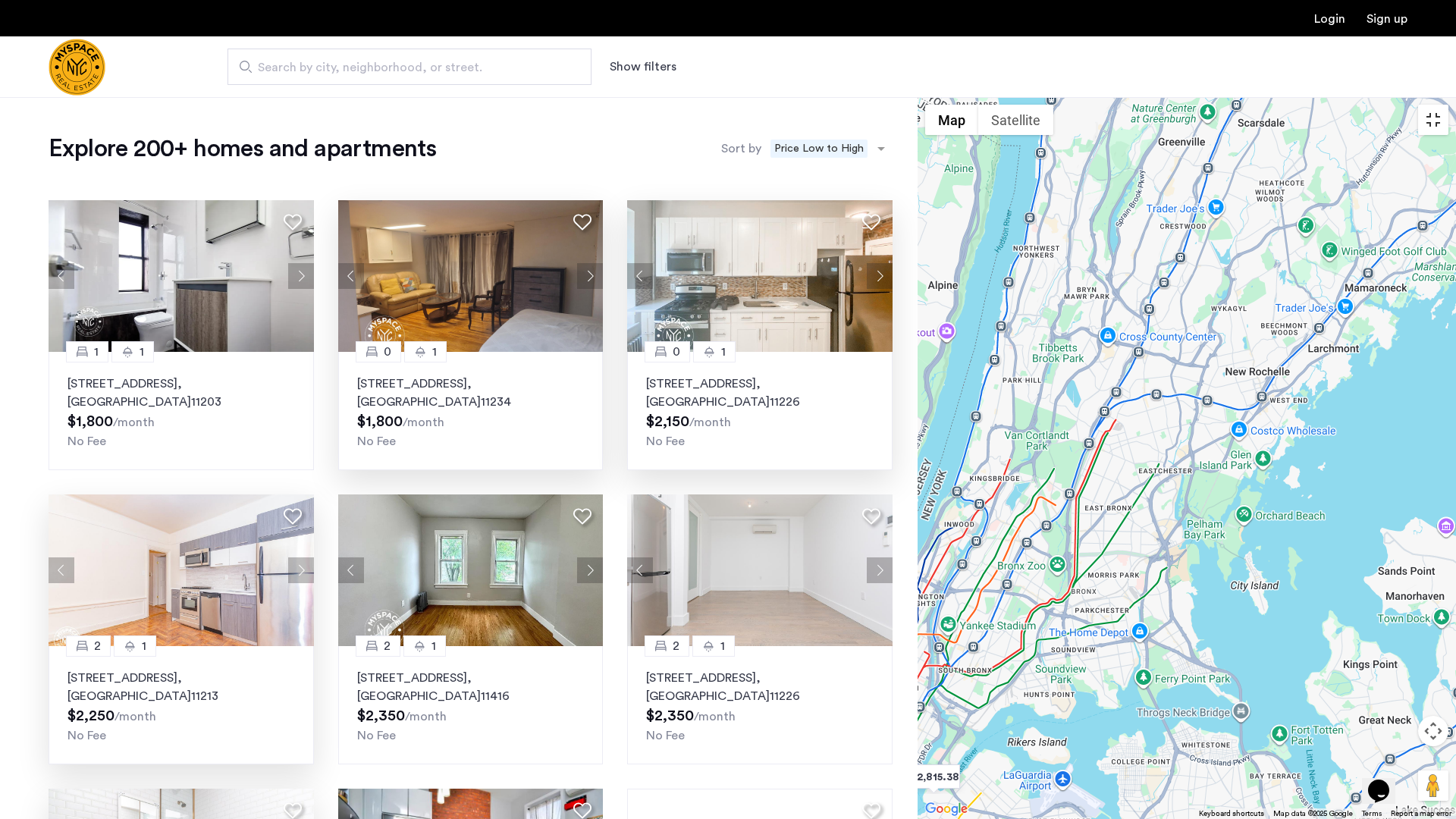
click at [1155, 105] on button "Toggle fullscreen view" at bounding box center [1432, 120] width 30 height 30
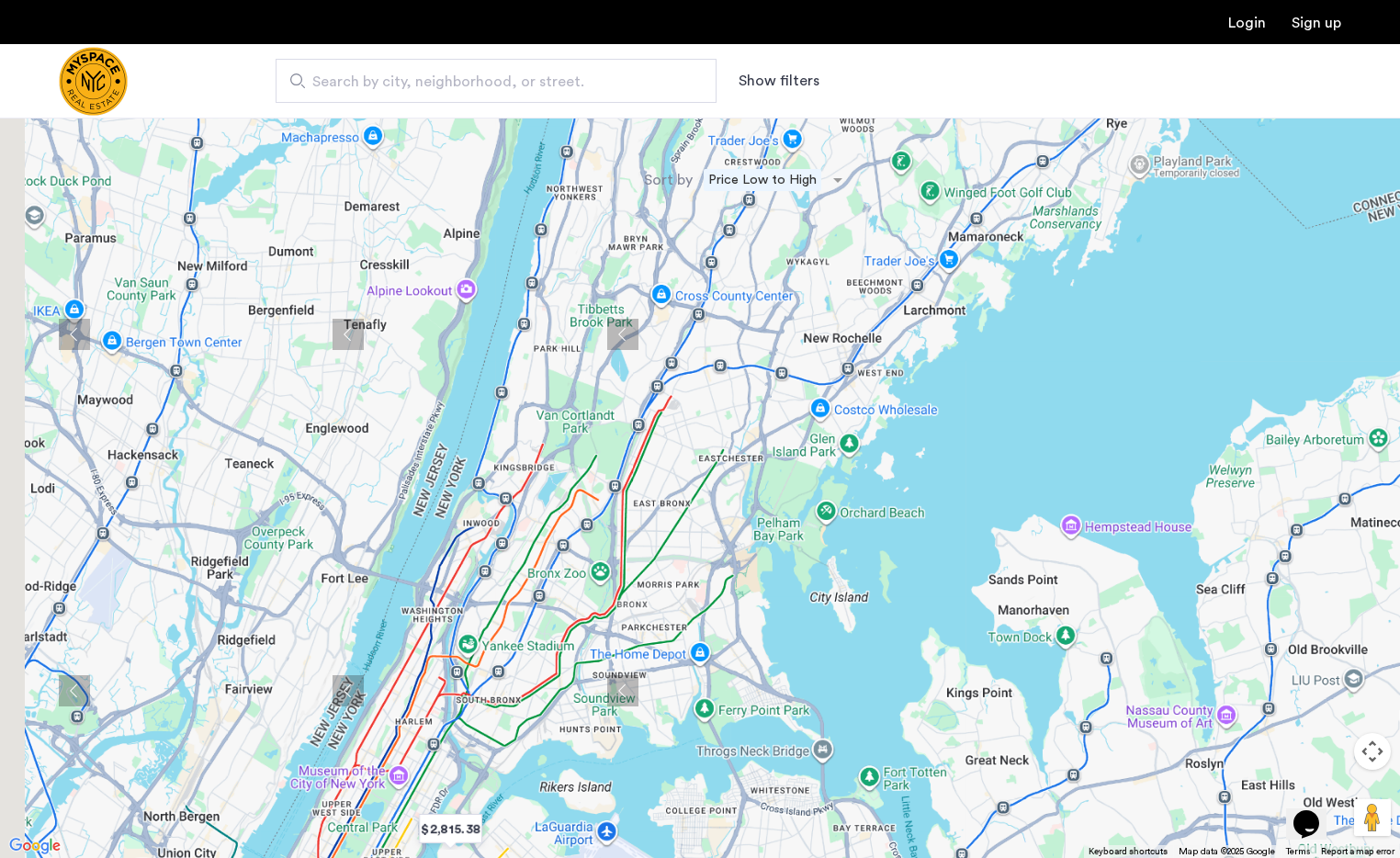
drag, startPoint x: 1110, startPoint y: 350, endPoint x: 1170, endPoint y: 365, distance: 61.8
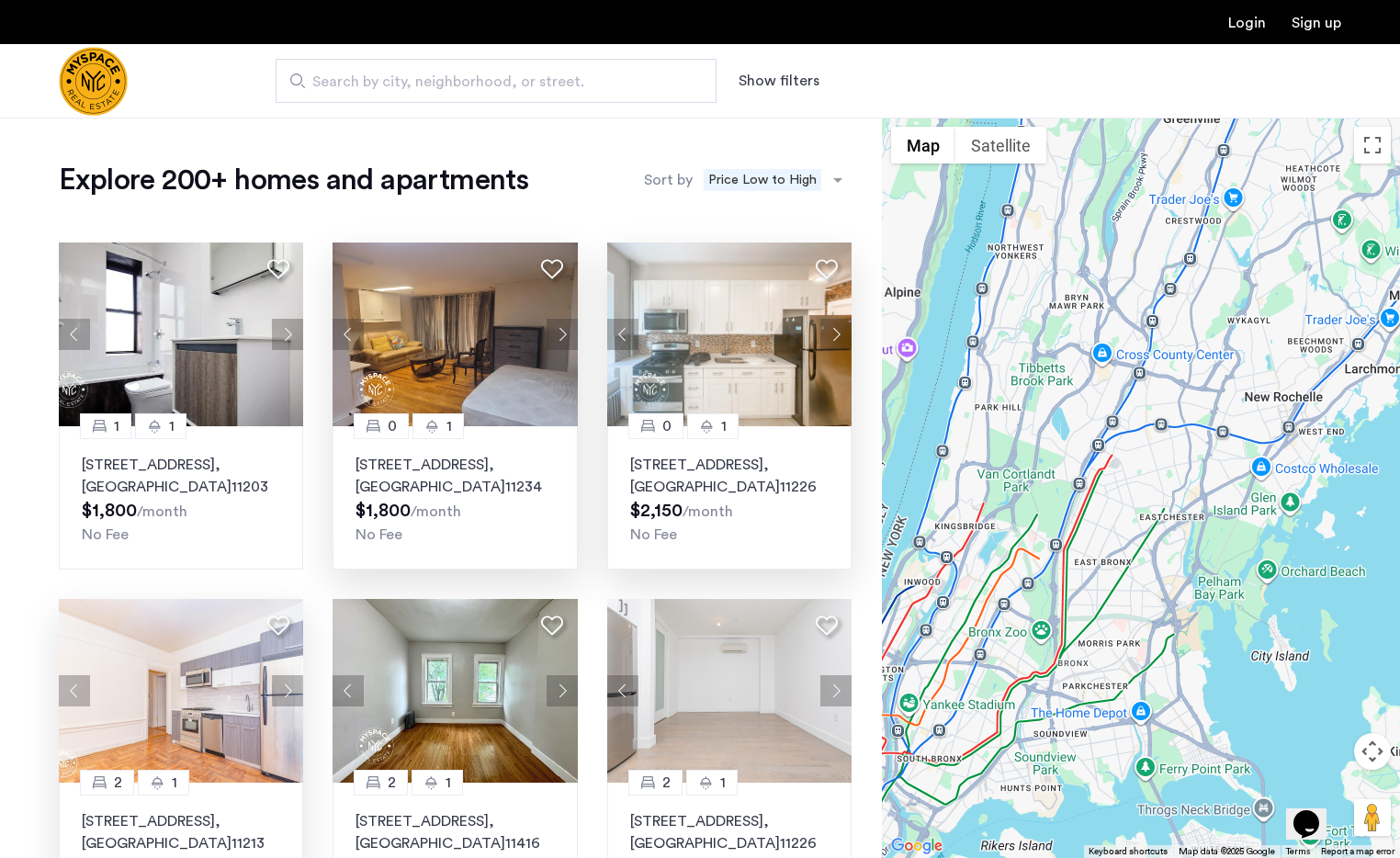
click at [1170, 365] on div at bounding box center [1140, 487] width 518 height 740
click at [1093, 403] on div at bounding box center [1140, 487] width 518 height 740
click at [92, 87] on img "Cazamio Logo" at bounding box center [93, 81] width 69 height 69
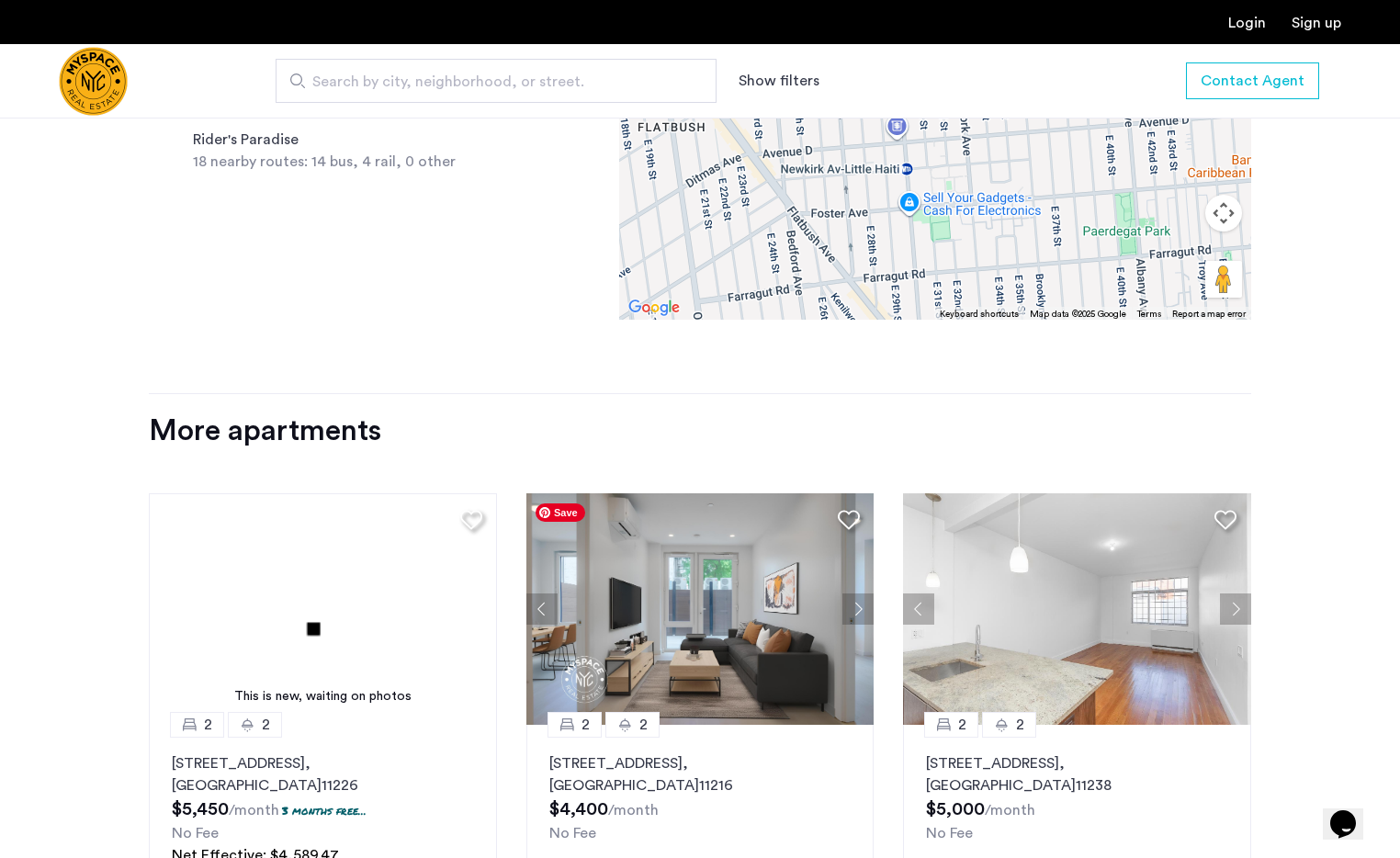
scroll to position [1414, 0]
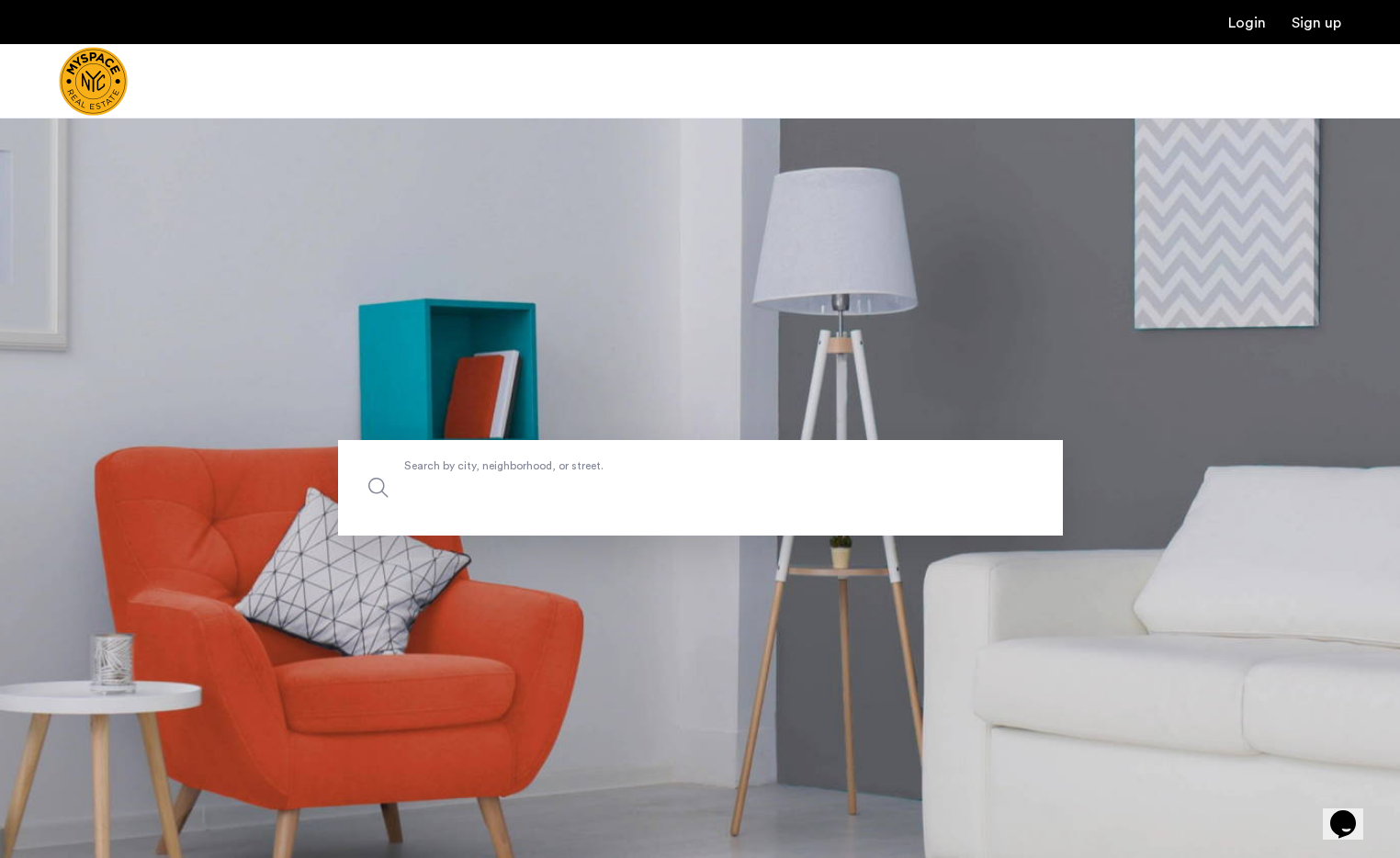
click at [650, 447] on input "Search by city, neighborhood, or street." at bounding box center [700, 487] width 725 height 95
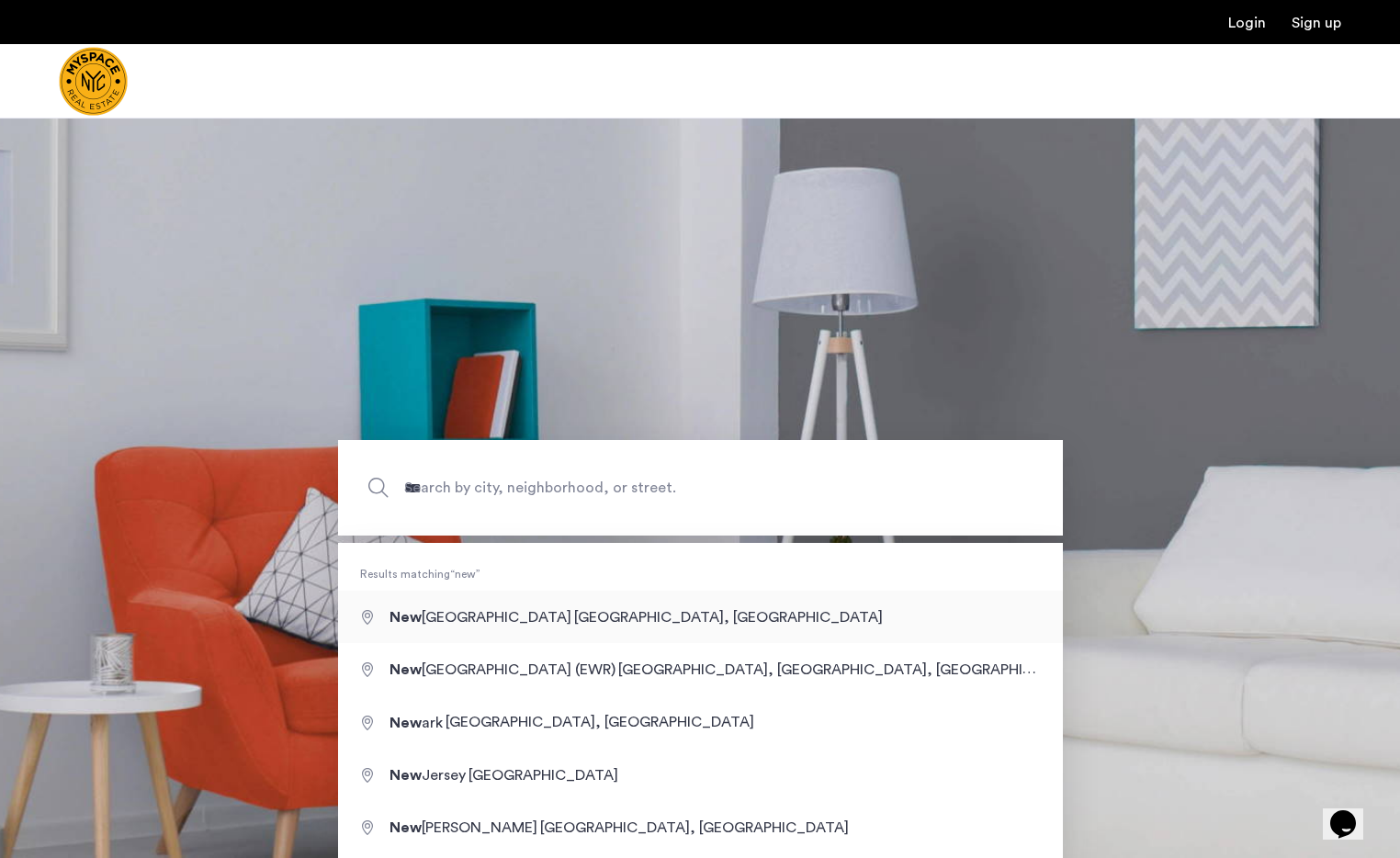
type input "**********"
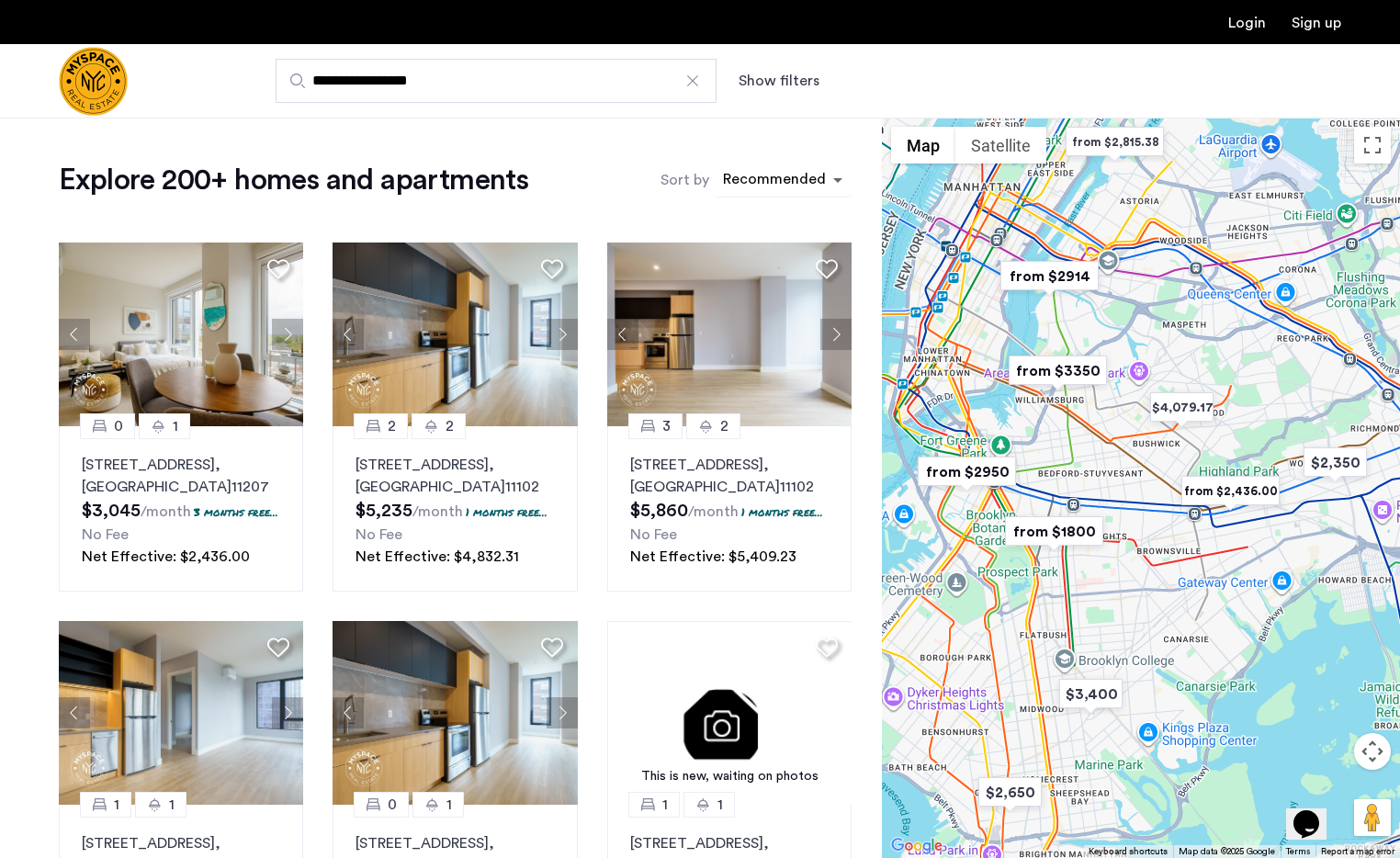
click at [831, 185] on span "sort-apartment" at bounding box center [840, 180] width 23 height 22
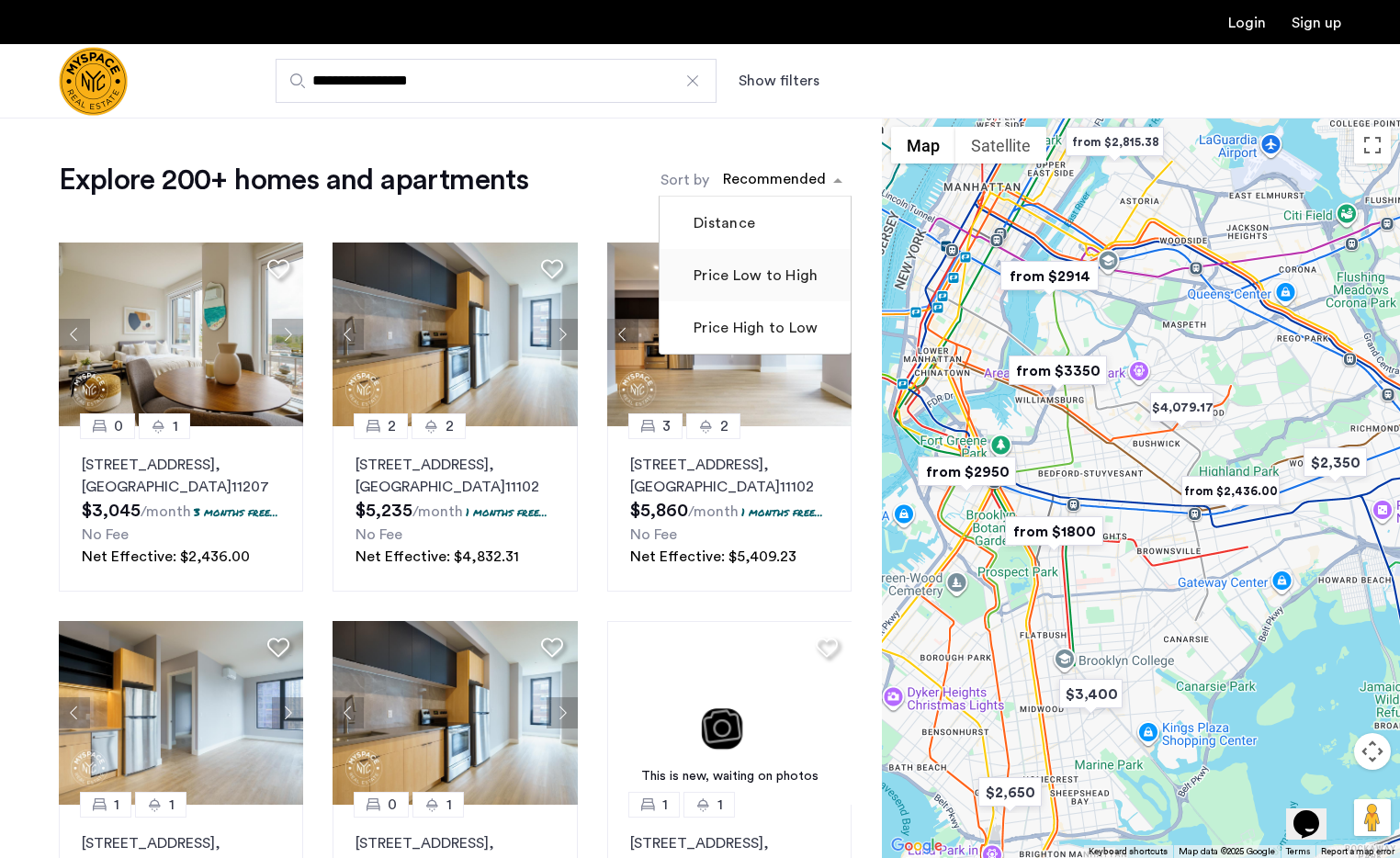
click at [767, 280] on label "Price Low to High" at bounding box center [754, 275] width 128 height 22
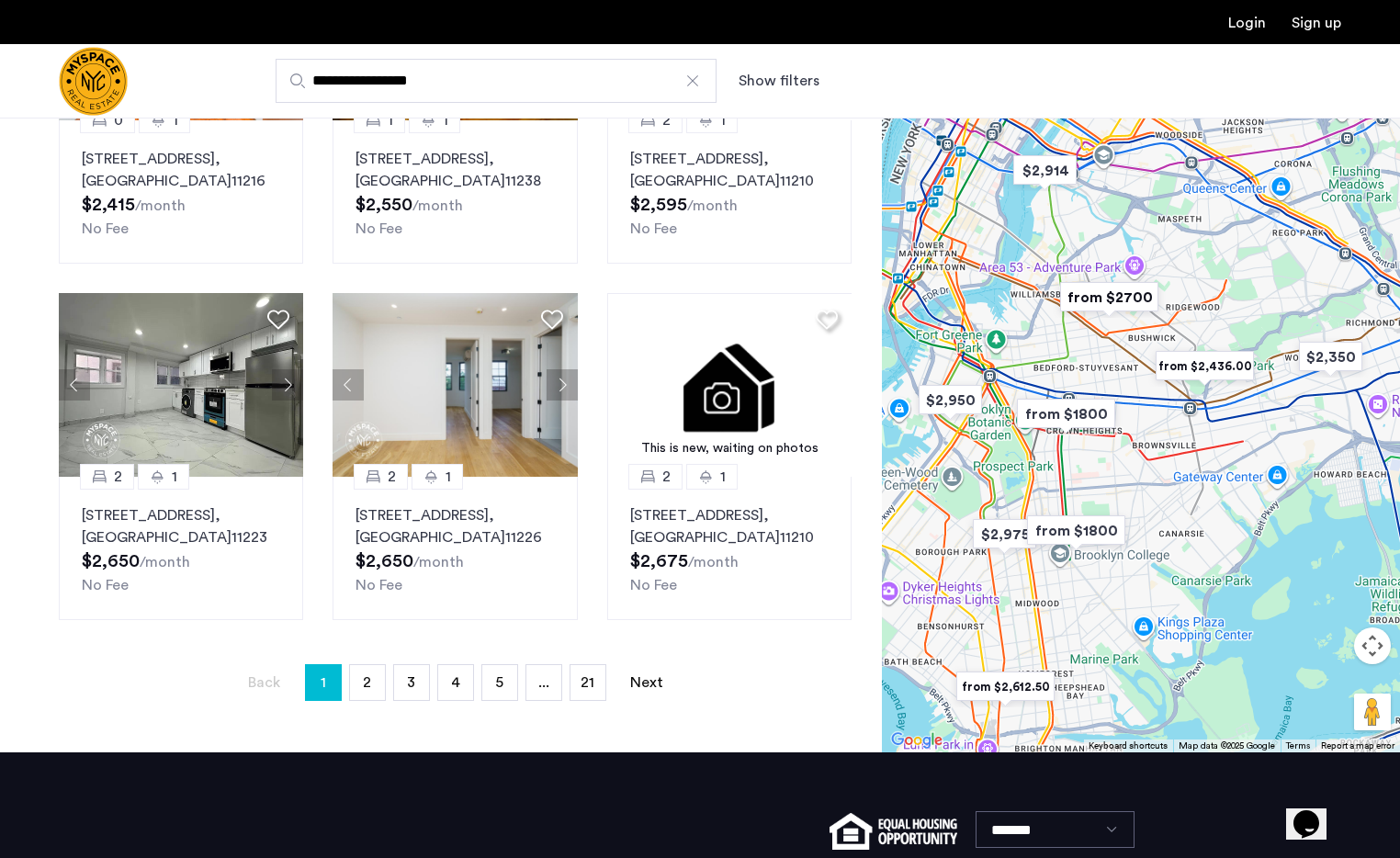
scroll to position [1106, 0]
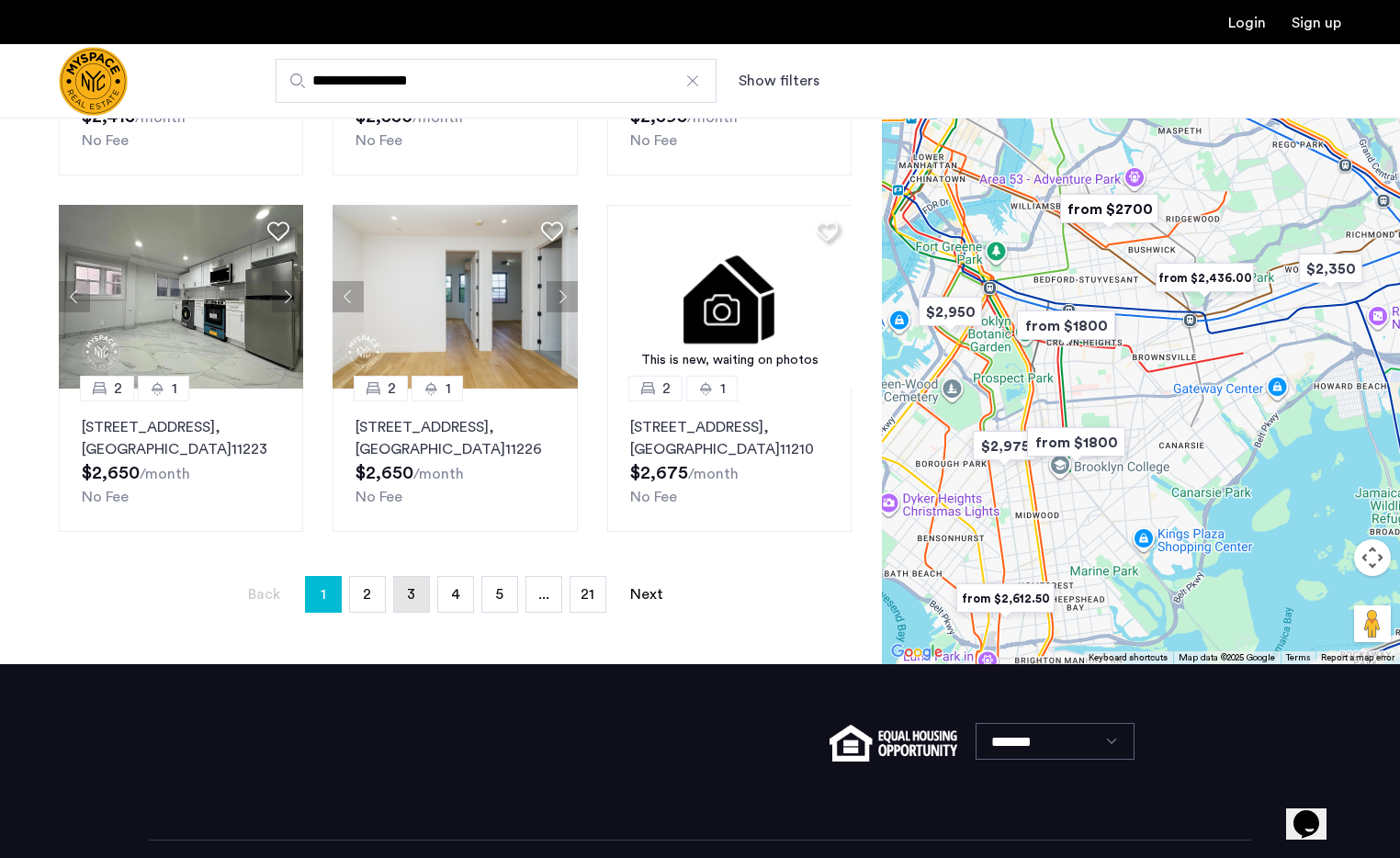
click at [411, 590] on span "3" at bounding box center [411, 595] width 8 height 15
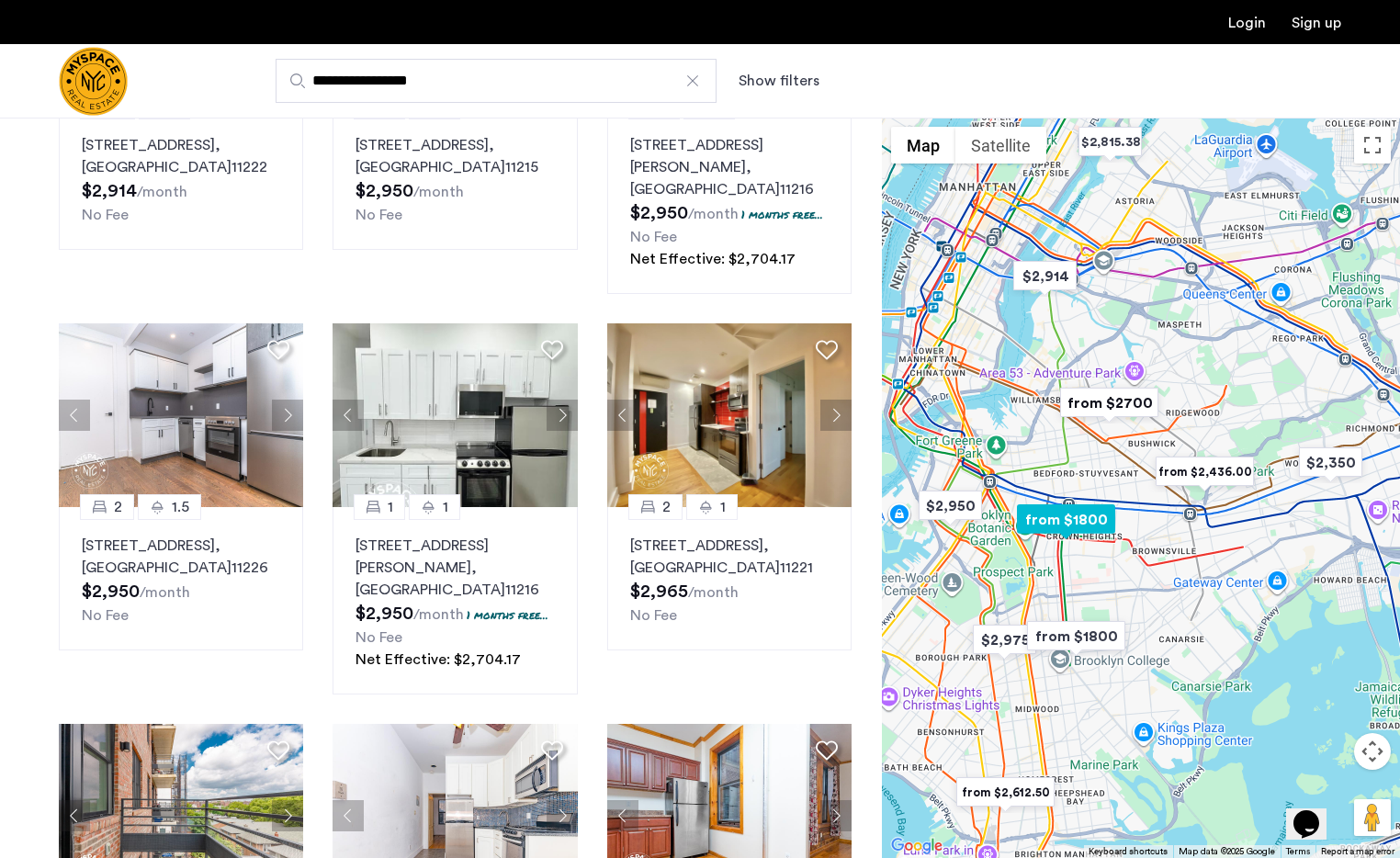
scroll to position [1071, 0]
